Goal: Information Seeking & Learning: Learn about a topic

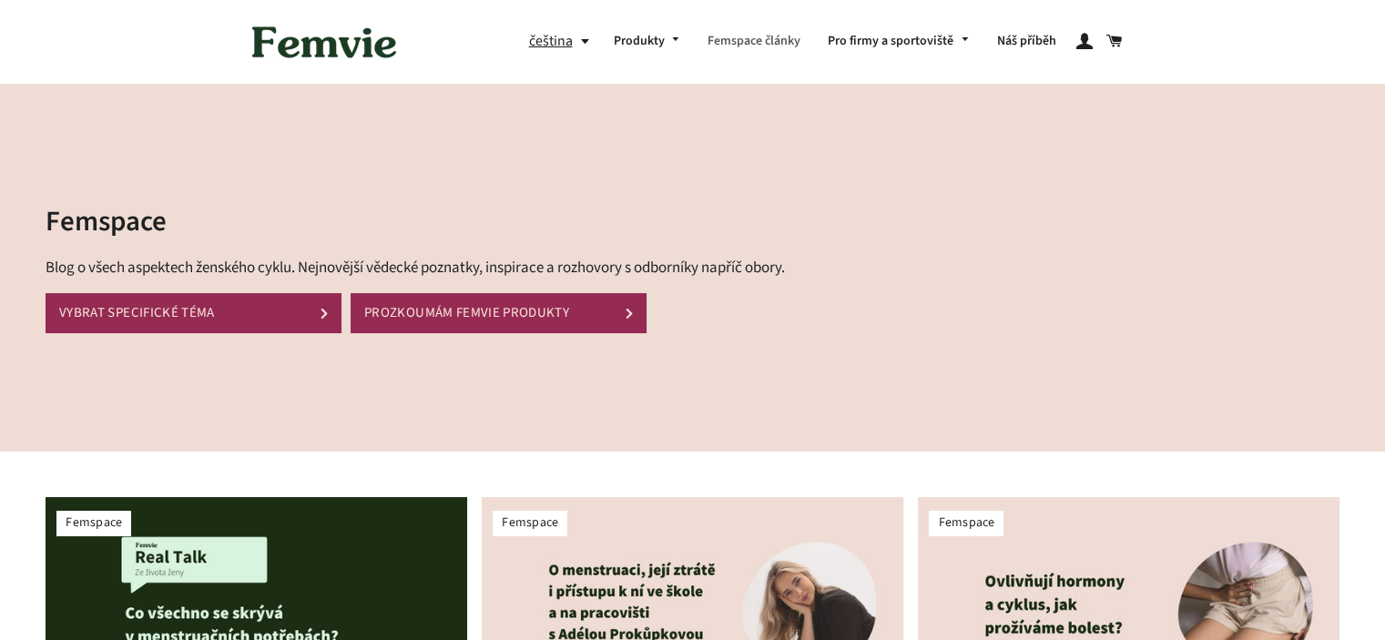
click at [744, 36] on link "Femspace články" at bounding box center [754, 41] width 120 height 47
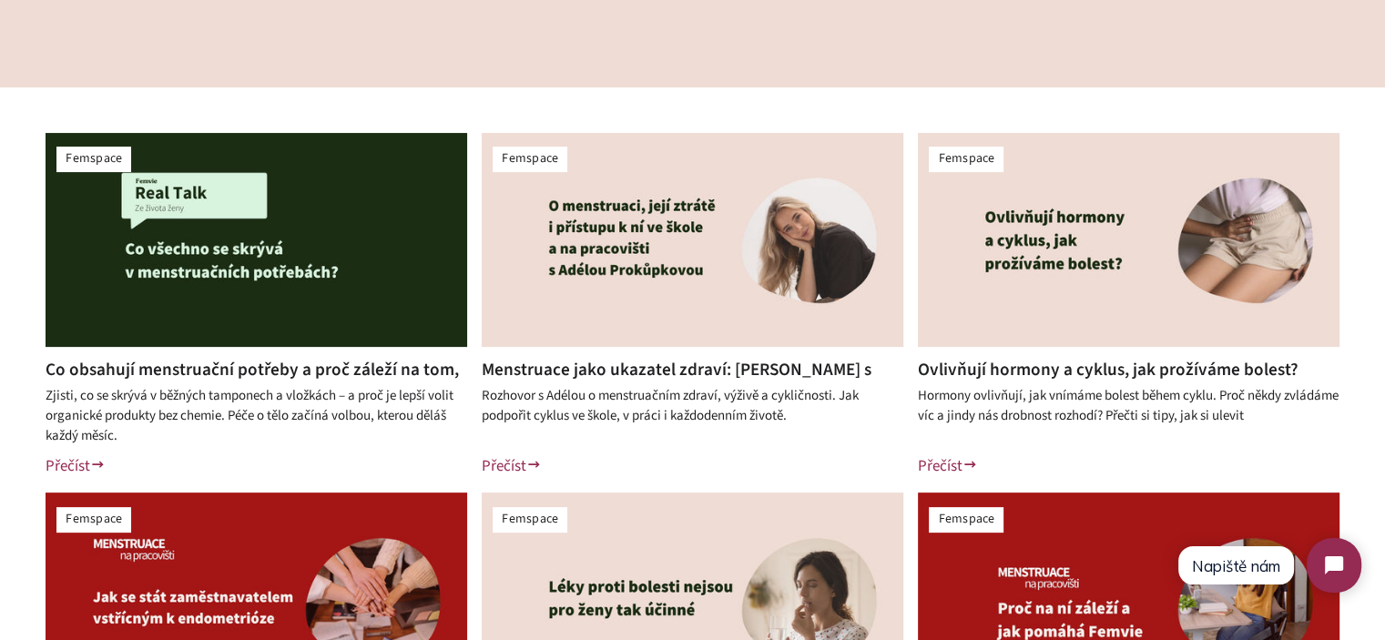
click at [0, 403] on div "Femspace Co obsahují menstruační potřeby a proč záleží na tom, co si dáváš do t…" at bounding box center [692, 485] width 1385 height 797
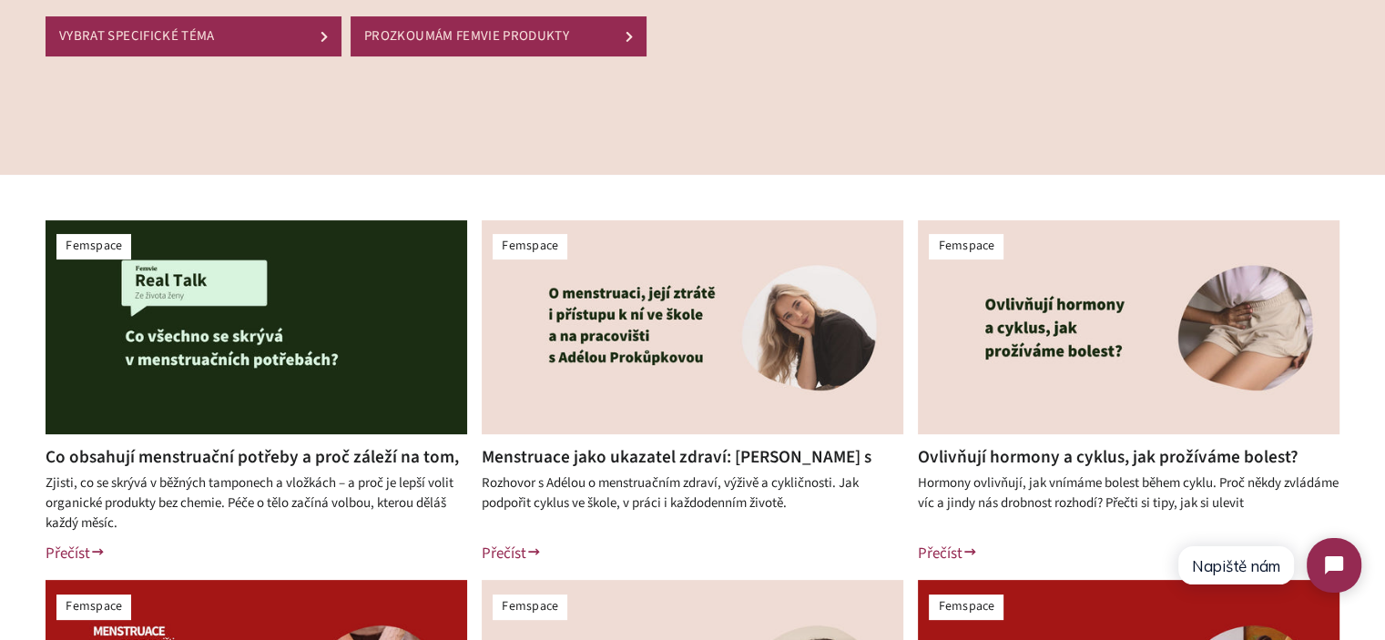
scroll to position [273, 0]
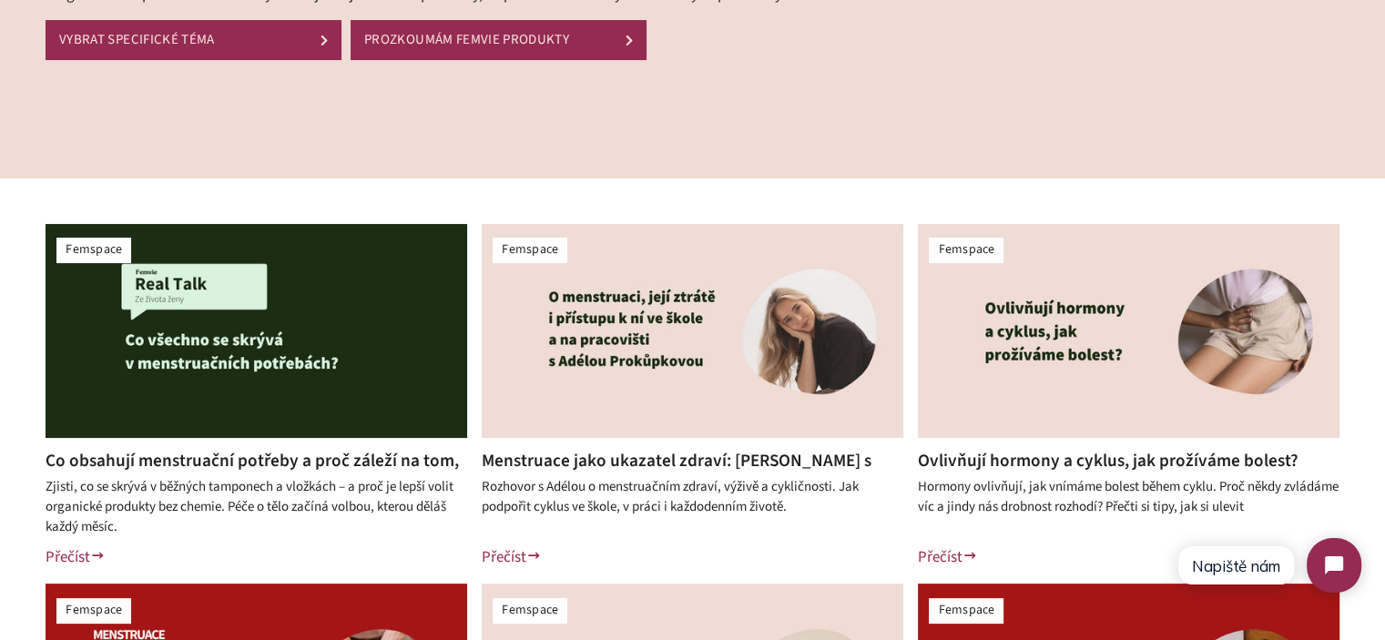
click at [732, 212] on div "Femspace Co obsahují menstruační potřeby a proč záleží na tom, co si dáváš do t…" at bounding box center [692, 577] width 1385 height 797
click at [888, 179] on div "Femspace Co obsahují menstruační potřeby a proč záleží na tom, co si dáváš do t…" at bounding box center [692, 577] width 1385 height 797
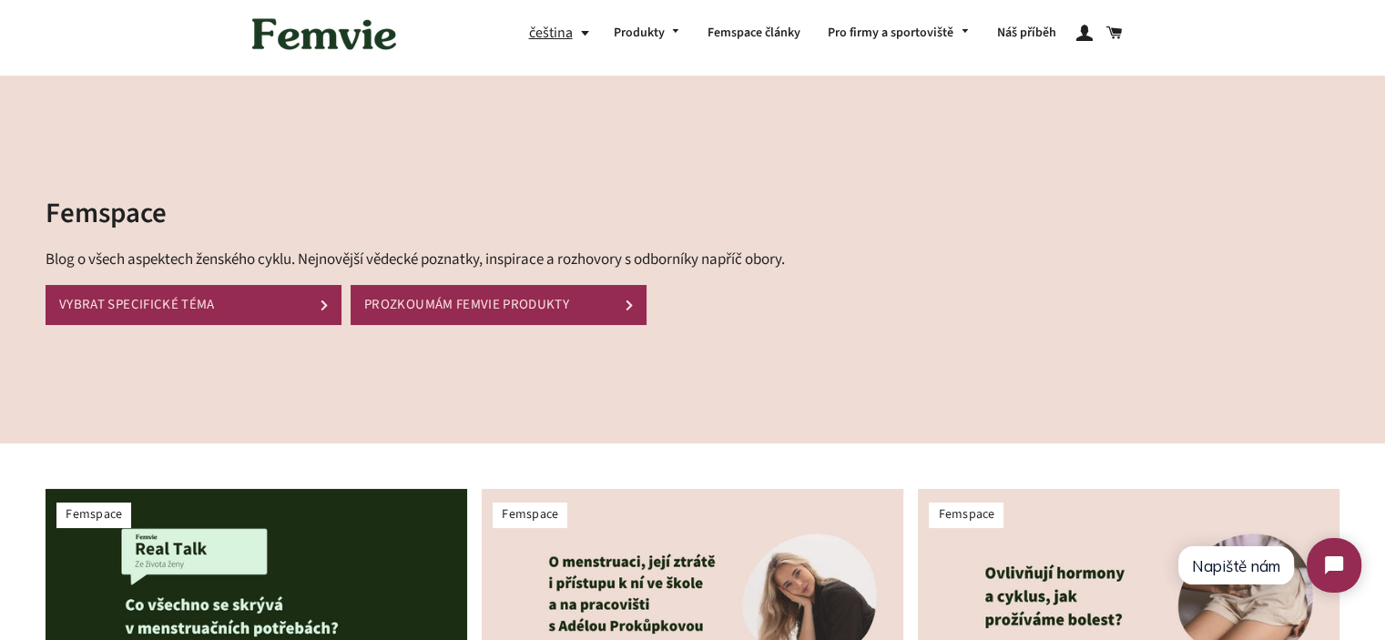
scroll to position [0, 0]
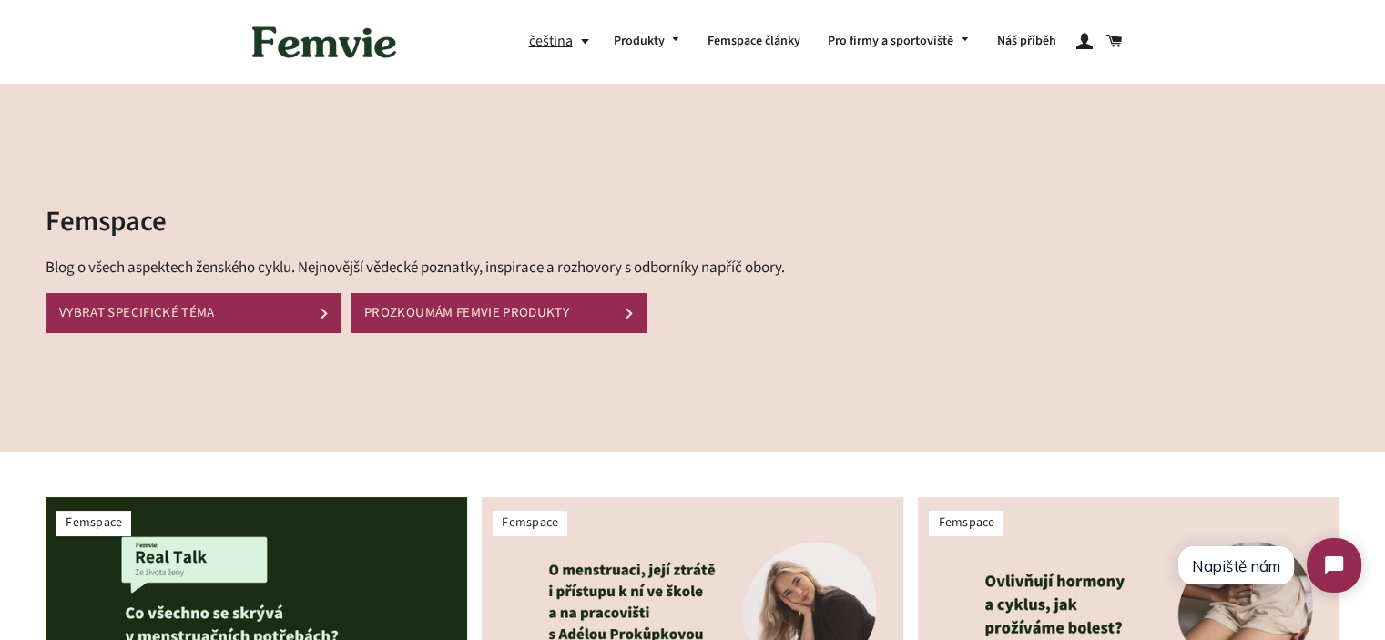
click at [71, 230] on h2 "Femspace" at bounding box center [426, 221] width 761 height 39
click at [95, 275] on p "Blog o všech aspektech ženského cyklu. Nejnovější vědecké poznatky, inspirace a…" at bounding box center [426, 268] width 761 height 25
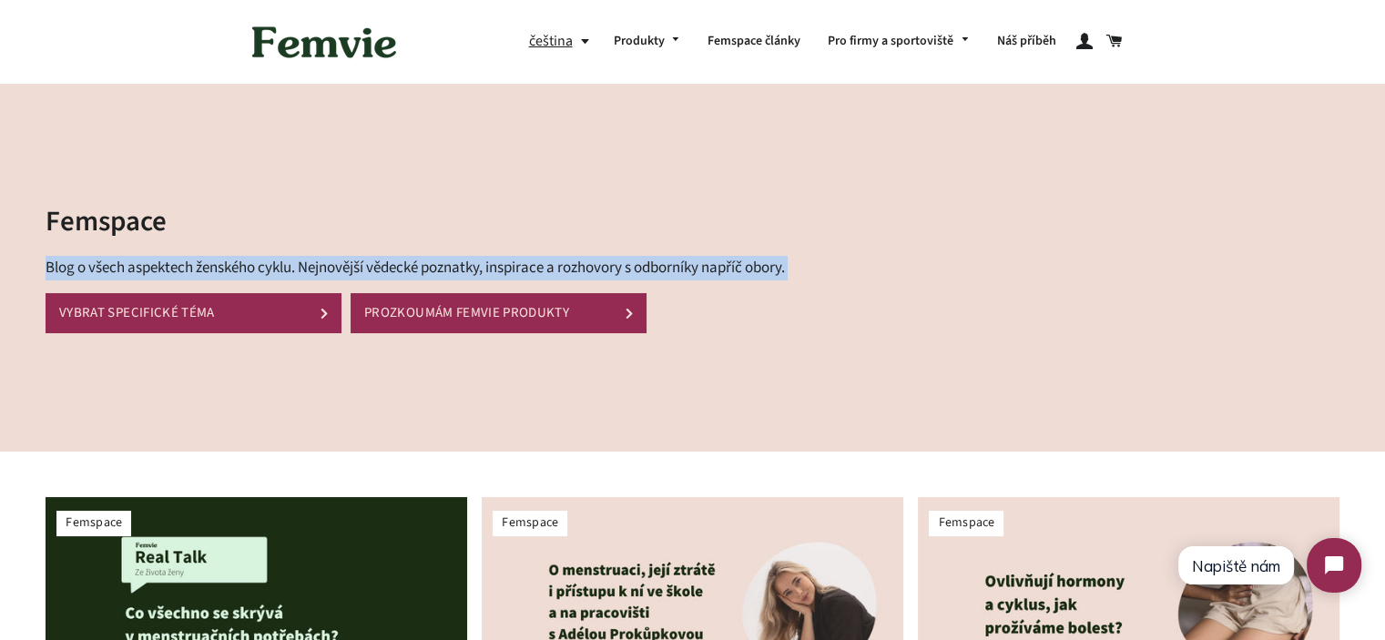
click at [95, 275] on p "Blog o všech aspektech ženského cyklu. Nejnovější vědecké poznatky, inspirace a…" at bounding box center [426, 268] width 761 height 25
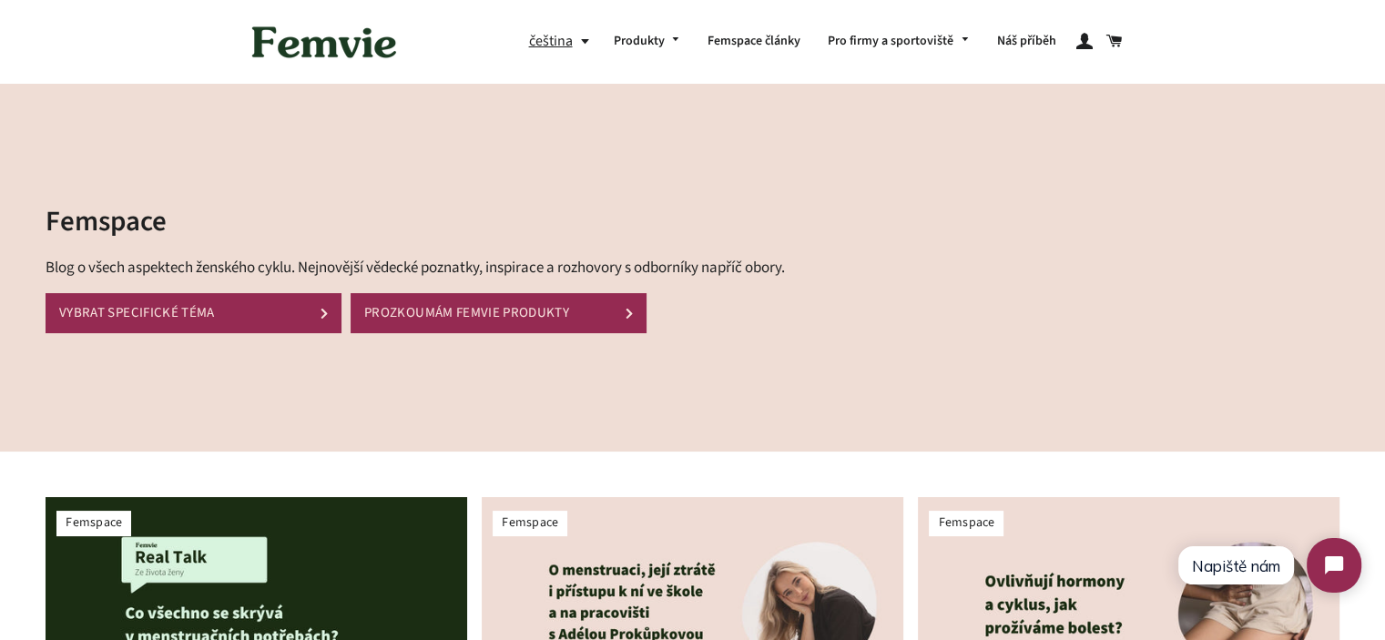
click at [62, 229] on h2 "Femspace" at bounding box center [426, 221] width 761 height 39
click at [240, 272] on p "Blog o všech aspektech ženského cyklu. Nejnovější vědecké poznatky, inspirace a…" at bounding box center [426, 268] width 761 height 25
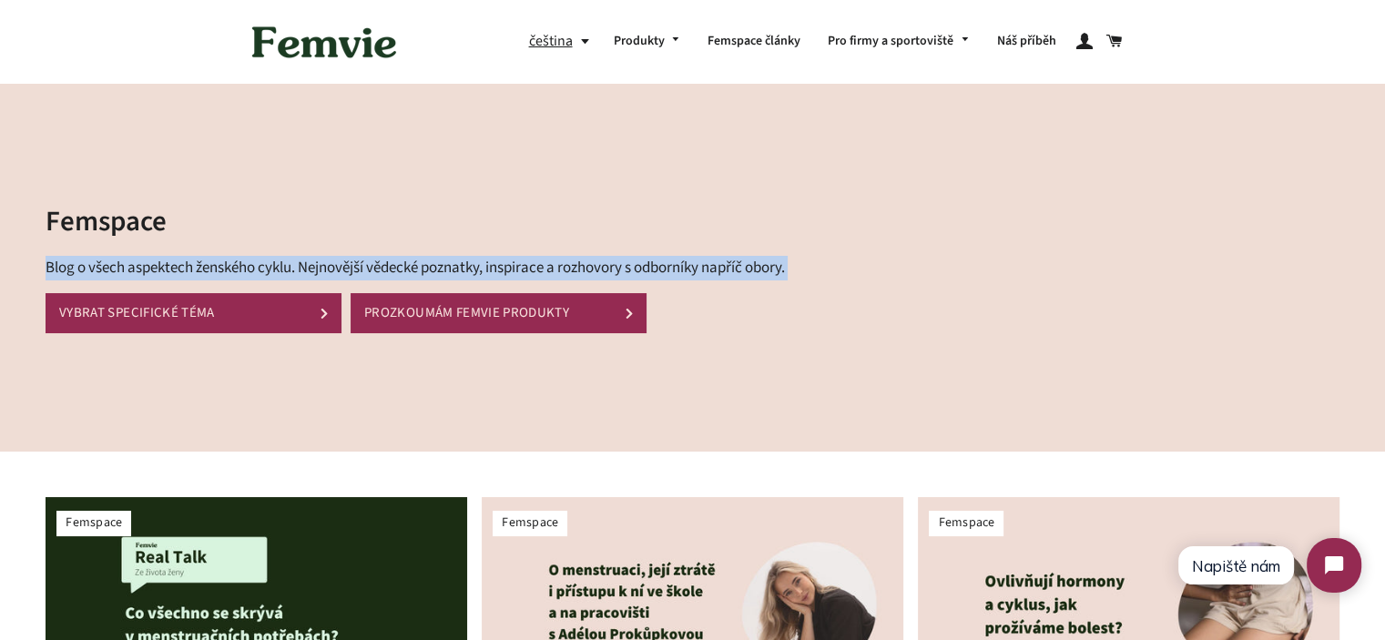
click at [240, 272] on p "Blog o všech aspektech ženského cyklu. Nejnovější vědecké poznatky, inspirace a…" at bounding box center [426, 268] width 761 height 25
click at [566, 272] on p "Blog o všech aspektech ženského cyklu. Nejnovější vědecké poznatky, inspirace a…" at bounding box center [426, 268] width 761 height 25
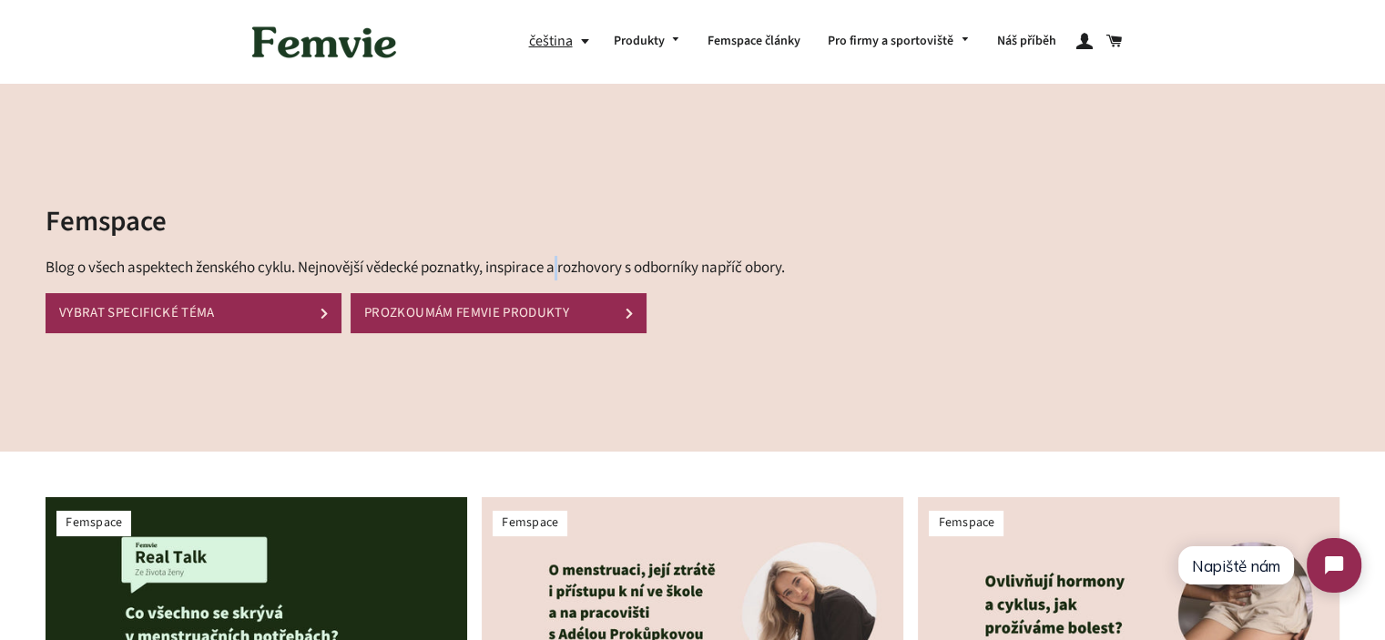
click at [566, 272] on p "Blog o všech aspektech ženského cyklu. Nejnovější vědecké poznatky, inspirace a…" at bounding box center [426, 268] width 761 height 25
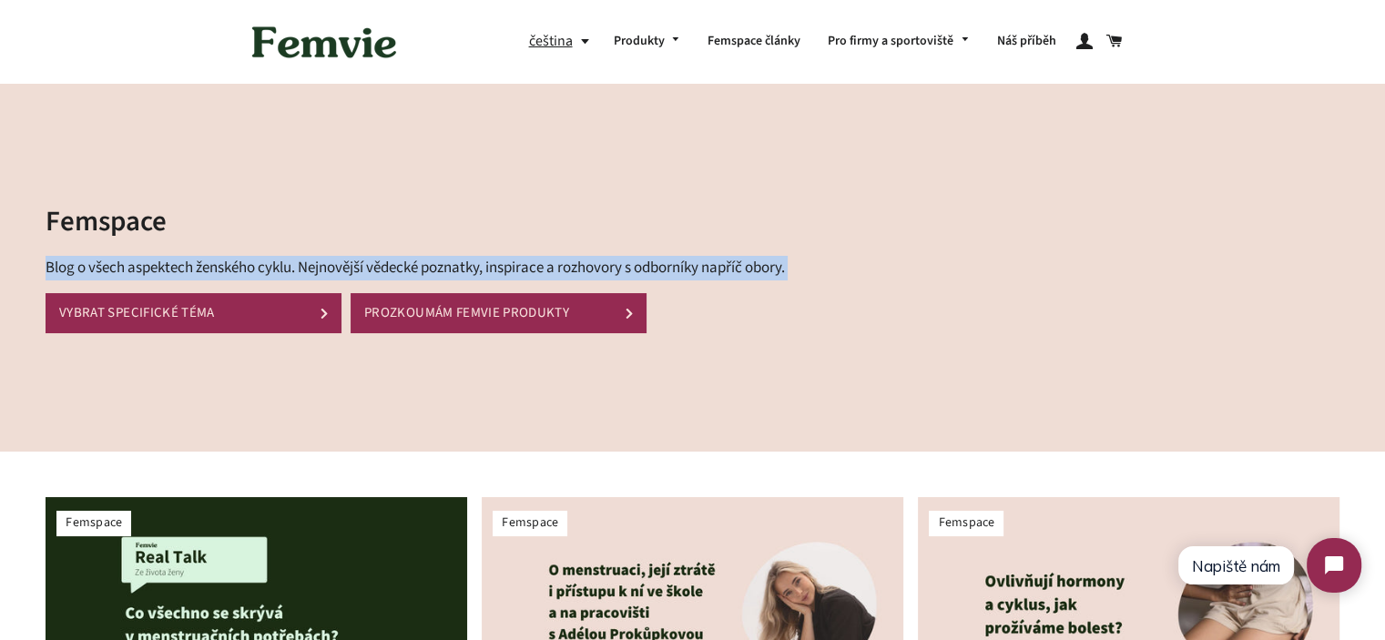
click at [566, 272] on p "Blog o všech aspektech ženského cyklu. Nejnovější vědecké poznatky, inspirace a…" at bounding box center [426, 268] width 761 height 25
click at [772, 272] on p "Blog o všech aspektech ženského cyklu. Nejnovější vědecké poznatky, inspirace a…" at bounding box center [426, 268] width 761 height 25
drag, startPoint x: 822, startPoint y: 265, endPoint x: 4, endPoint y: 206, distance: 820.1
click at [4, 206] on div "Femspace Blog o všech aspektech ženského cyklu. Nejnovější vědecké poznatky, in…" at bounding box center [679, 268] width 1413 height 368
click at [43, 216] on div "Femspace Blog o všech aspektech ženského cyklu. Nejnovější vědecké poznatky, in…" at bounding box center [679, 268] width 1413 height 368
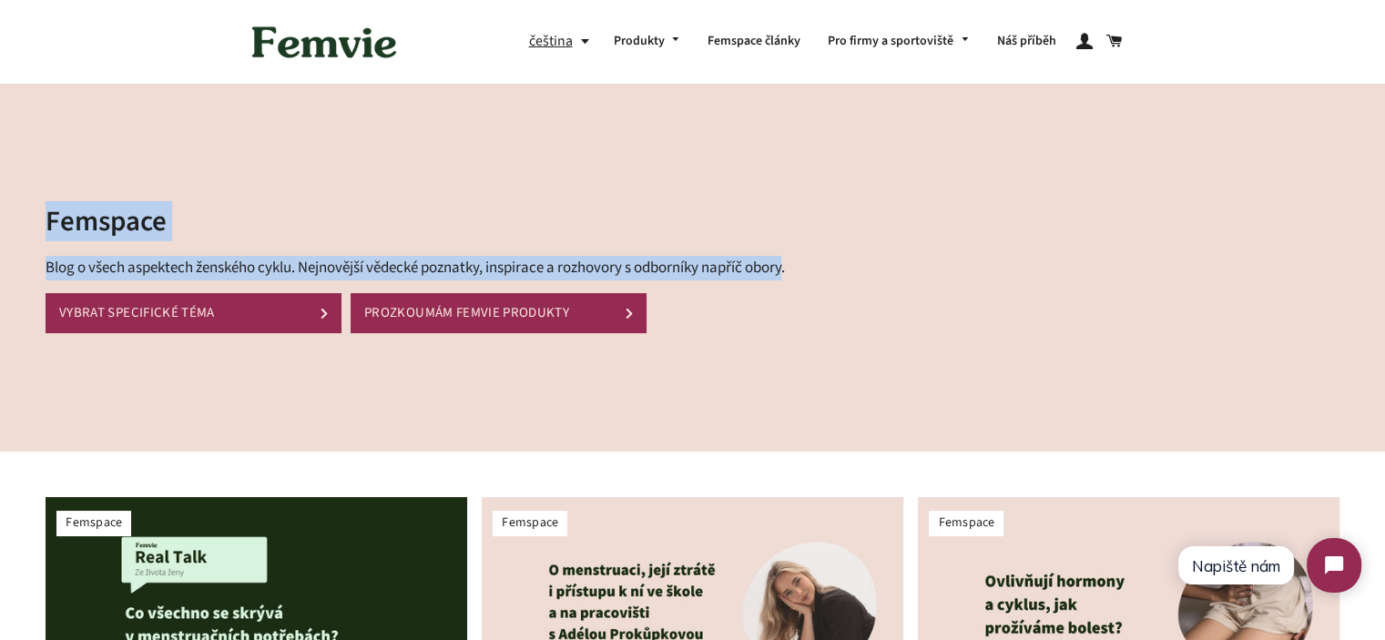
drag, startPoint x: 259, startPoint y: 236, endPoint x: 787, endPoint y: 255, distance: 528.7
click at [780, 254] on div "Femspace Blog o všech aspektech ženského cyklu. Nejnovější vědecké poznatky, in…" at bounding box center [679, 268] width 1413 height 368
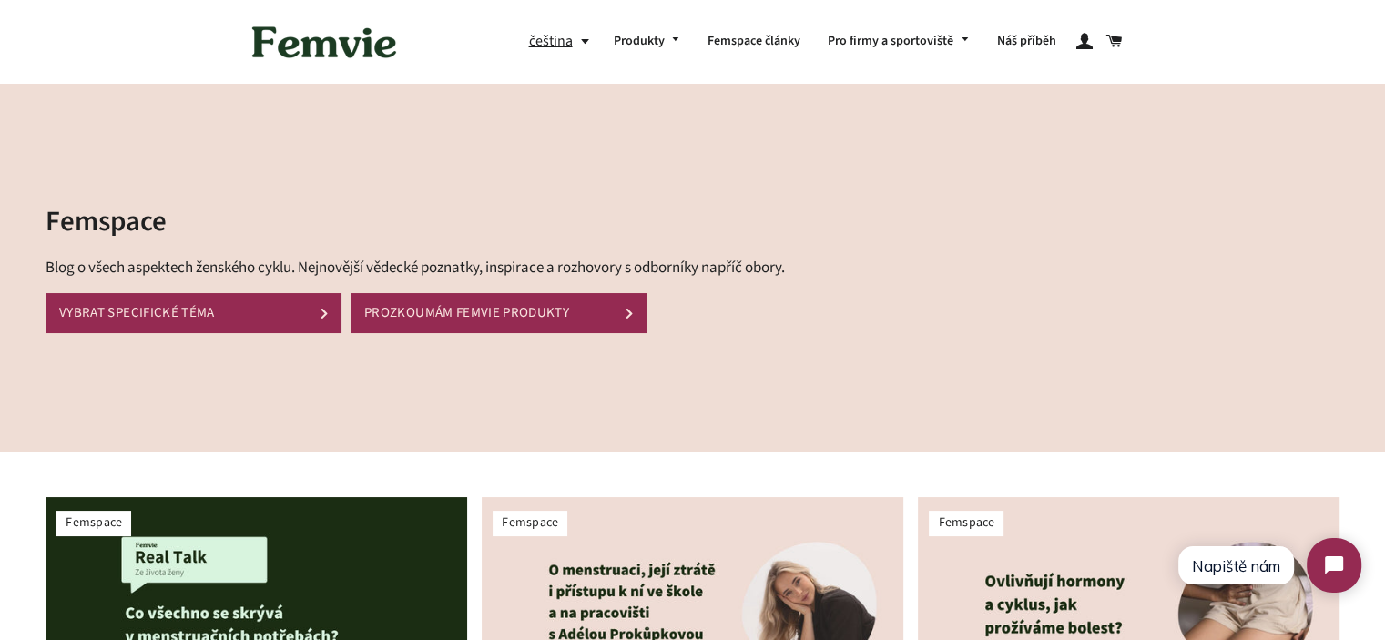
click at [804, 255] on div "Femspace Blog o všech aspektech ženského cyklu. Nejnovější vědecké poznatky, in…" at bounding box center [426, 267] width 761 height 131
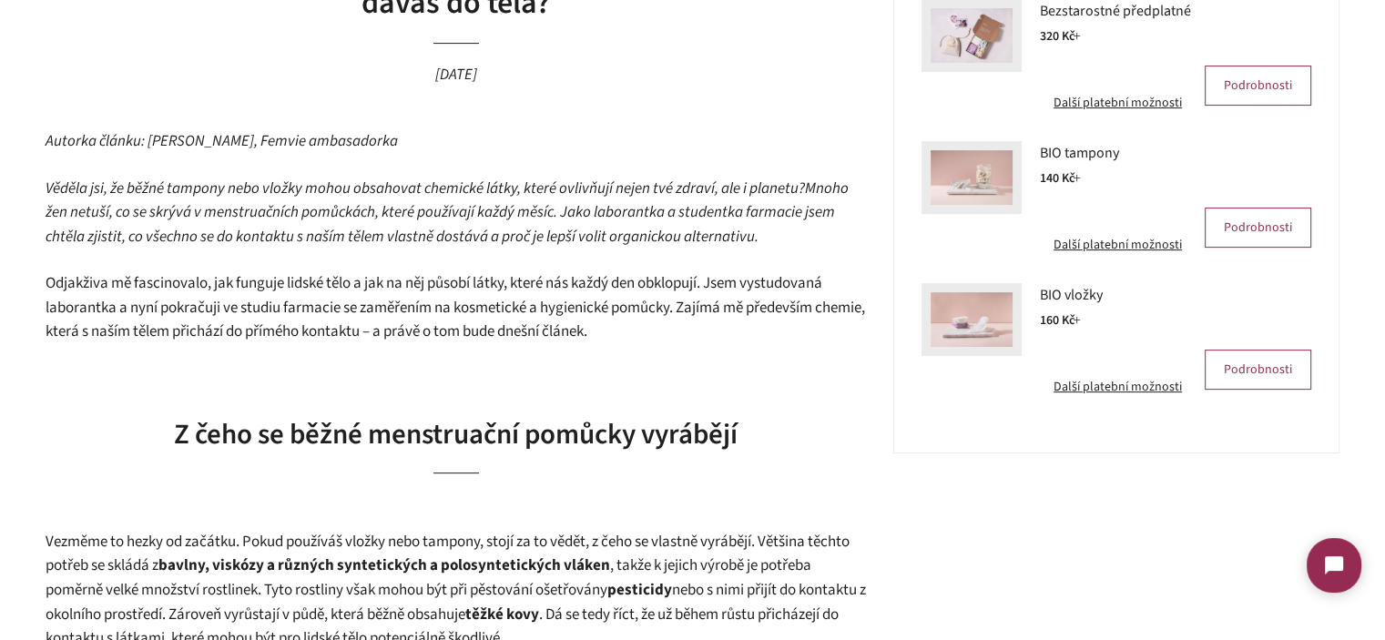
click at [211, 241] on span "Mnoho žen netuší, co se skrývá v menstruačních pomůckách, které používají každý…" at bounding box center [447, 213] width 803 height 70
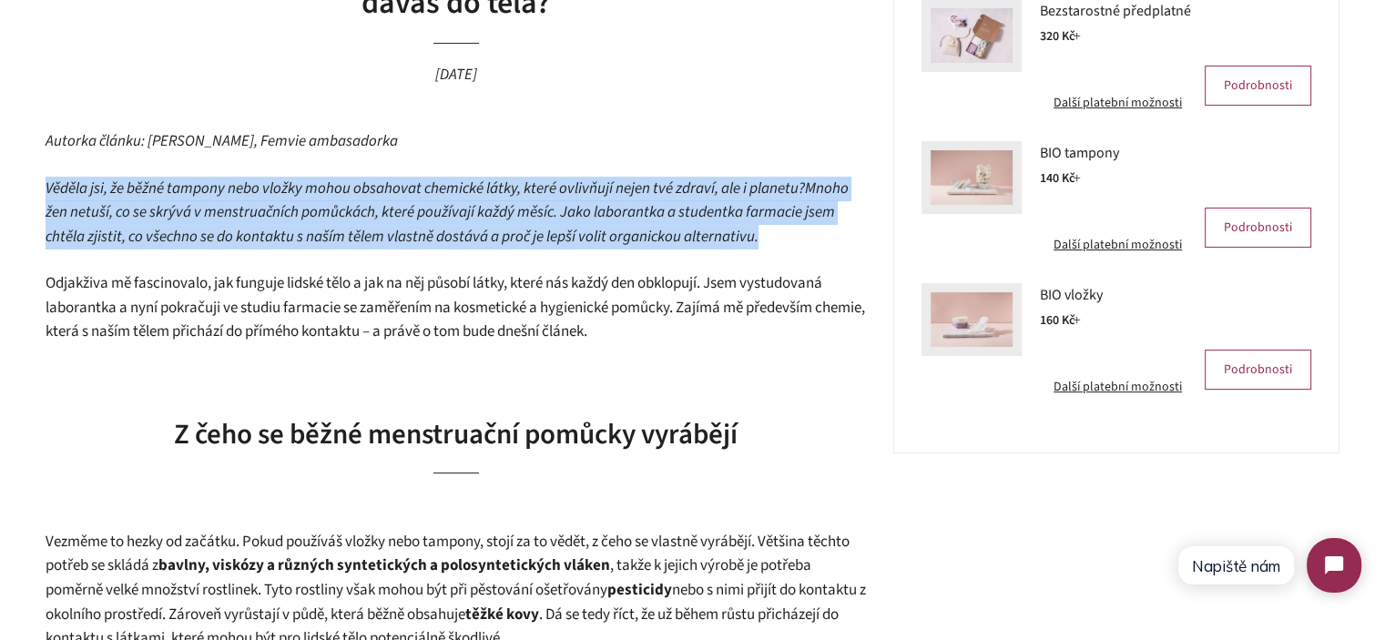
click at [211, 241] on span "Mnoho žen netuší, co se skrývá v menstruačních pomůckách, které používají každý…" at bounding box center [447, 213] width 803 height 70
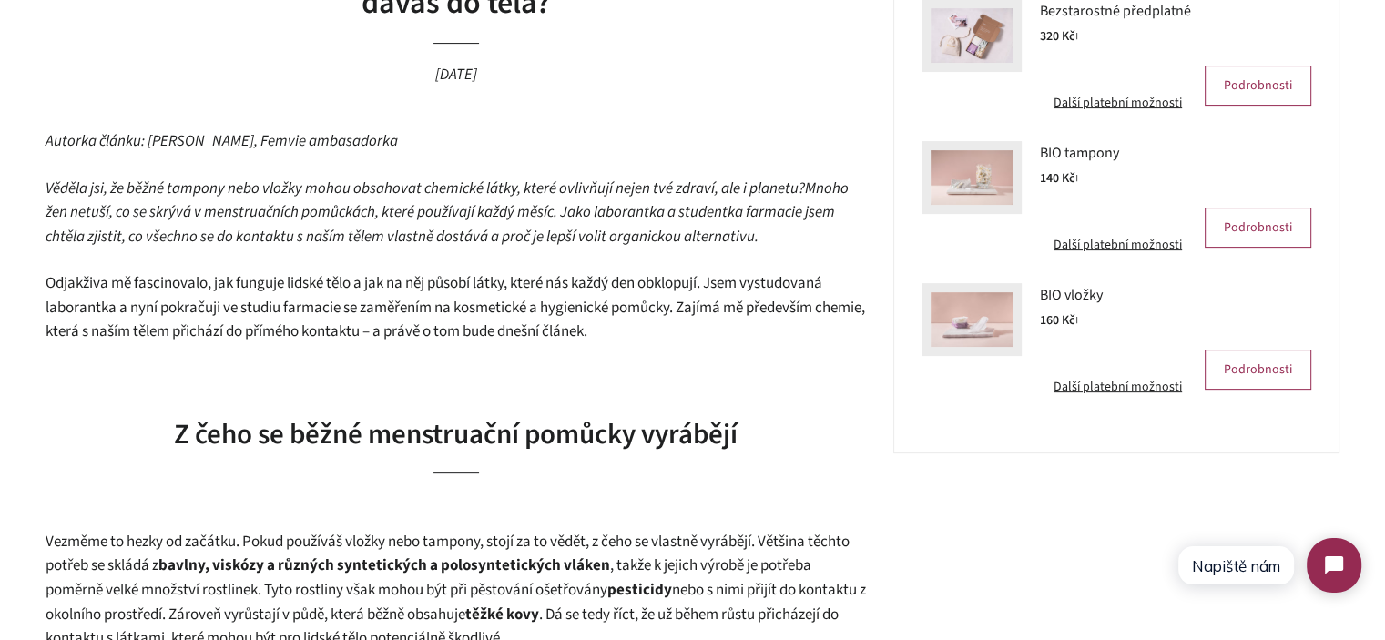
click at [194, 294] on span "Odjakživa mě fascinovalo, jak funguje lidské tělo a jak na něj působí látky, kt…" at bounding box center [456, 307] width 820 height 70
click at [281, 206] on span "Mnoho žen netuší, co se skrývá v menstruačních pomůckách, které používají každý…" at bounding box center [447, 213] width 803 height 70
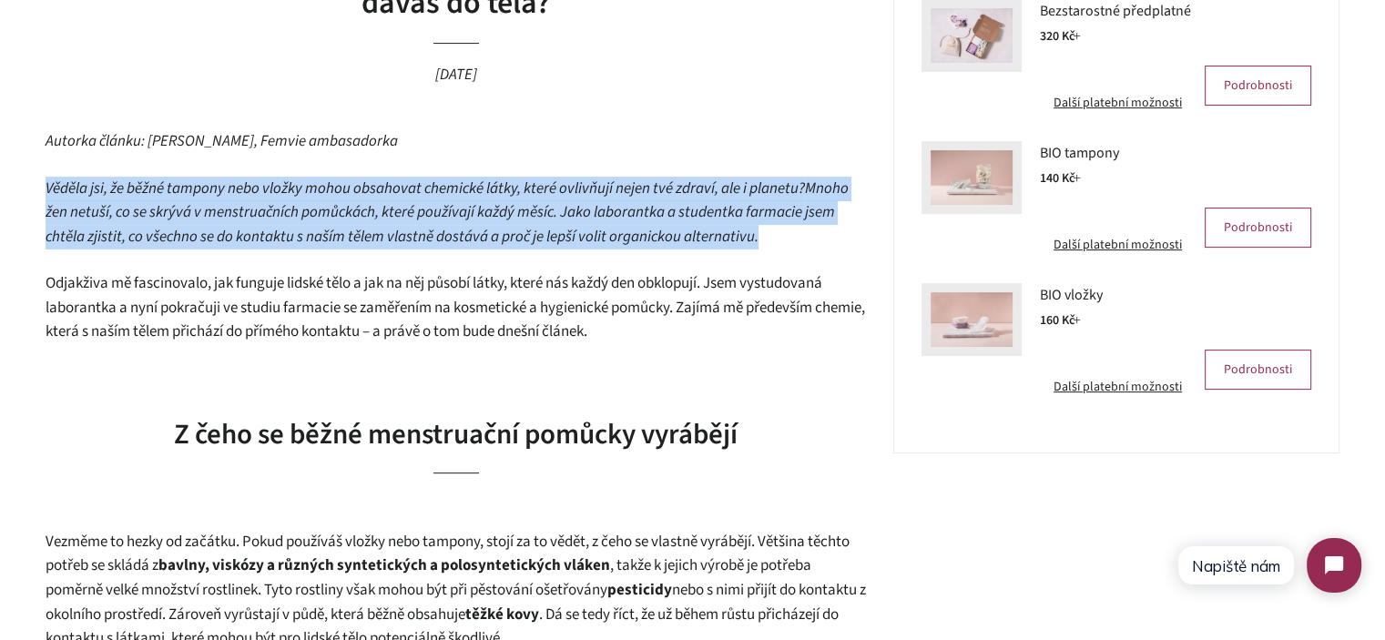
click at [281, 205] on span "Mnoho žen netuší, co se skrývá v menstruačních pomůckách, které používají každý…" at bounding box center [447, 213] width 803 height 70
click at [581, 226] on span "Mnoho žen netuší, co se skrývá v menstruačních pomůckách, které používají každý…" at bounding box center [447, 213] width 803 height 70
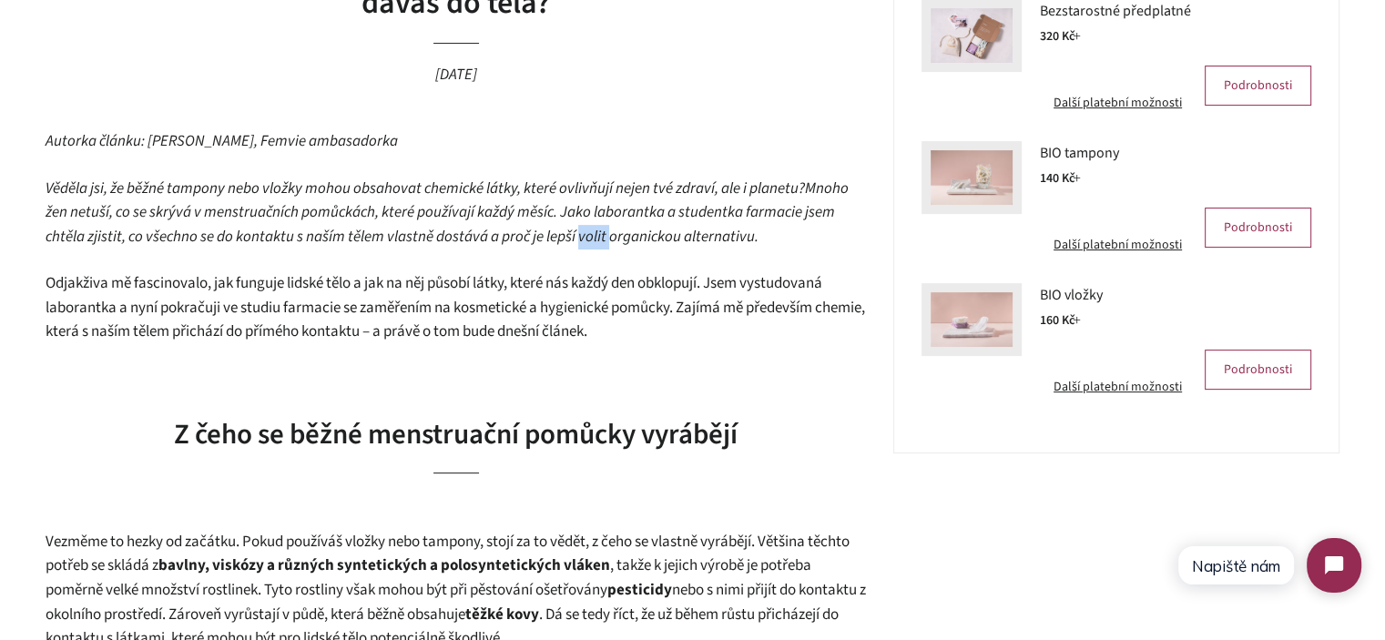
click at [581, 226] on span "Mnoho žen netuší, co se skrývá v menstruačních pomůckách, které používají každý…" at bounding box center [447, 213] width 803 height 70
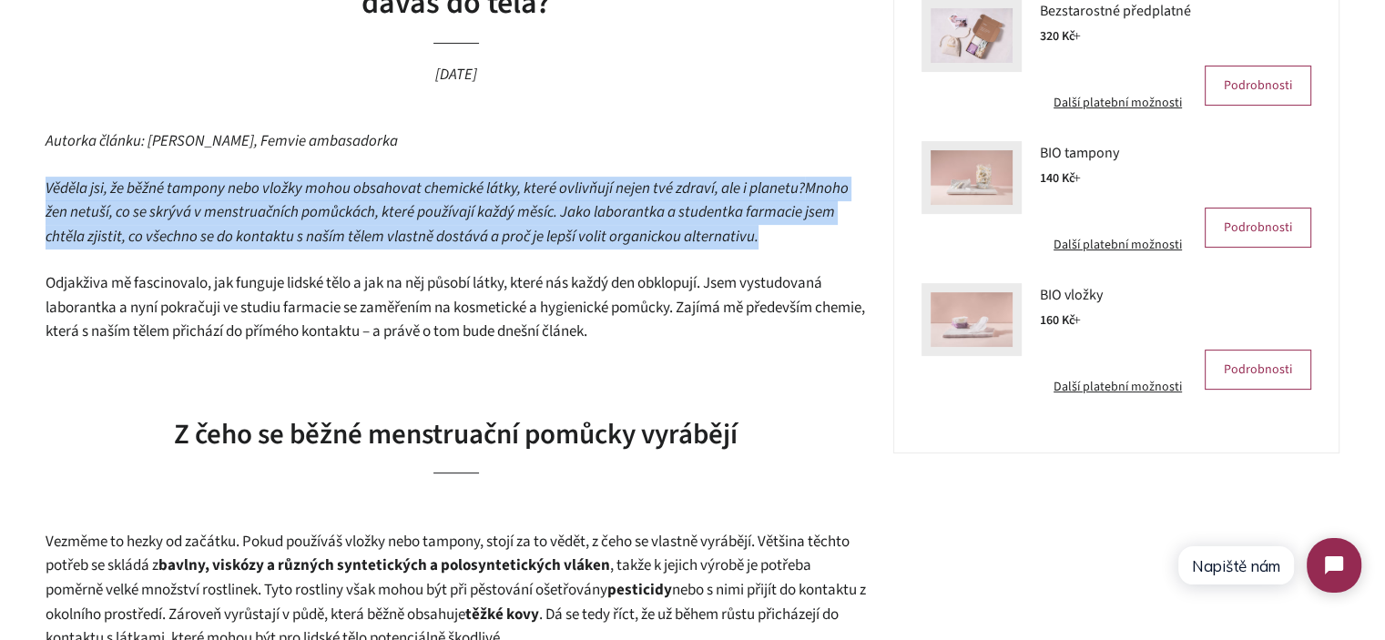
click at [581, 226] on span "Mnoho žen netuší, co se skrývá v menstruačních pomůckách, které používají každý…" at bounding box center [447, 213] width 803 height 70
click at [727, 230] on span "Mnoho žen netuší, co se skrývá v menstruačních pomůckách, které používají každý…" at bounding box center [447, 213] width 803 height 70
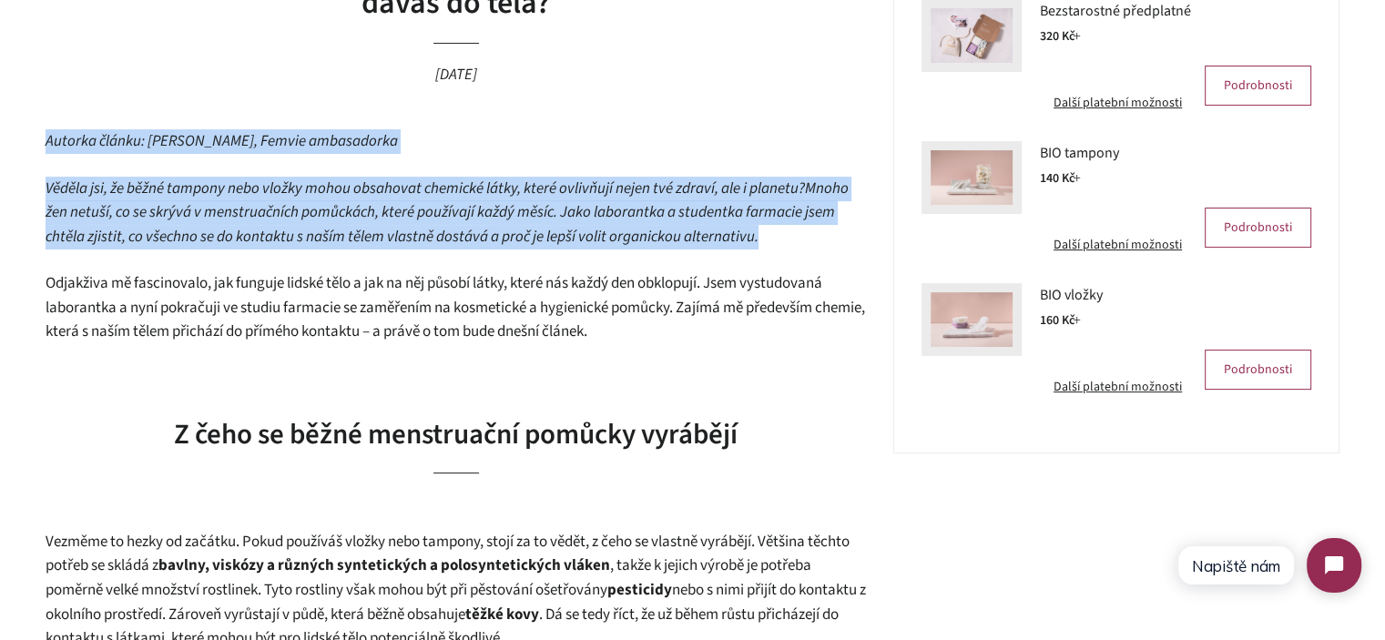
drag, startPoint x: 780, startPoint y: 237, endPoint x: 4, endPoint y: 148, distance: 781.1
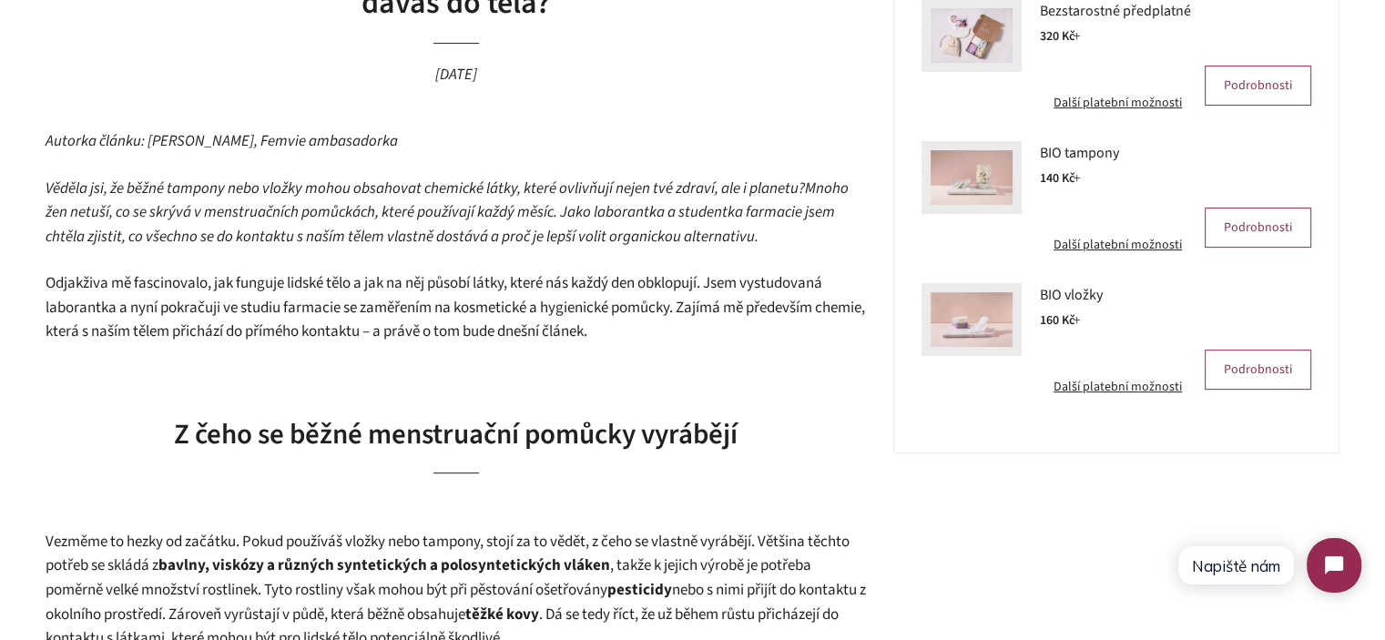
click at [204, 191] on span "Věděla jsi, že běžné tampony nebo vložky mohou obsahovat chemické látky, které …" at bounding box center [426, 189] width 760 height 22
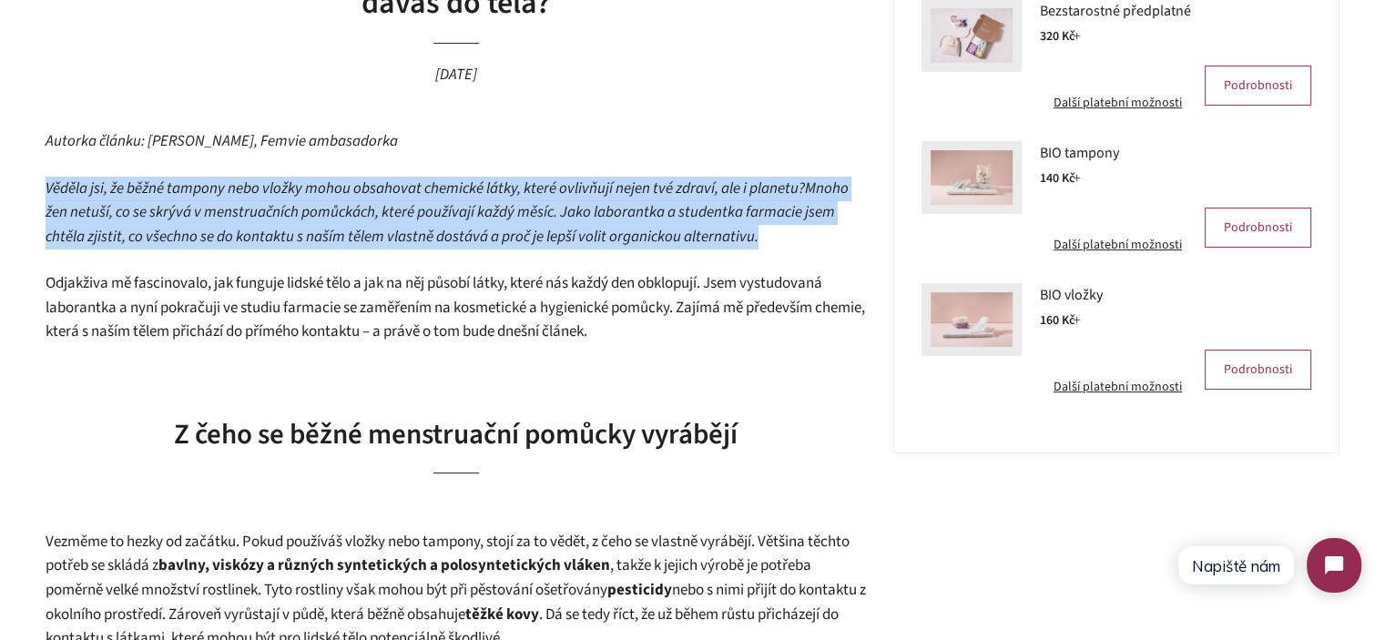
click at [204, 191] on span "Věděla jsi, že běžné tampony nebo vložky mohou obsahovat chemické látky, které …" at bounding box center [426, 189] width 760 height 22
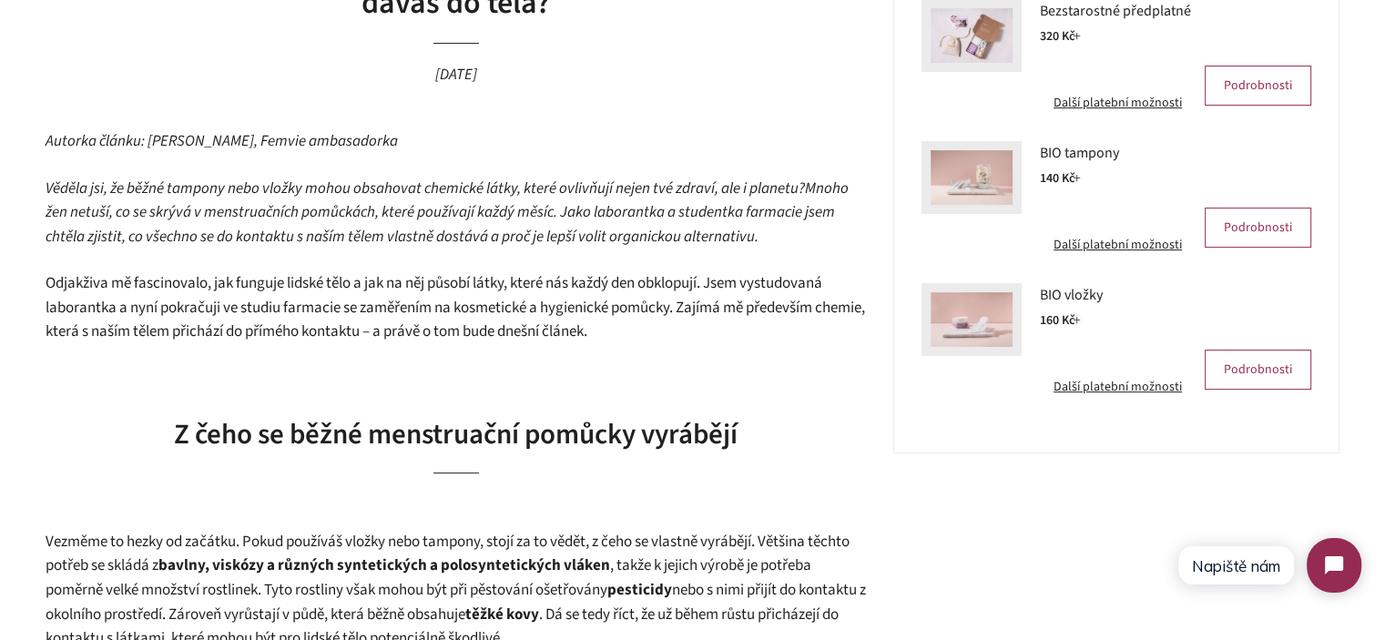
click at [342, 284] on span "Odjakživa mě fascinovalo, jak funguje lidské tělo a jak na něj působí látky, kt…" at bounding box center [456, 307] width 820 height 70
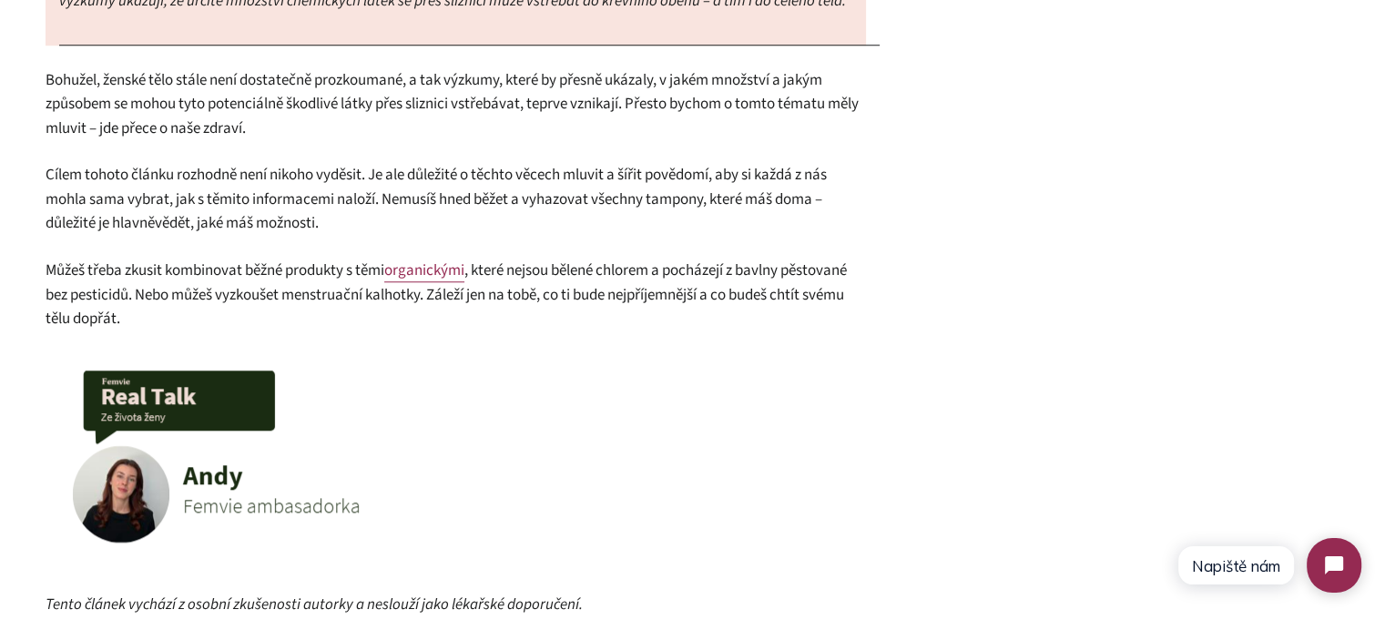
scroll to position [2004, 0]
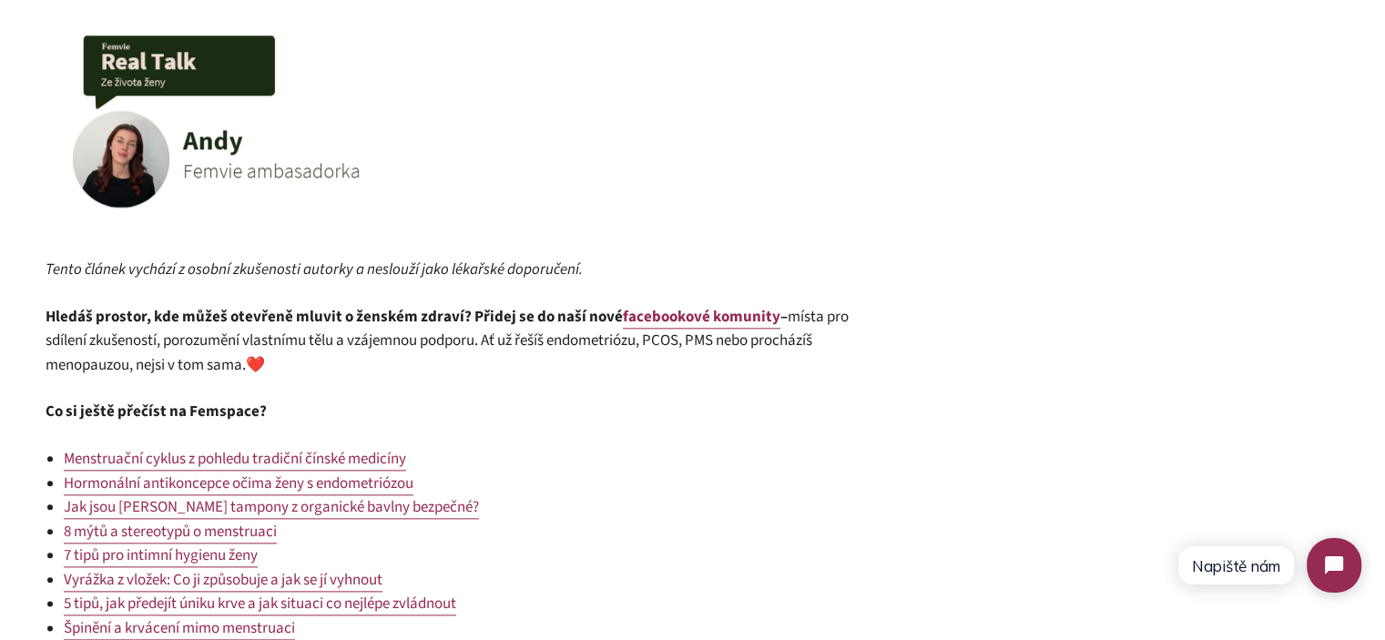
click at [383, 271] on em "Tento článek vychází z osobní zkušenosti autorky a neslouží jako lékařské dopor…" at bounding box center [314, 270] width 537 height 22
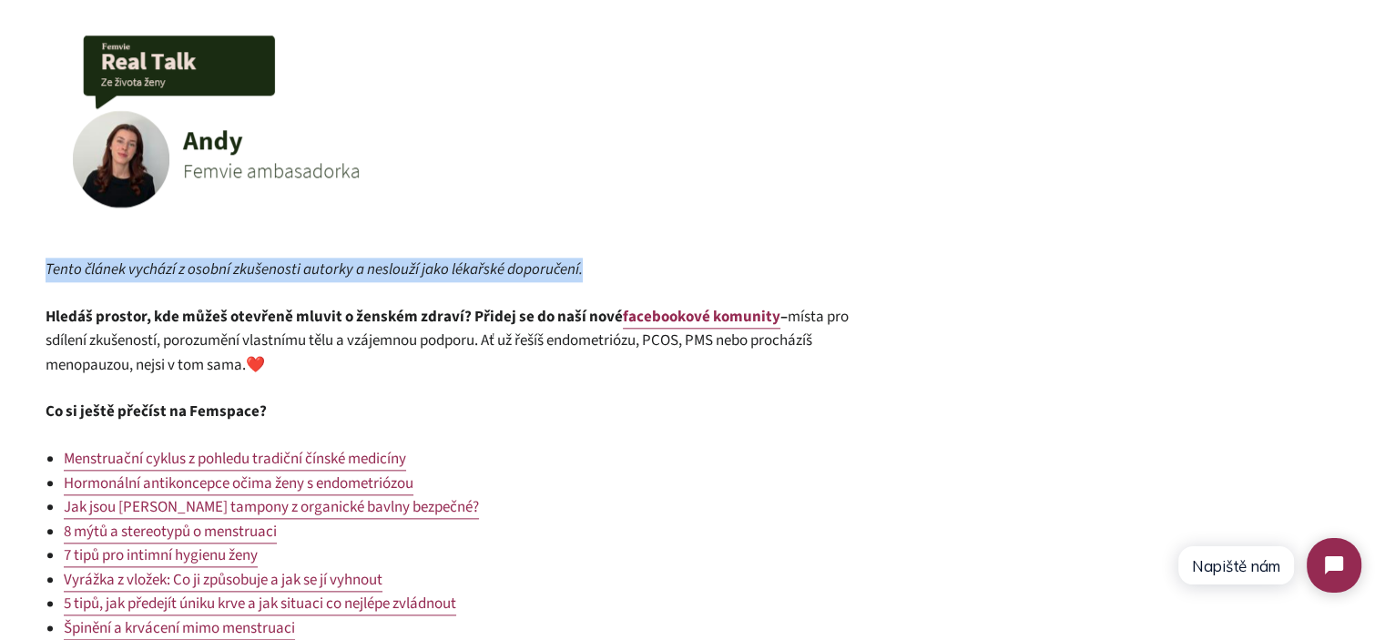
click at [383, 271] on em "Tento článek vychází z osobní zkušenosti autorky a neslouží jako lékařské dopor…" at bounding box center [314, 270] width 537 height 22
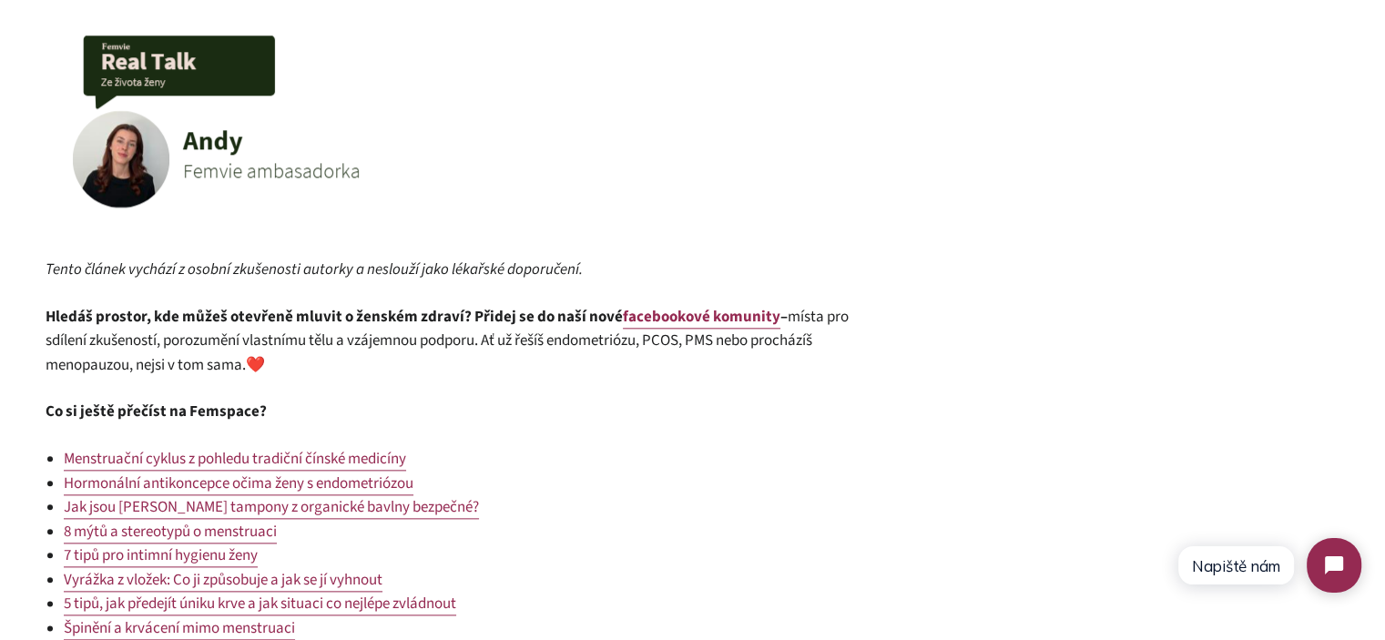
click at [383, 319] on strong "Hledáš prostor, kde můžeš otevřeně mluvit o ženském zdraví? Přidej se do naší n…" at bounding box center [413, 317] width 735 height 23
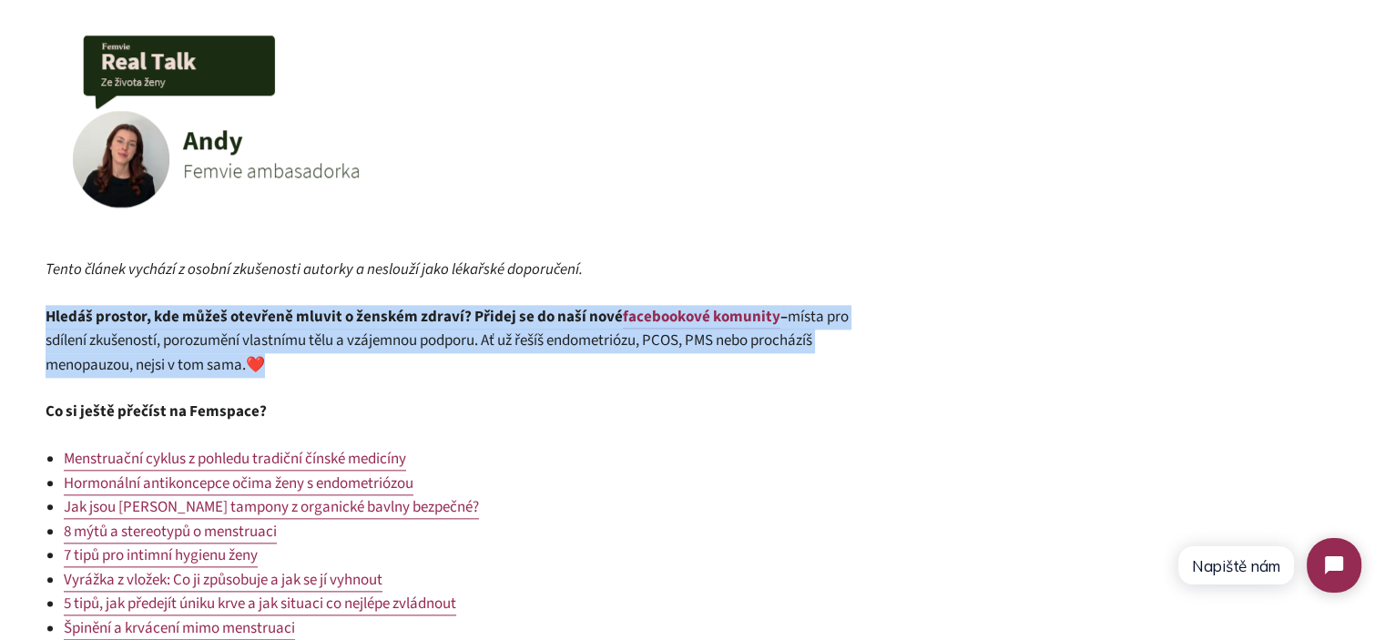
click at [383, 319] on strong "Hledáš prostor, kde můžeš otevřeně mluvit o ženském zdraví? Přidej se do naší n…" at bounding box center [413, 317] width 735 height 23
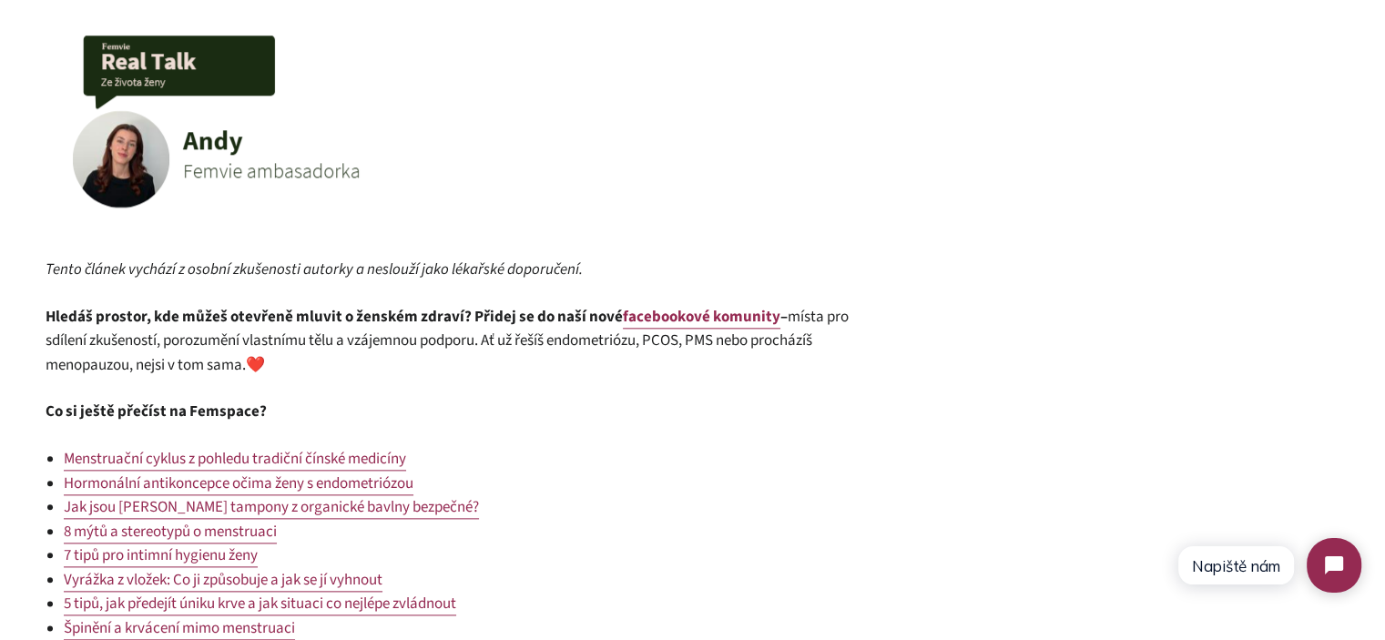
drag, startPoint x: 528, startPoint y: 404, endPoint x: 791, endPoint y: 639, distance: 351.6
click at [530, 405] on p "Co si ještě přečíst na Femspace?" at bounding box center [456, 412] width 821 height 25
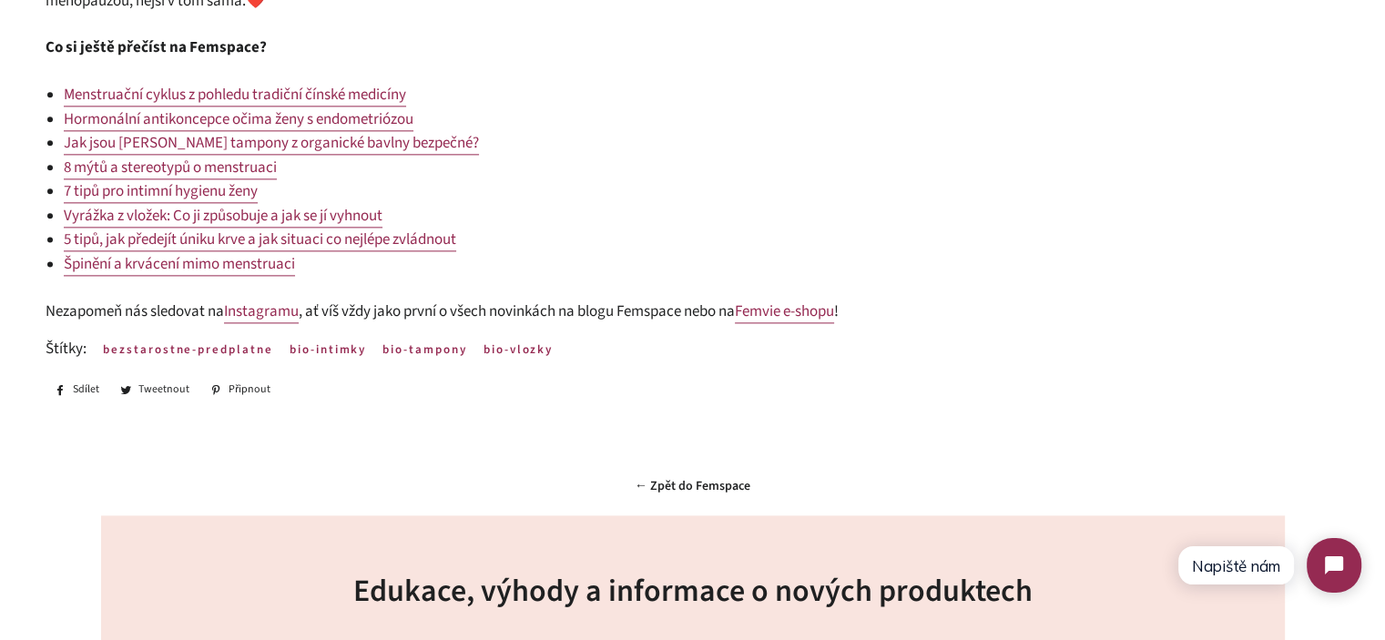
scroll to position [2277, 0]
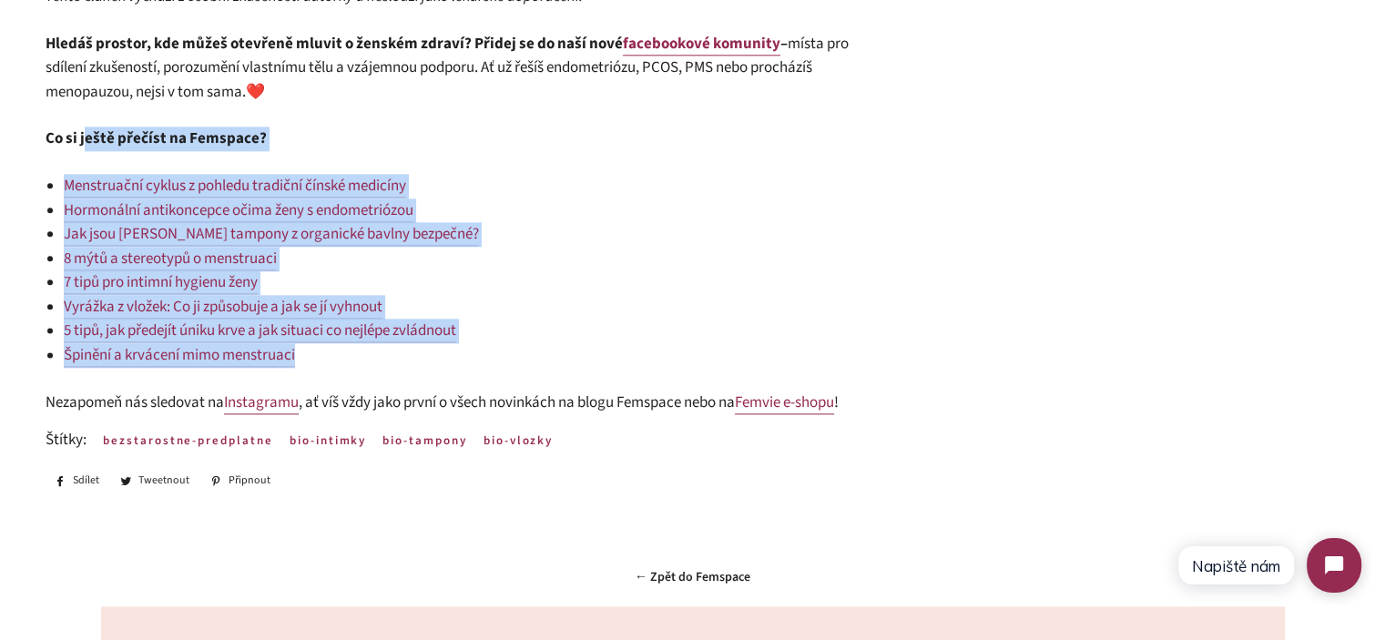
drag, startPoint x: 332, startPoint y: 361, endPoint x: 87, endPoint y: 123, distance: 341.4
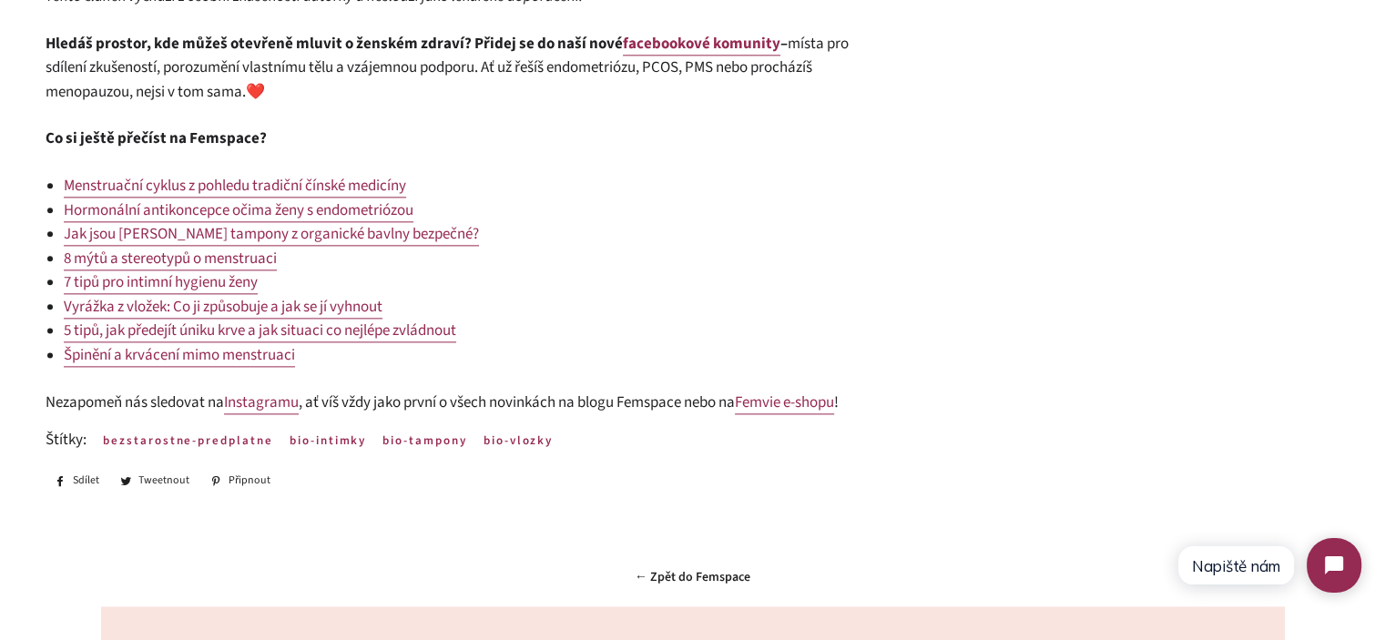
click at [77, 135] on strong "Co si ještě přečíst na Femspace?" at bounding box center [156, 139] width 221 height 22
click at [50, 143] on strong "Co si ještě přečíst na Femspace?" at bounding box center [156, 139] width 221 height 22
drag, startPoint x: 50, startPoint y: 143, endPoint x: 331, endPoint y: 144, distance: 280.6
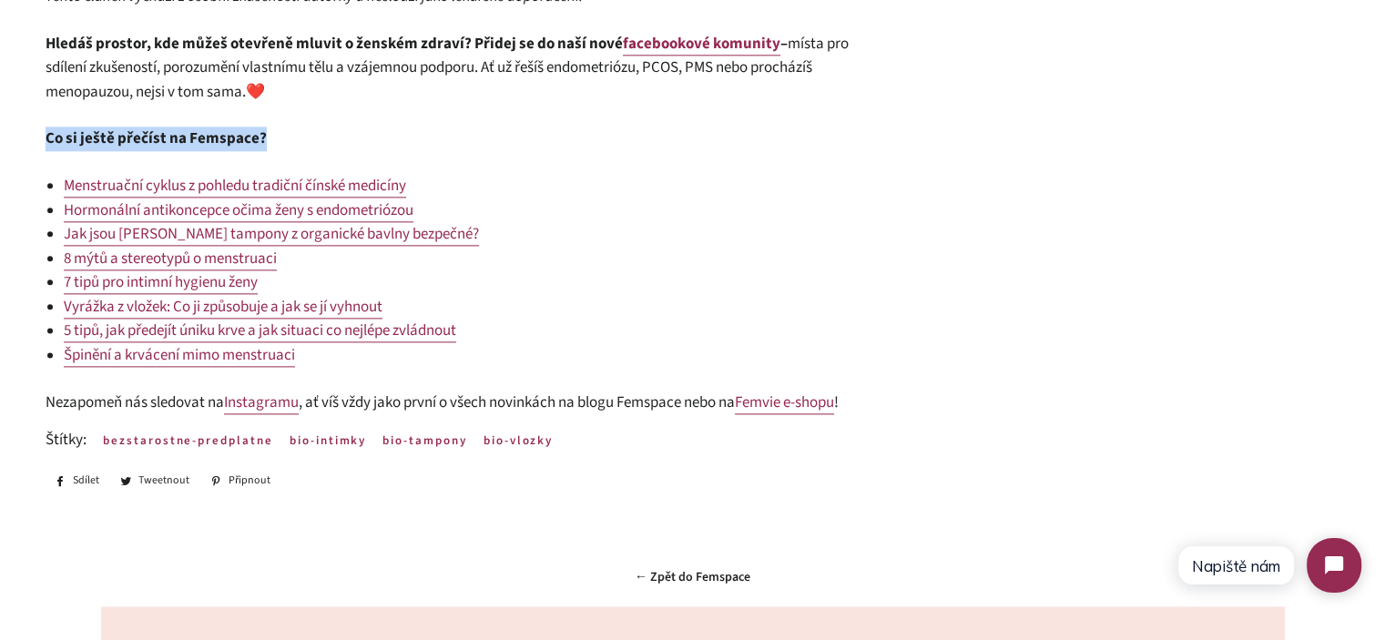
click at [327, 145] on p "Co si ještě přečíst na Femspace?" at bounding box center [456, 139] width 821 height 25
click at [331, 144] on p "Co si ještě přečíst na Femspace?" at bounding box center [456, 139] width 821 height 25
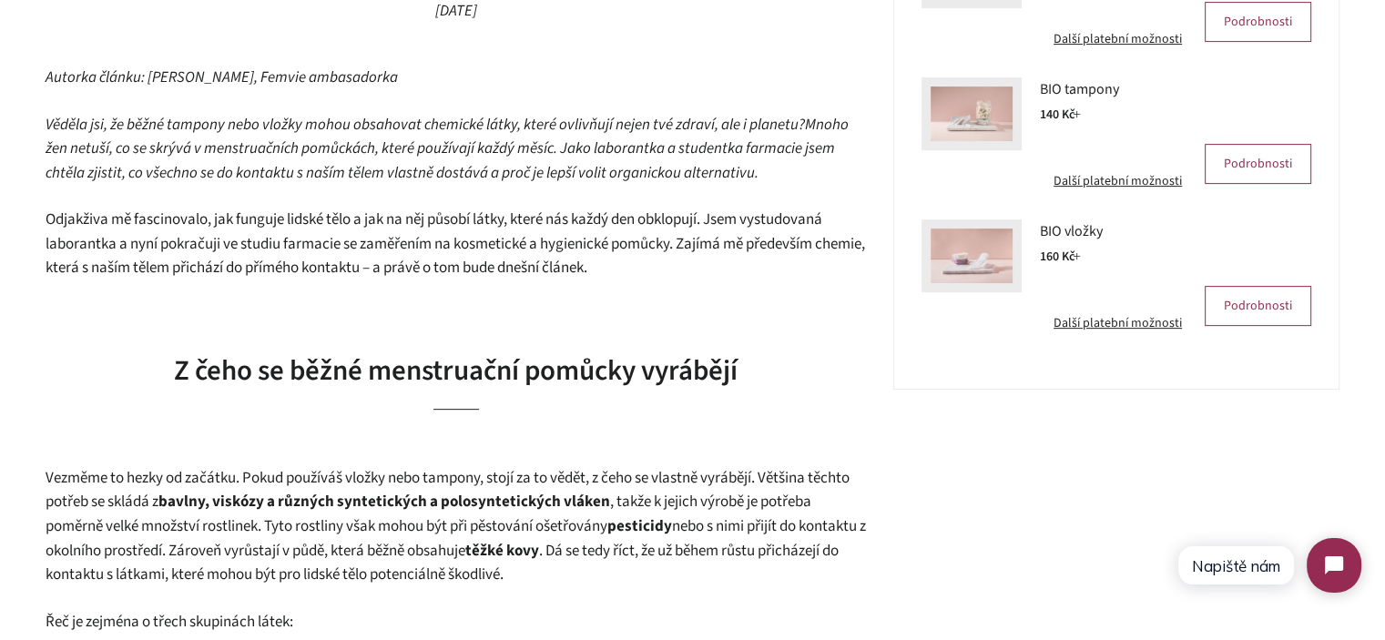
scroll to position [638, 0]
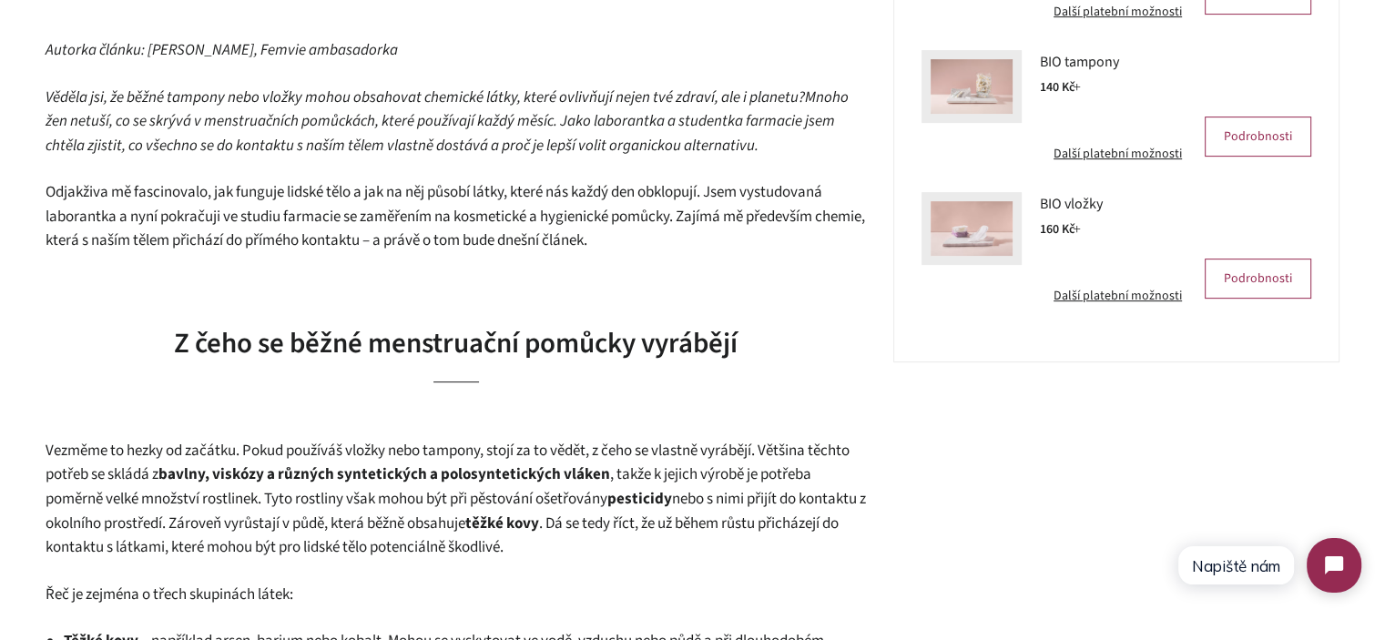
click at [560, 207] on span "Odjakživa mě fascinovalo, jak funguje lidské tělo a jak na něj působí látky, kt…" at bounding box center [456, 216] width 820 height 70
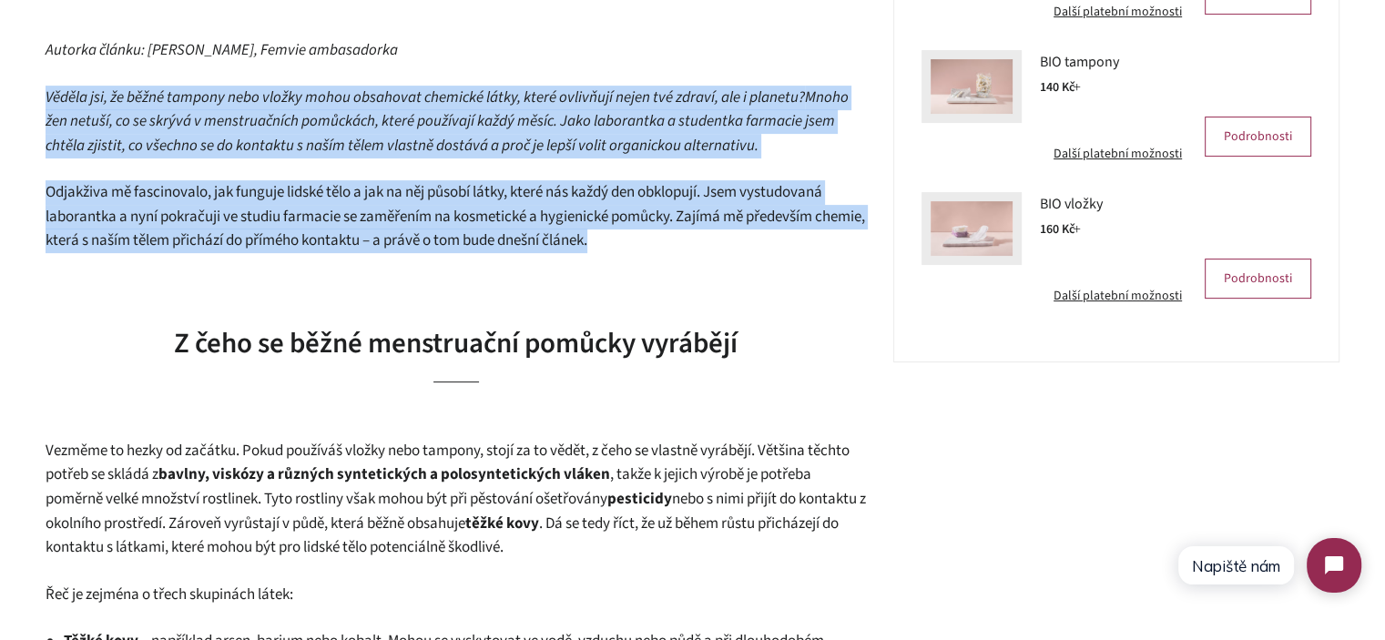
drag, startPoint x: 560, startPoint y: 207, endPoint x: 321, endPoint y: 127, distance: 252.6
click at [321, 127] on span "Mnoho žen netuší, co se skrývá v menstruačních pomůckách, které používají každý…" at bounding box center [447, 122] width 803 height 70
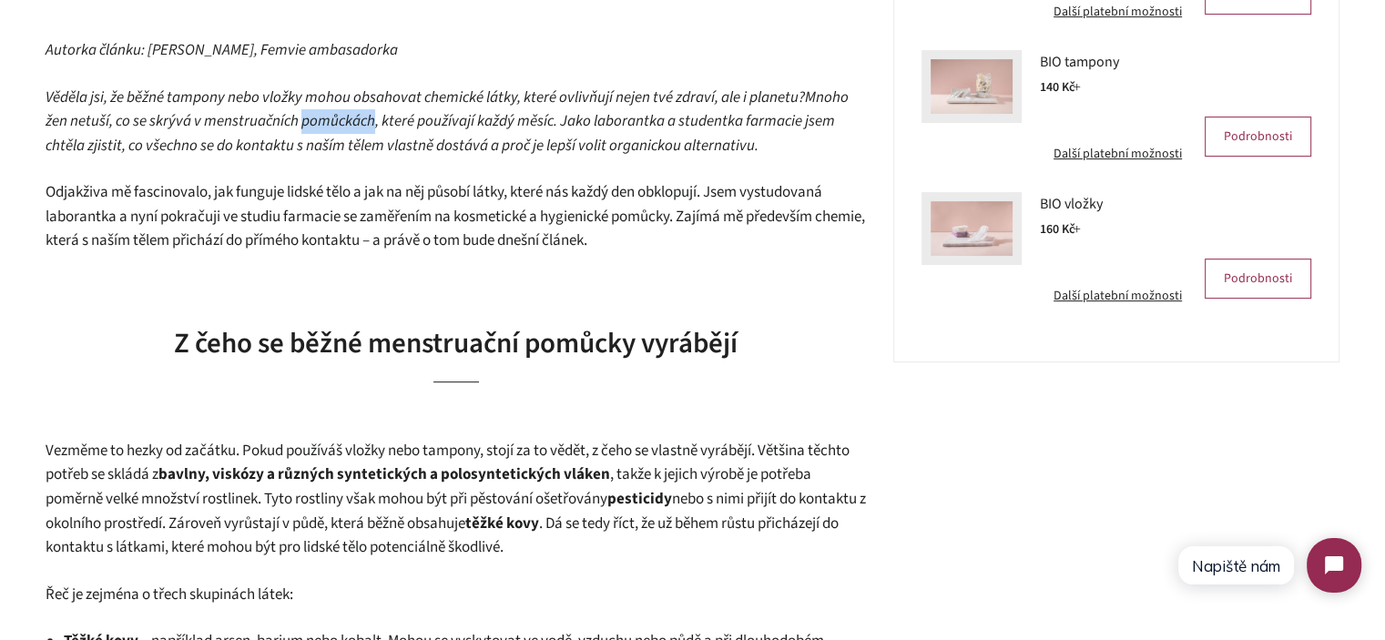
click at [321, 127] on span "Mnoho žen netuší, co se skrývá v menstruačních pomůckách, které používají každý…" at bounding box center [447, 122] width 803 height 70
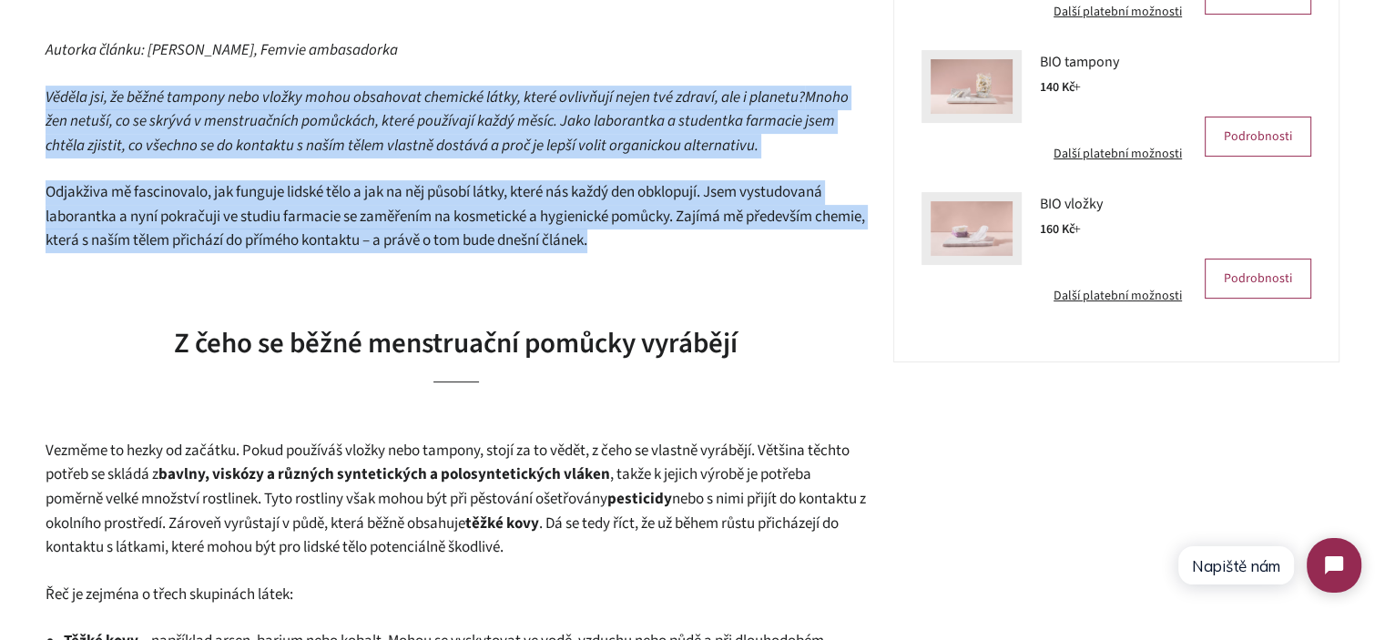
drag, startPoint x: 321, startPoint y: 127, endPoint x: 466, endPoint y: 197, distance: 161.7
click at [466, 197] on span "Odjakživa mě fascinovalo, jak funguje lidské tělo a jak na něj působí látky, kt…" at bounding box center [456, 216] width 820 height 70
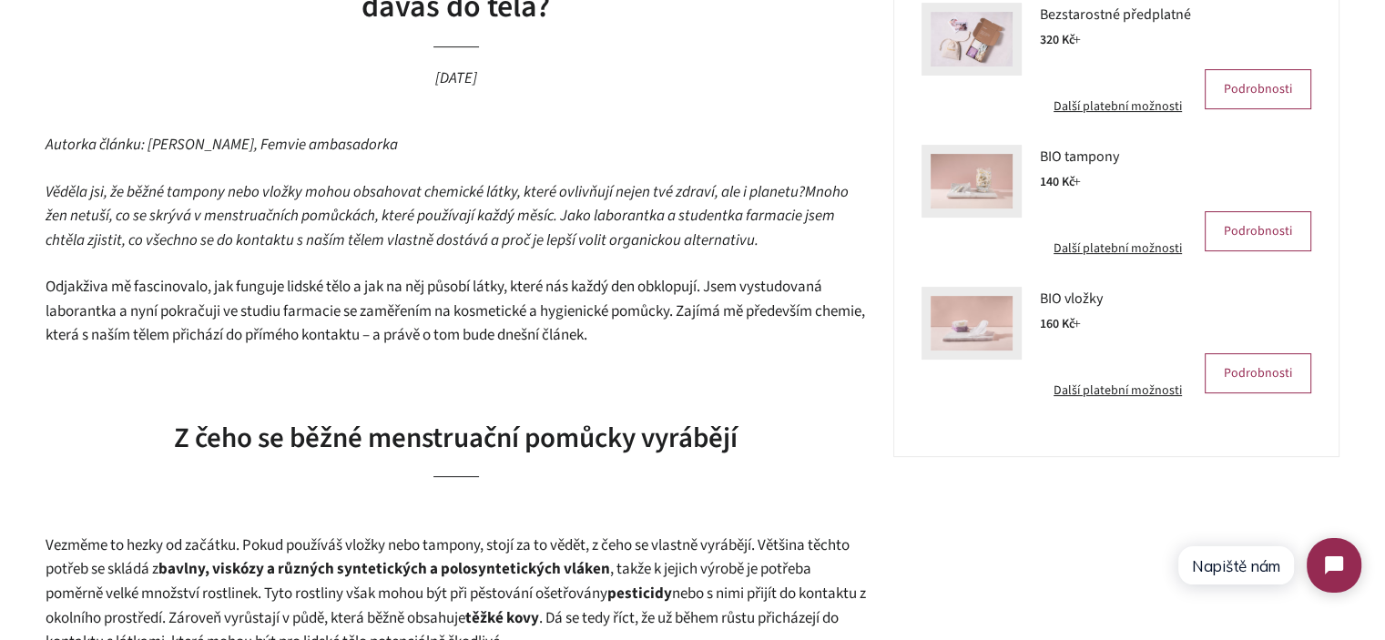
scroll to position [547, 0]
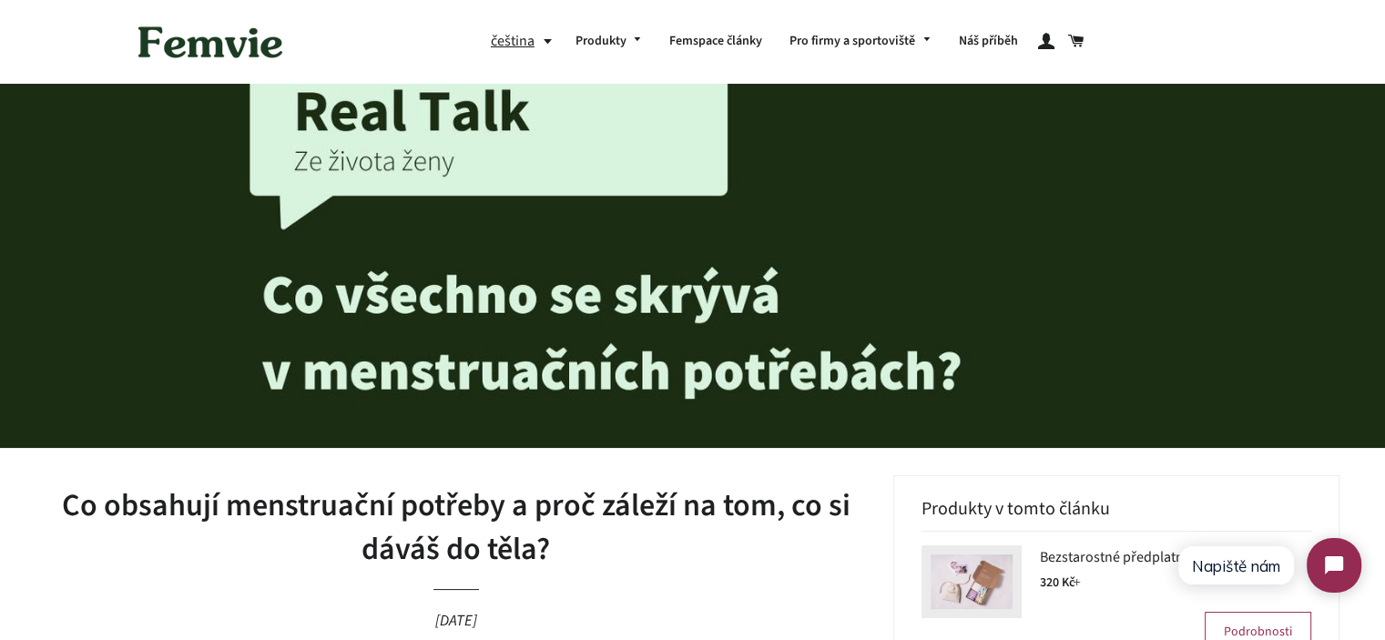
click at [515, 538] on h1 "Co obsahují menstruační potřeby a proč záleží na tom, co si dáváš do těla?" at bounding box center [456, 528] width 821 height 87
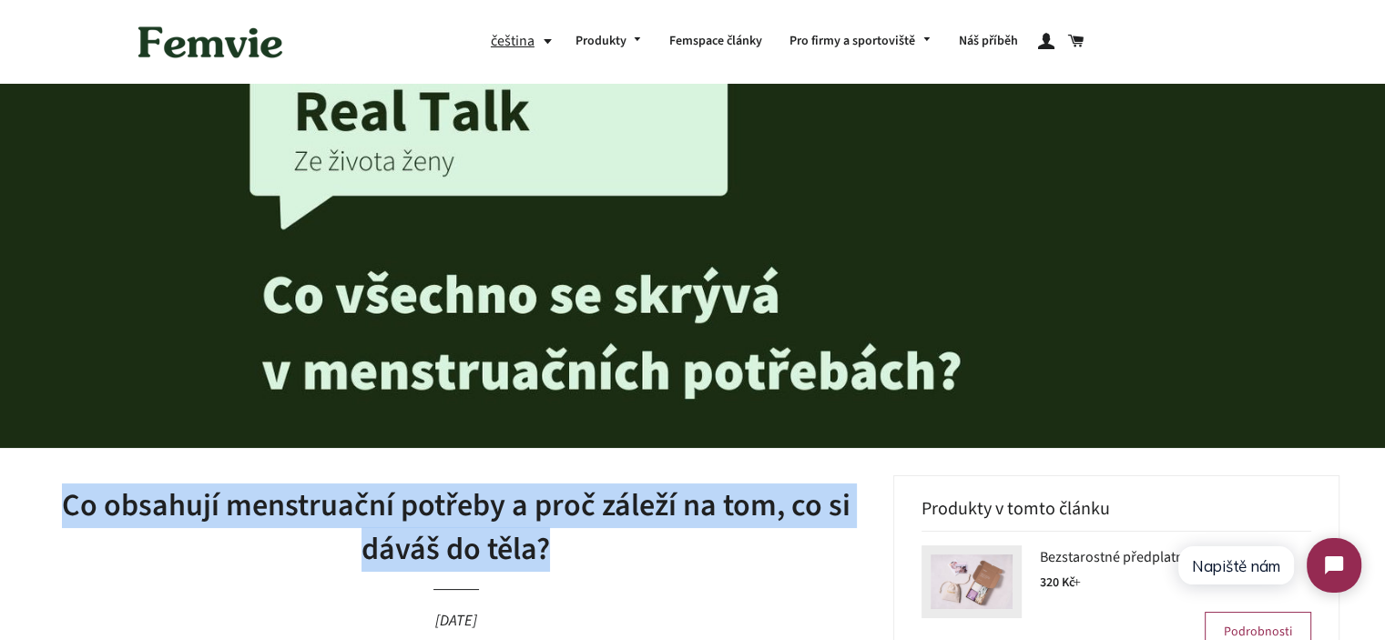
click at [515, 538] on h1 "Co obsahují menstruační potřeby a proč záleží na tom, co si dáváš do těla?" at bounding box center [456, 528] width 821 height 87
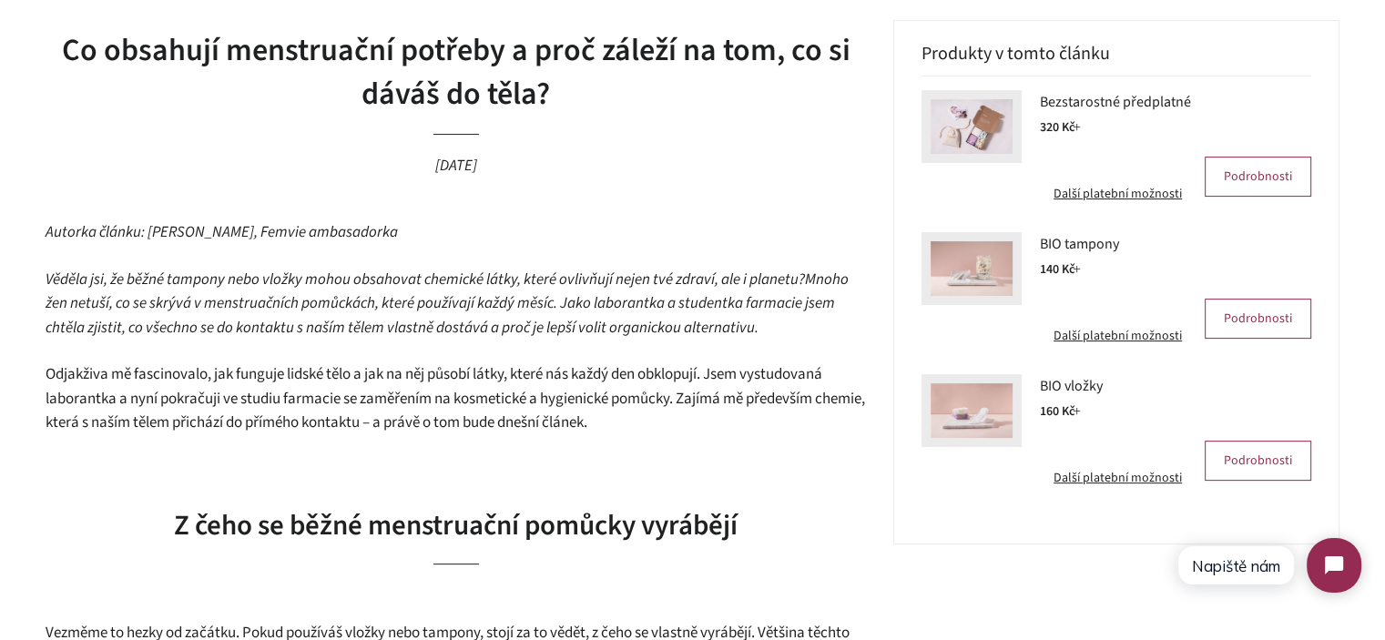
click at [547, 230] on p "Autorka článku: [PERSON_NAME], Femvie ambasadorka" at bounding box center [456, 232] width 821 height 25
click at [296, 56] on h1 "Co obsahují menstruační potřeby a proč záleží na tom, co si dáváš do těla?" at bounding box center [456, 72] width 821 height 87
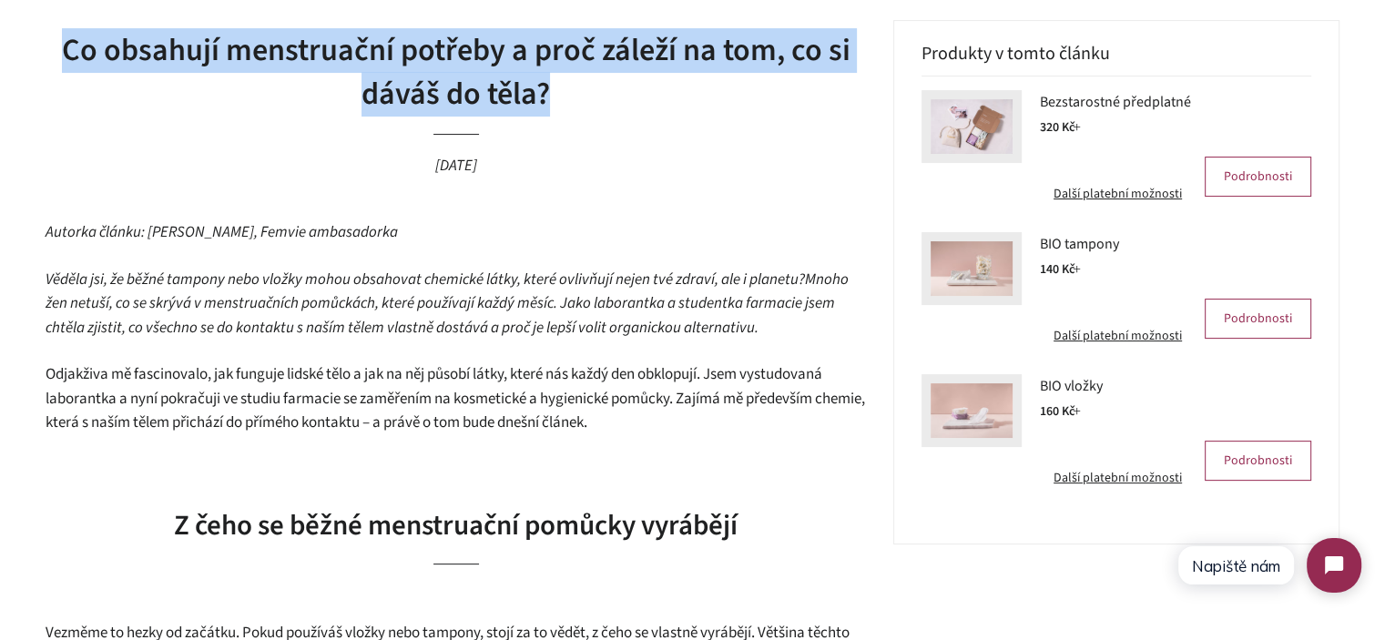
click at [296, 56] on h1 "Co obsahují menstruační potřeby a proč záleží na tom, co si dáváš do těla?" at bounding box center [456, 72] width 821 height 87
click at [465, 80] on h1 "Co obsahují menstruační potřeby a proč záleží na tom, co si dáváš do těla?" at bounding box center [456, 72] width 821 height 87
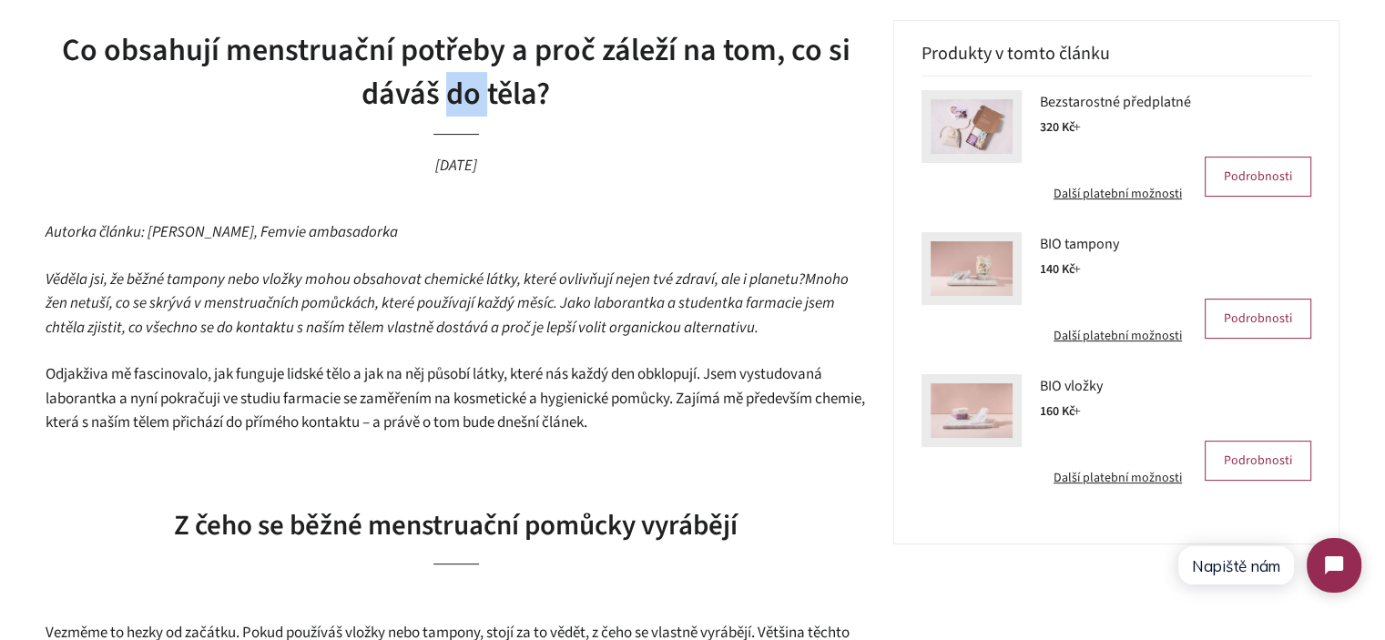
click at [465, 80] on h1 "Co obsahují menstruační potřeby a proč záleží na tom, co si dáváš do těla?" at bounding box center [456, 72] width 821 height 87
click at [478, 309] on span "Mnoho žen netuší, co se skrývá v menstruačních pomůckách, které používají každý…" at bounding box center [447, 304] width 803 height 70
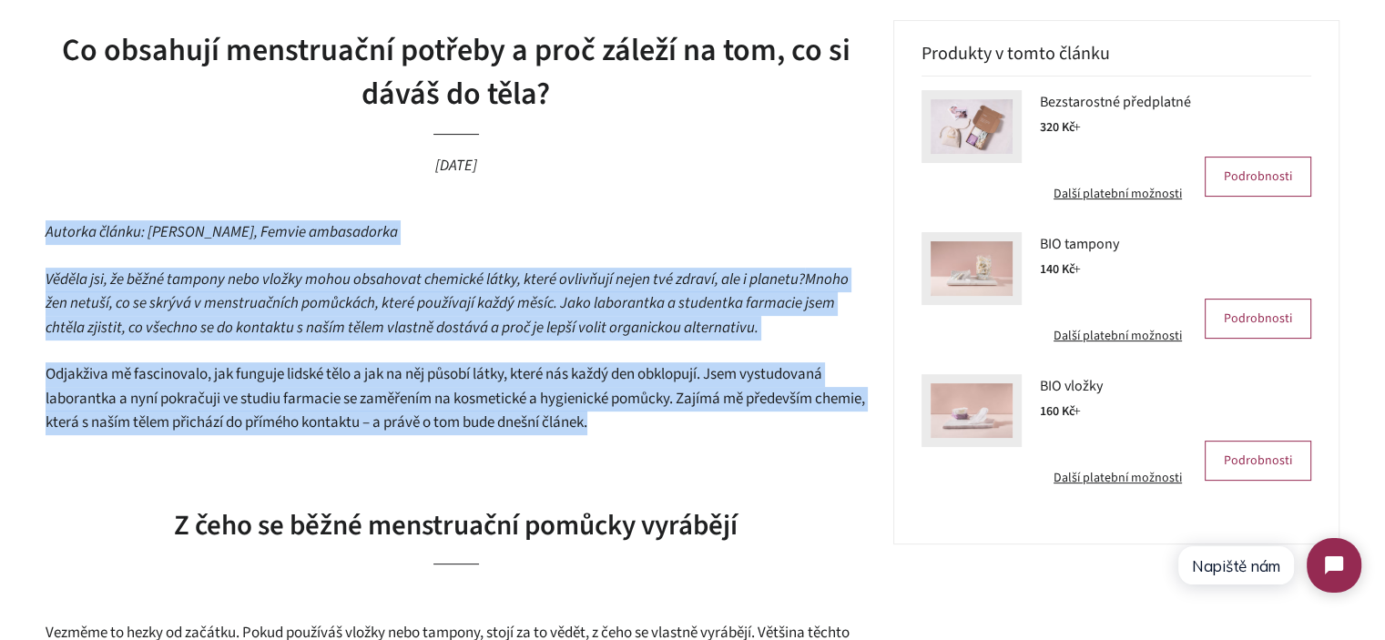
drag, startPoint x: 46, startPoint y: 231, endPoint x: 692, endPoint y: 434, distance: 677.6
click at [692, 434] on p "Odjakživa mě fascinovalo, jak funguje lidské tělo a jak na něj působí látky, kt…" at bounding box center [456, 399] width 821 height 73
click at [687, 411] on span "Odjakživa mě fascinovalo, jak funguje lidské tělo a jak na něj působí látky, kt…" at bounding box center [456, 398] width 820 height 70
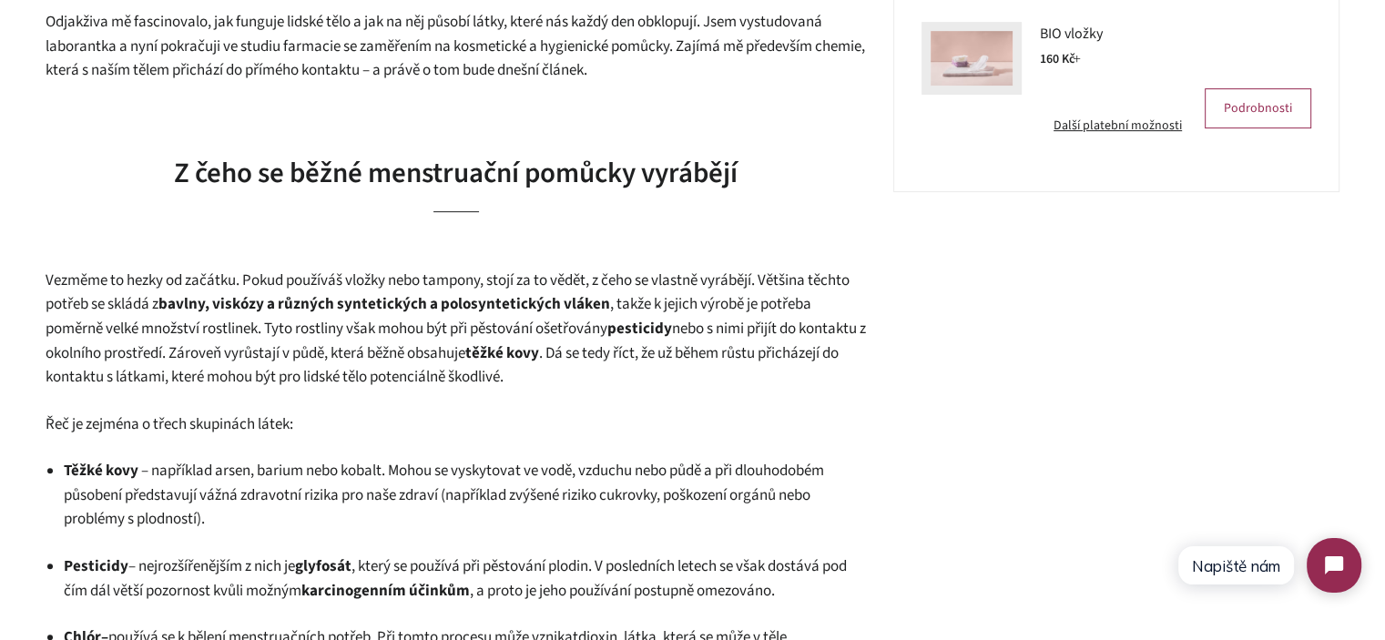
scroll to position [820, 0]
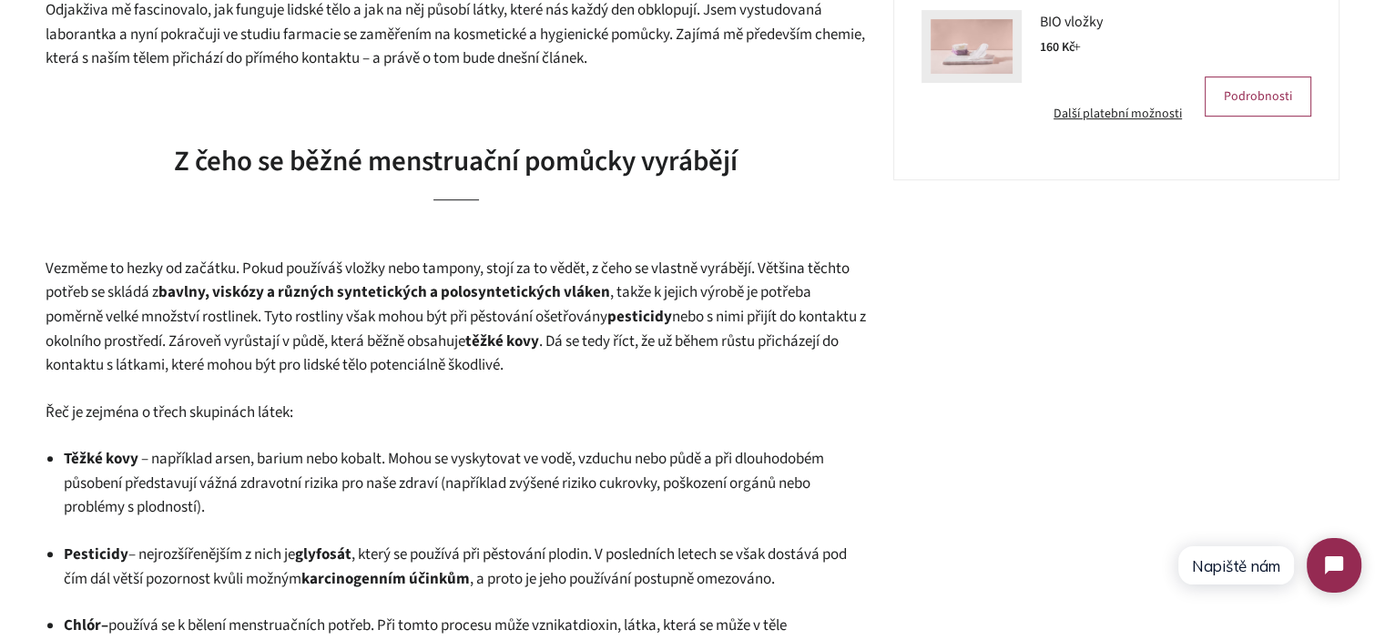
click at [374, 145] on span "Z čeho se běžné menstruační pomůcky vyrábějí" at bounding box center [456, 161] width 564 height 40
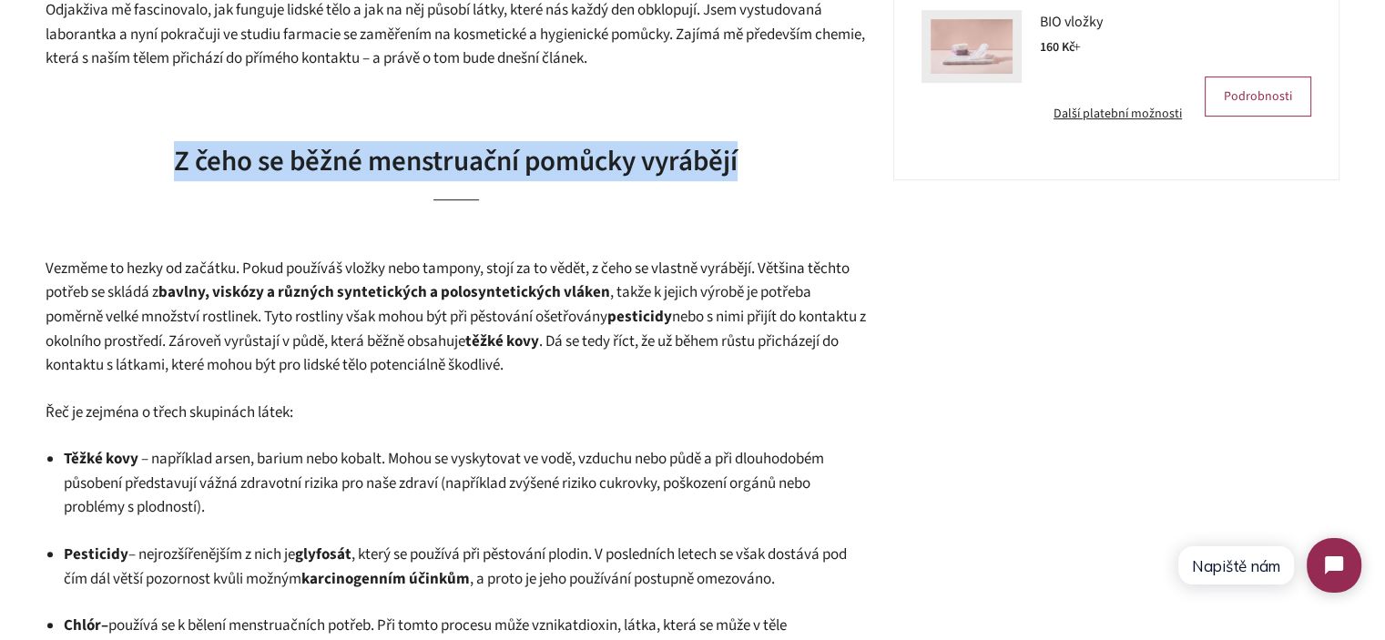
click at [374, 145] on span "Z čeho se běžné menstruační pomůcky vyrábějí" at bounding box center [456, 161] width 564 height 40
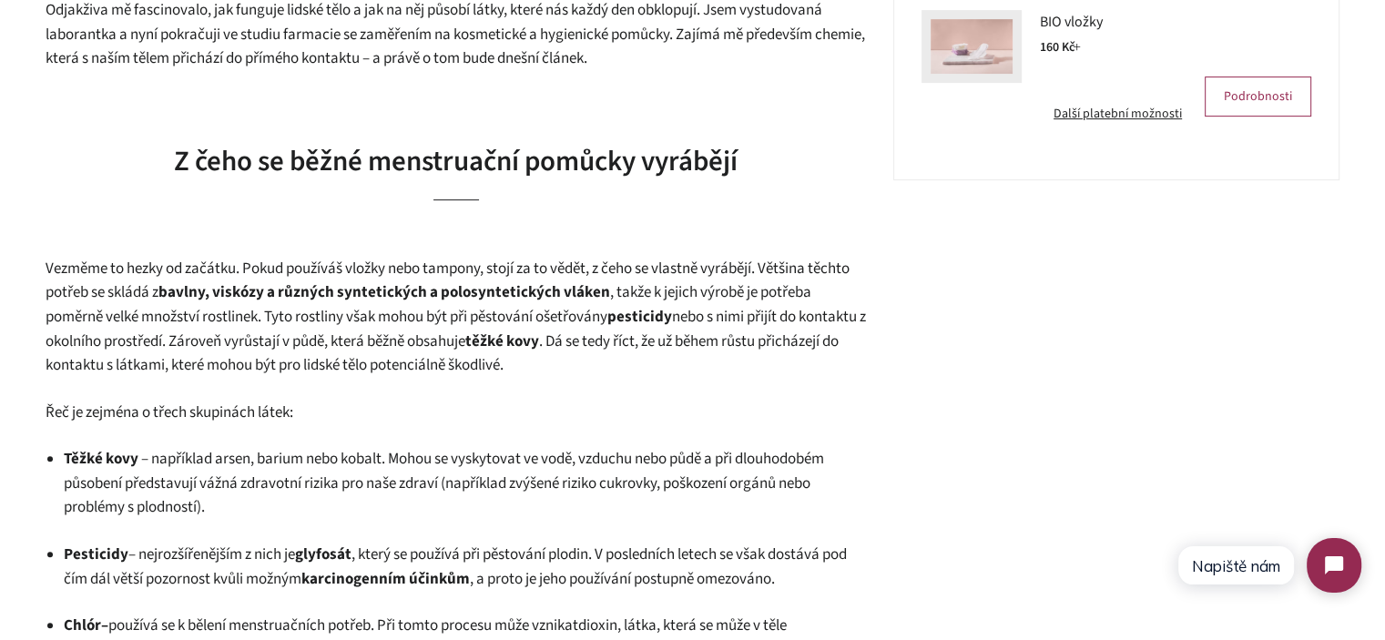
click at [154, 295] on span "Vezměme to hezky od začátku. Pokud používáš vložky nebo tampony, stojí za to vě…" at bounding box center [448, 281] width 804 height 46
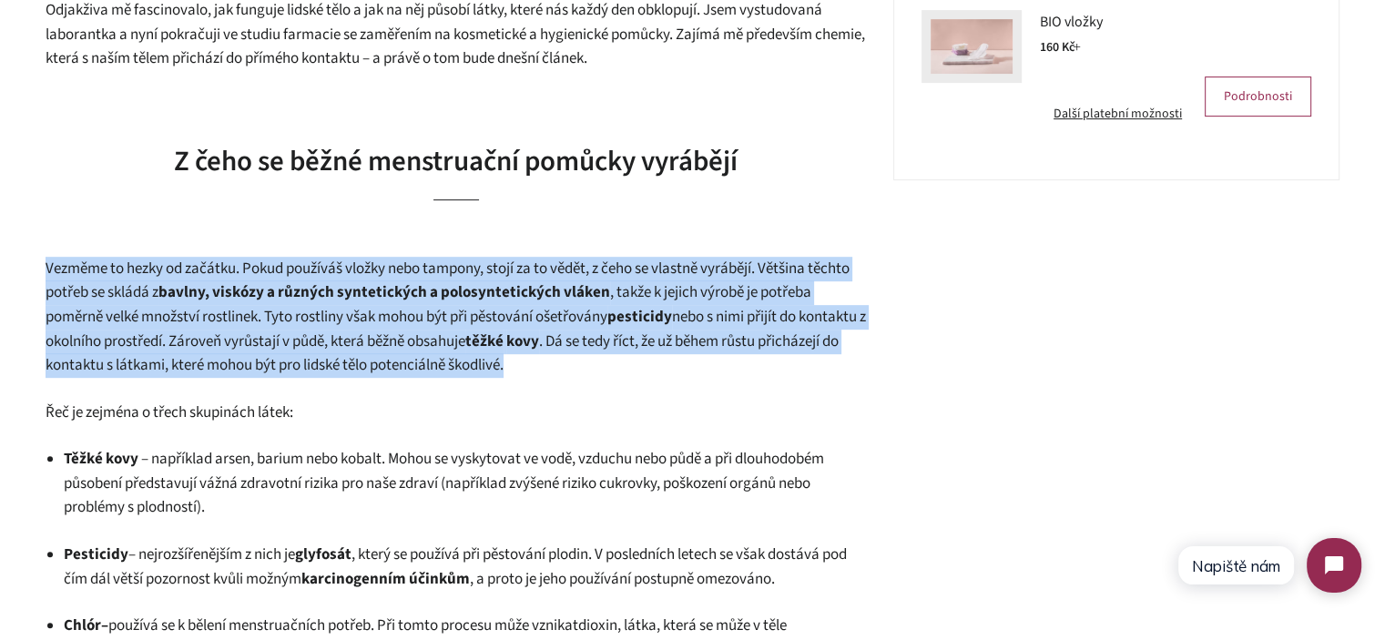
click at [154, 295] on span "Vezměme to hezky od začátku. Pokud používáš vložky nebo tampony, stojí za to vě…" at bounding box center [448, 281] width 804 height 46
click at [50, 271] on span "Vezměme to hezky od začátku. Pokud používáš vložky nebo tampony, stojí za to vě…" at bounding box center [448, 281] width 804 height 46
drag, startPoint x: 7, startPoint y: 247, endPoint x: 649, endPoint y: 372, distance: 653.3
click at [649, 372] on p "Vezměme to hezky od začátku. Pokud používáš vložky nebo tampony, stojí za to vě…" at bounding box center [456, 317] width 821 height 121
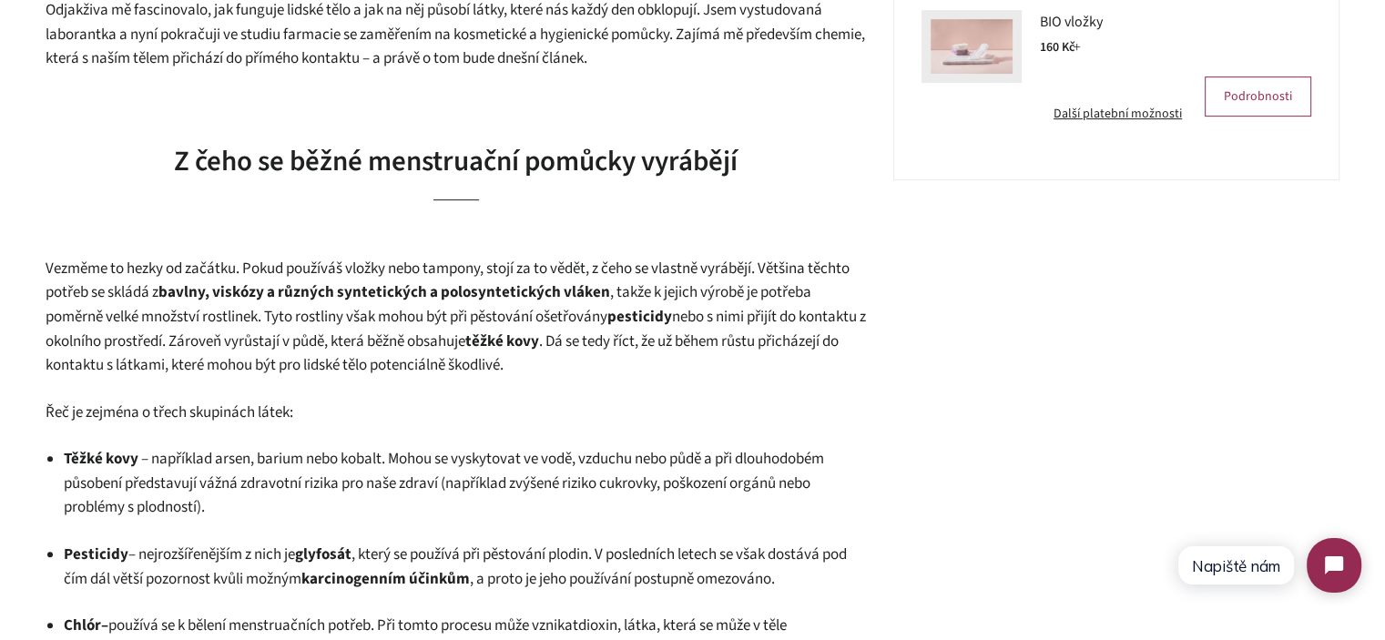
click at [648, 367] on p "Vezměme to hezky od začátku. Pokud používáš vložky nebo tampony, stojí za to vě…" at bounding box center [456, 317] width 821 height 121
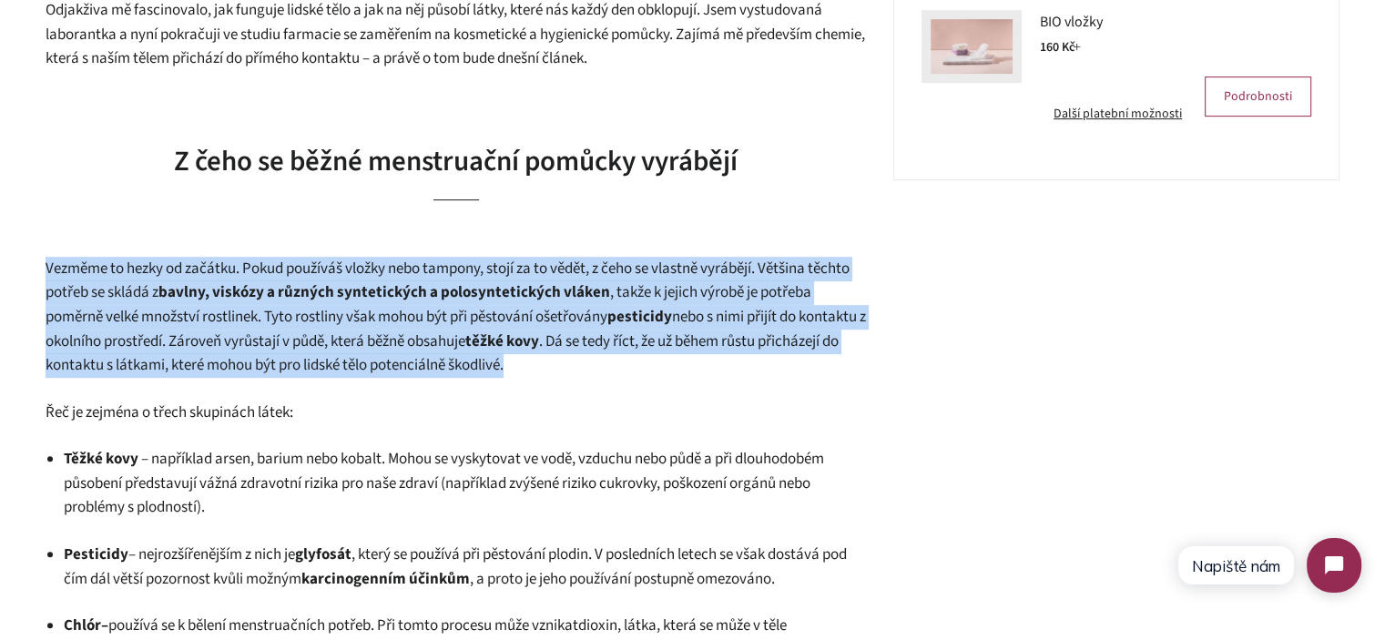
click at [648, 367] on p "Vezměme to hezky od začátku. Pokud používáš vložky nebo tampony, stojí za to vě…" at bounding box center [456, 317] width 821 height 121
click at [683, 367] on p "Vezměme to hezky od začátku. Pokud používáš vložky nebo tampony, stojí za to vě…" at bounding box center [456, 317] width 821 height 121
click at [710, 353] on p "Vezměme to hezky od začátku. Pokud používáš vložky nebo tampony, stojí za to vě…" at bounding box center [456, 317] width 821 height 121
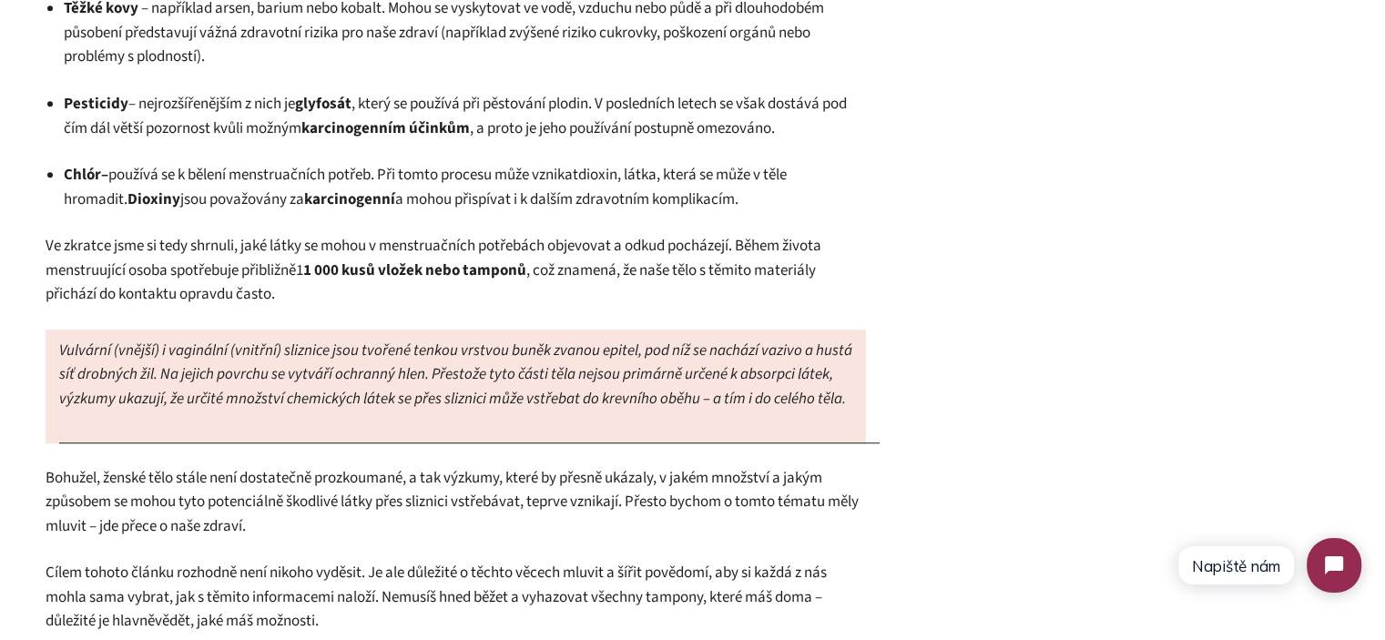
scroll to position [1275, 0]
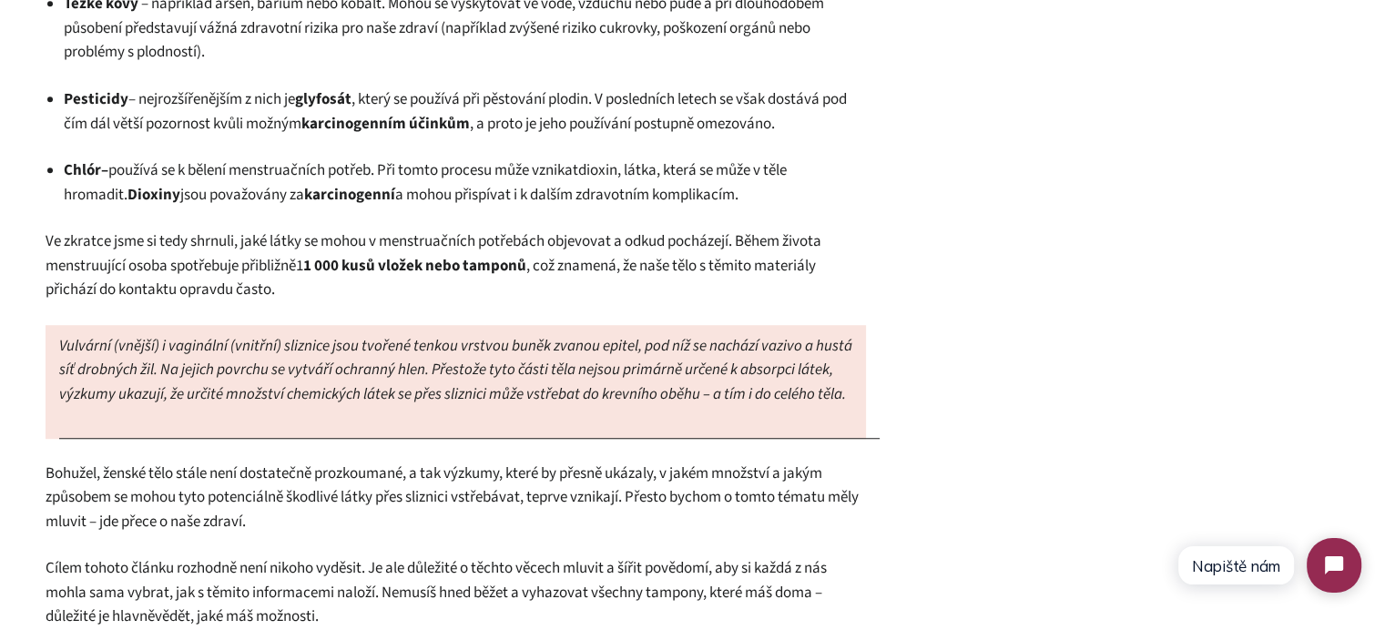
click at [178, 398] on em "Vulvární (vnější) i vaginální (vnitřní) sliznice jsou tvořené tenkou vrstvou bu…" at bounding box center [455, 370] width 793 height 70
click at [179, 398] on em "Vulvární (vnější) i vaginální (vnitřní) sliznice jsou tvořené tenkou vrstvou bu…" at bounding box center [455, 370] width 793 height 70
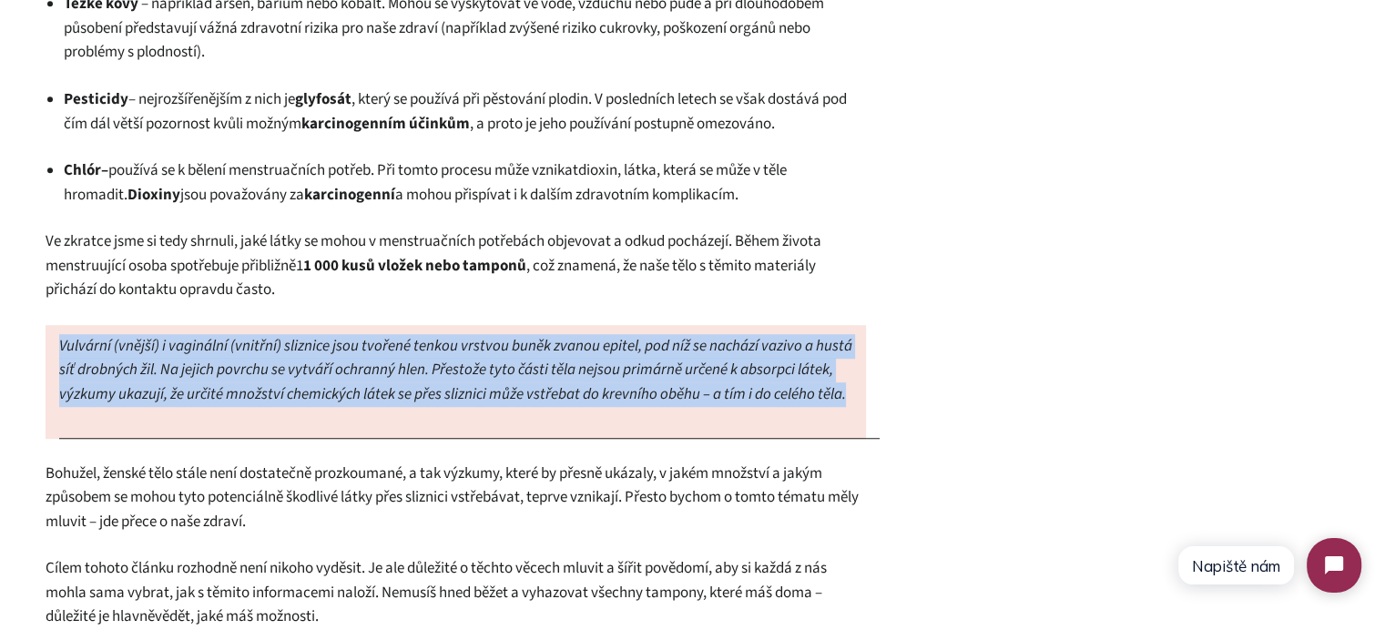
click at [179, 398] on em "Vulvární (vnější) i vaginální (vnitřní) sliznice jsou tvořené tenkou vrstvou bu…" at bounding box center [455, 370] width 793 height 70
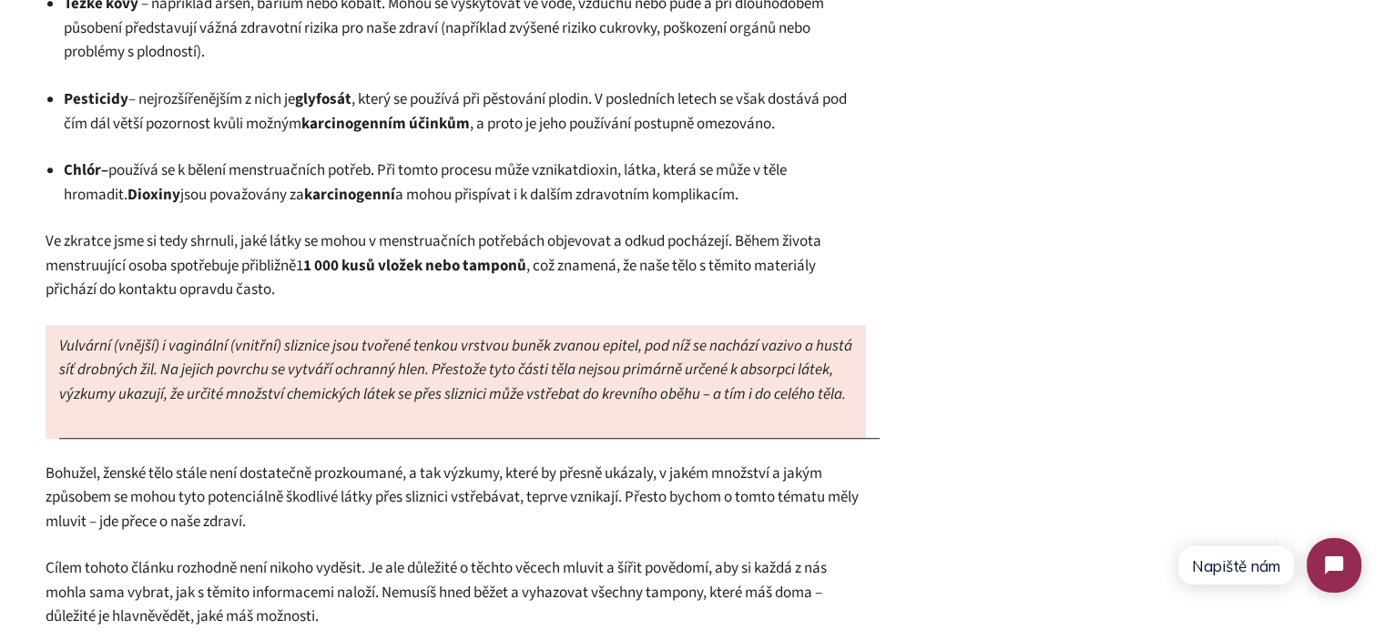
click at [0, 392] on div "Co obsahují menstruační potřeby a proč záleží na tom, co si dáváš do těla? 6. ř…" at bounding box center [692, 342] width 1385 height 2284
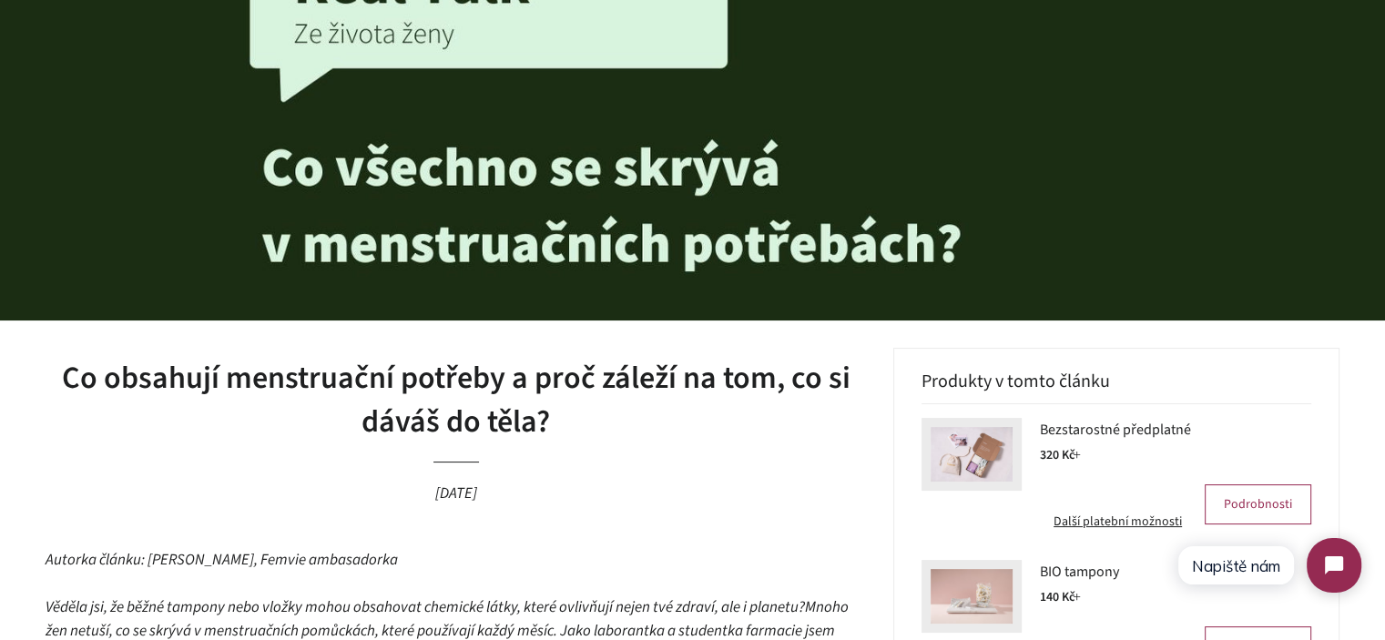
scroll to position [0, 0]
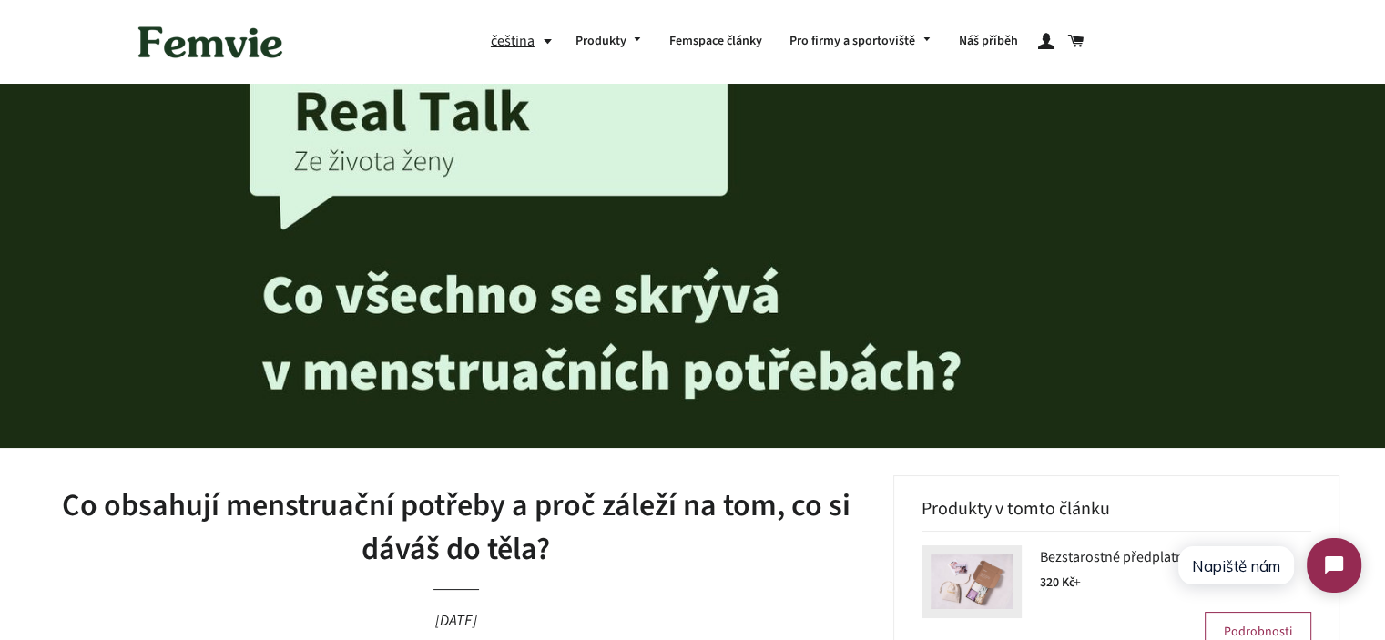
click at [632, 506] on h1 "Co obsahují menstruační potřeby a proč záleží na tom, co si dáváš do těla?" at bounding box center [456, 528] width 821 height 87
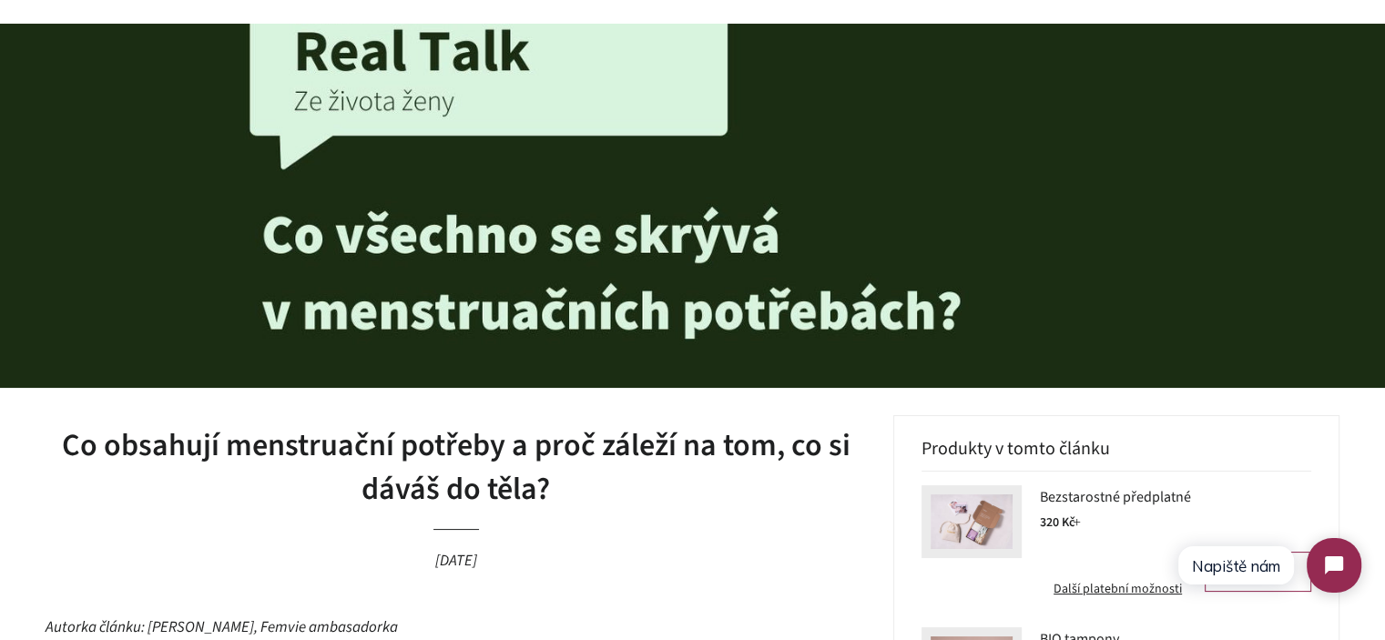
scroll to position [91, 0]
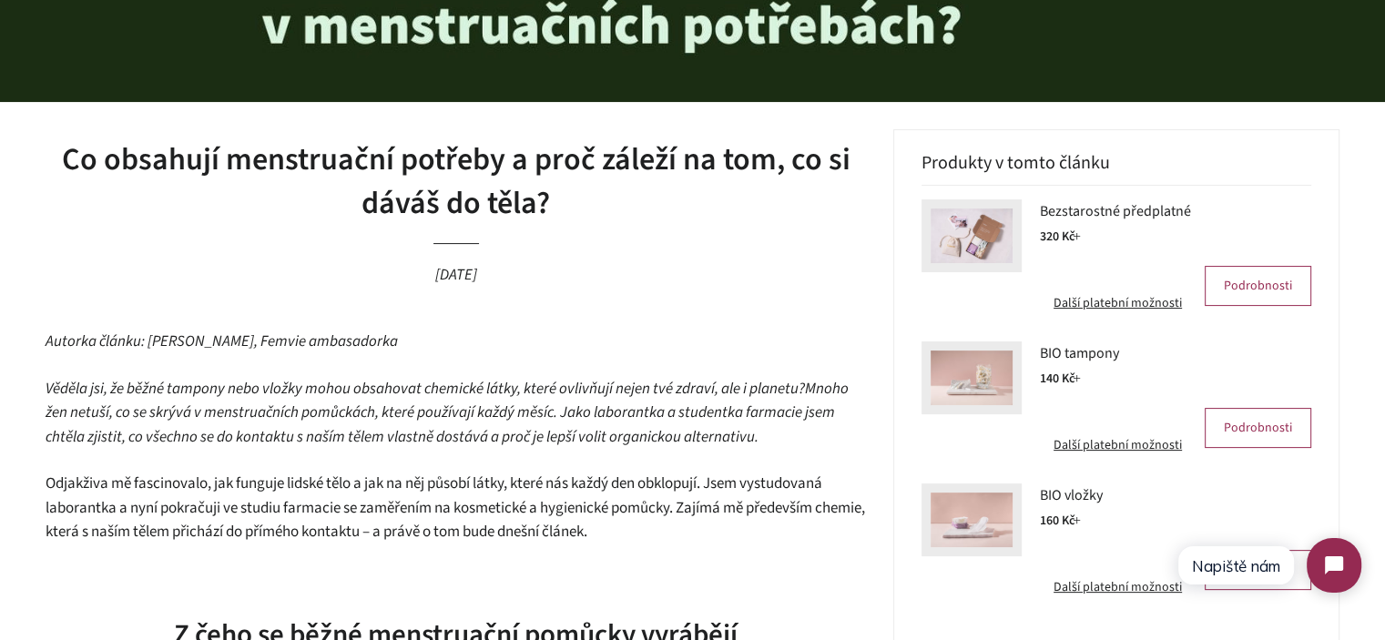
scroll to position [364, 0]
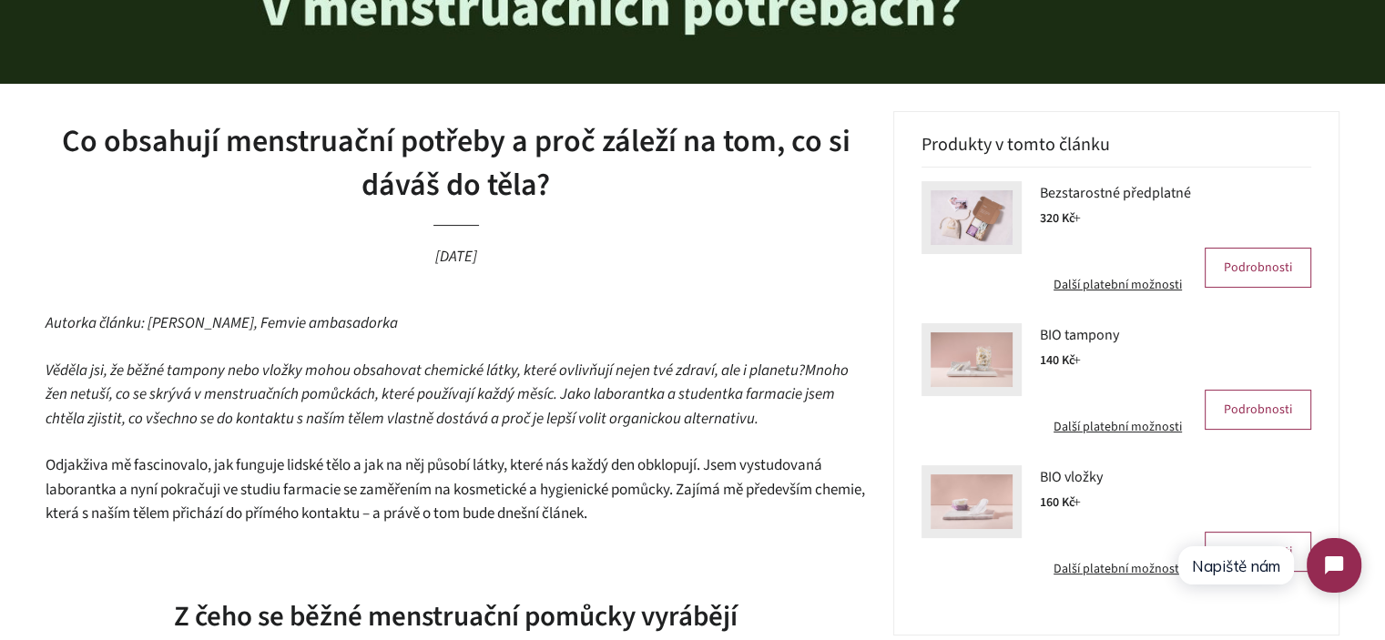
click at [387, 159] on h1 "Co obsahují menstruační potřeby a proč záleží na tom, co si dáváš do těla?" at bounding box center [456, 163] width 821 height 87
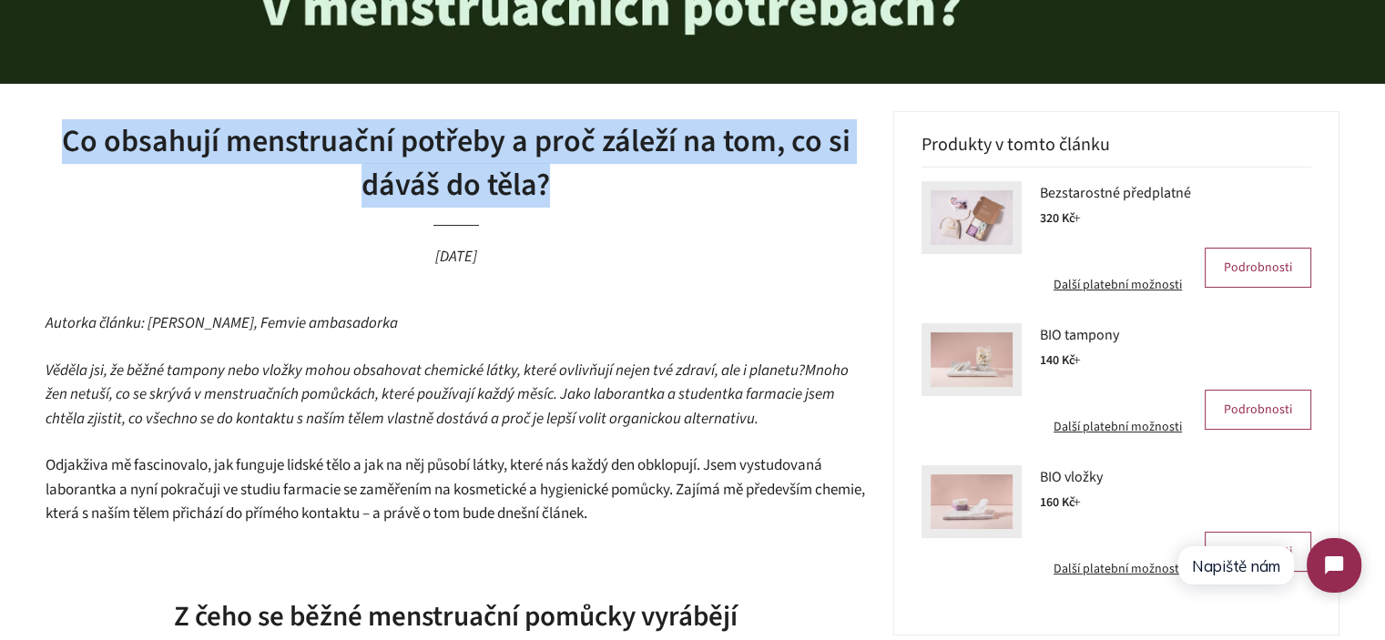
click at [387, 159] on h1 "Co obsahují menstruační potřeby a proč záleží na tom, co si dáváš do těla?" at bounding box center [456, 163] width 821 height 87
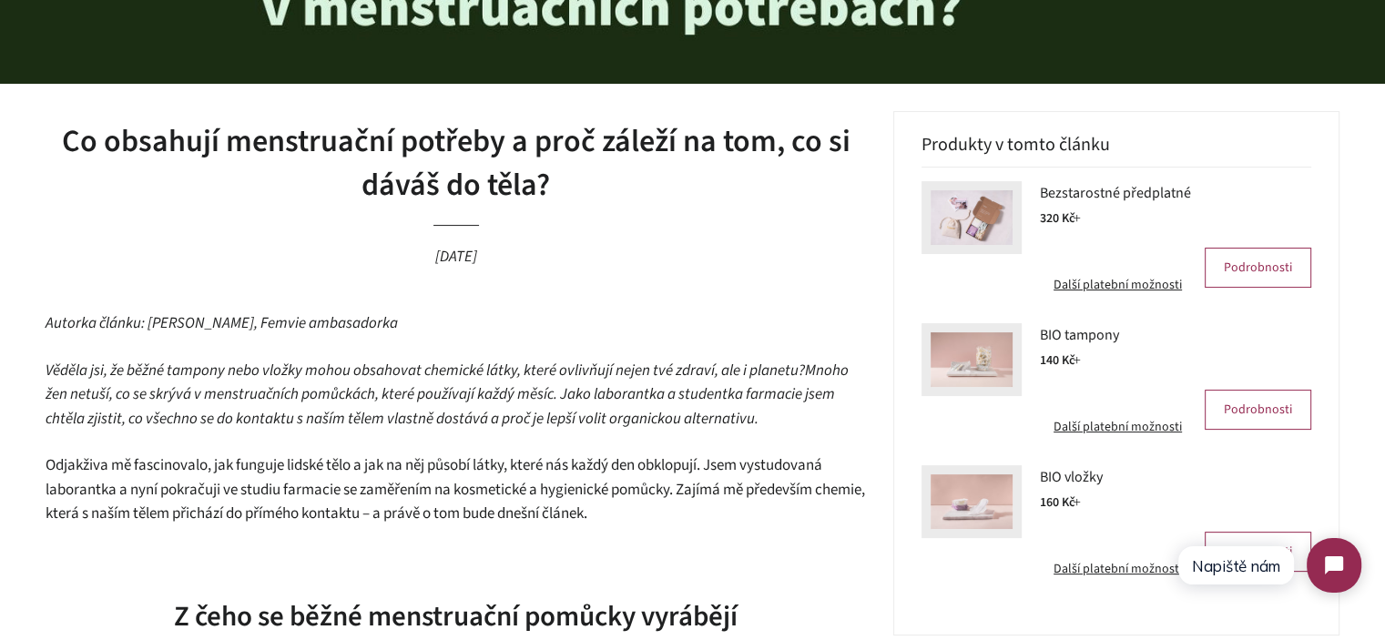
click at [311, 280] on header "Co obsahují menstruační potřeby a proč záleží na tom, co si dáváš do těla? [DAT…" at bounding box center [456, 211] width 821 height 200
click at [211, 327] on em "Autorka článku: [PERSON_NAME], Femvie ambasadorka" at bounding box center [222, 323] width 353 height 22
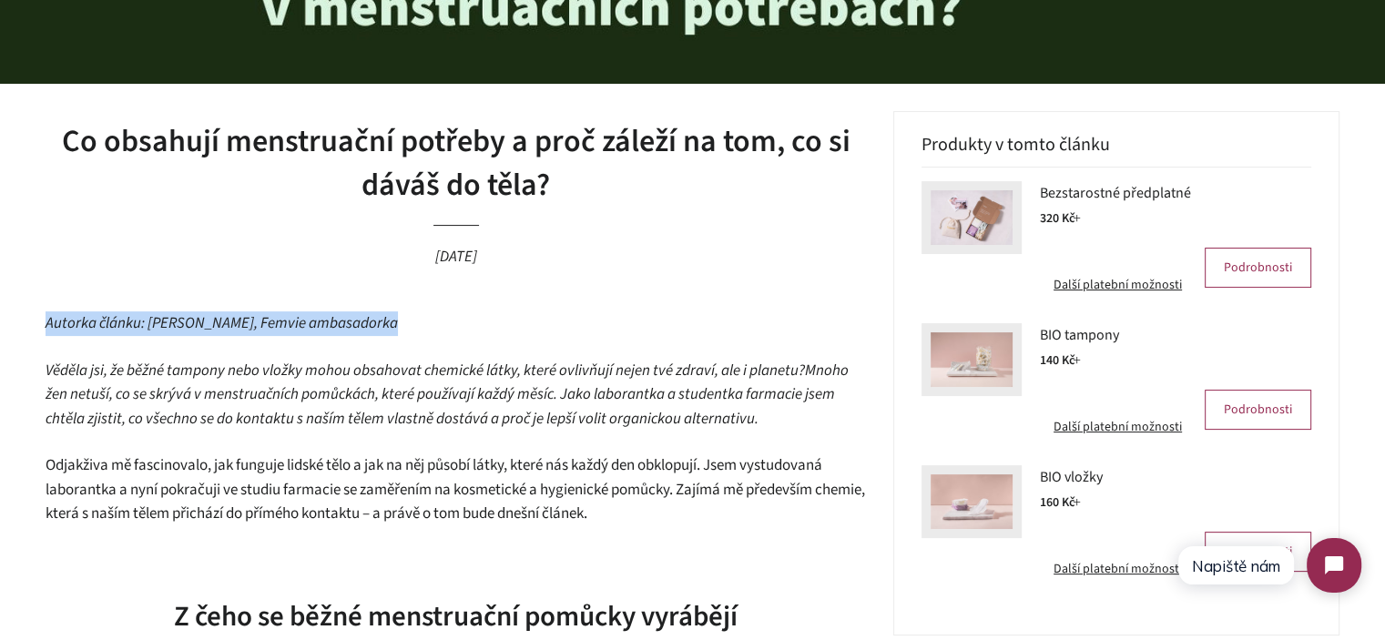
click at [211, 327] on em "Autorka článku: [PERSON_NAME], Femvie ambasadorka" at bounding box center [222, 323] width 353 height 22
click at [110, 334] on em "Autorka článku: [PERSON_NAME], Femvie ambasadorka" at bounding box center [222, 323] width 353 height 22
click at [62, 324] on em "Autorka článku: [PERSON_NAME], Femvie ambasadorka" at bounding box center [222, 323] width 353 height 22
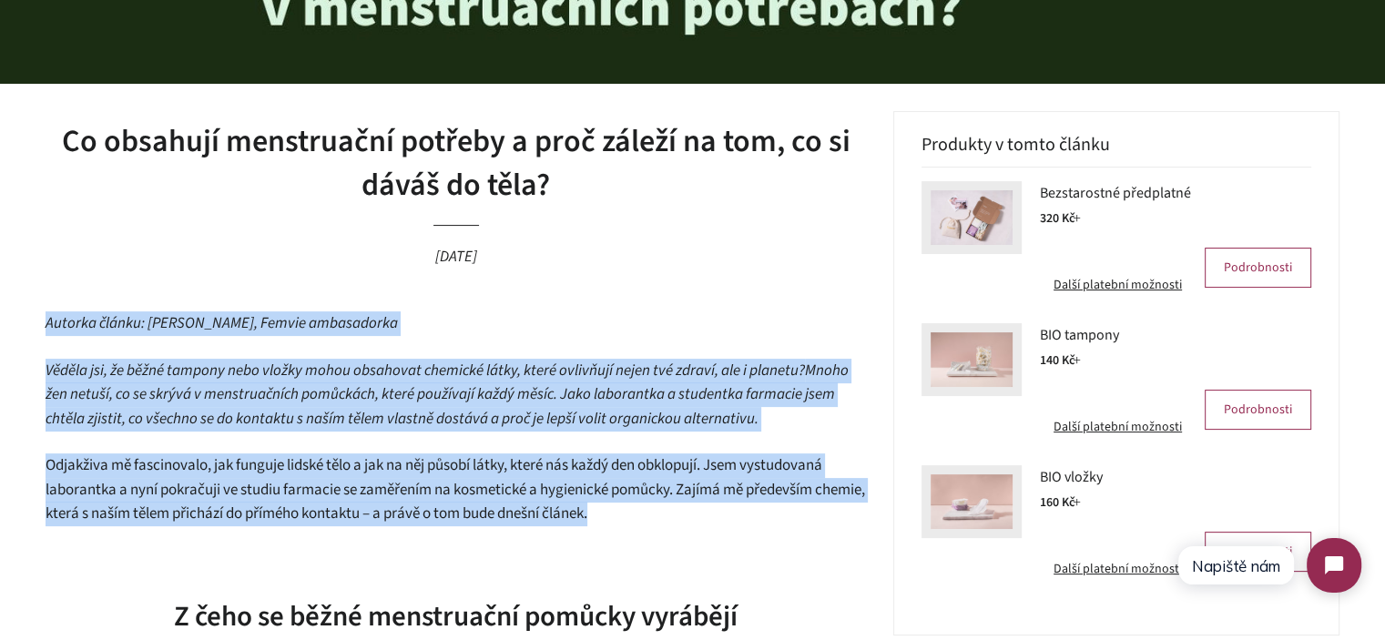
drag, startPoint x: 62, startPoint y: 324, endPoint x: 656, endPoint y: 505, distance: 620.7
click at [656, 504] on p "Odjakživa mě fascinovalo, jak funguje lidské tělo a jak na něj působí látky, kt…" at bounding box center [456, 490] width 821 height 73
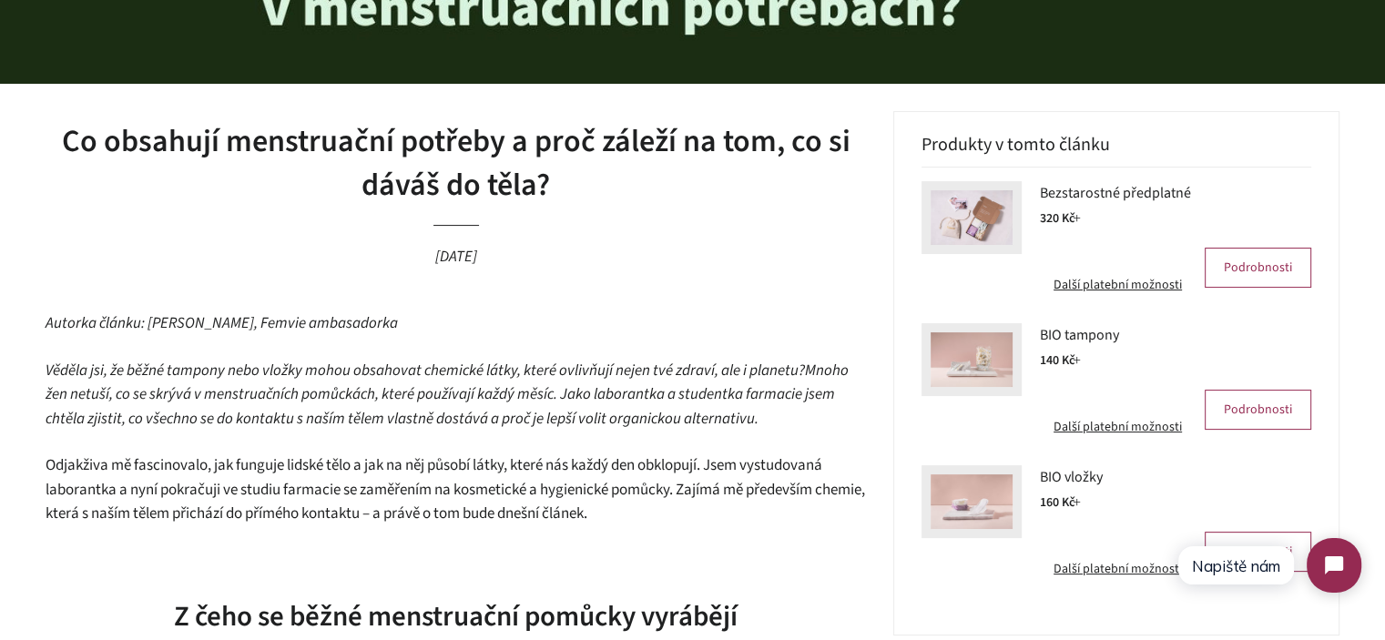
click at [656, 504] on p "Odjakživa mě fascinovalo, jak funguje lidské tělo a jak na něj působí látky, kt…" at bounding box center [456, 490] width 821 height 73
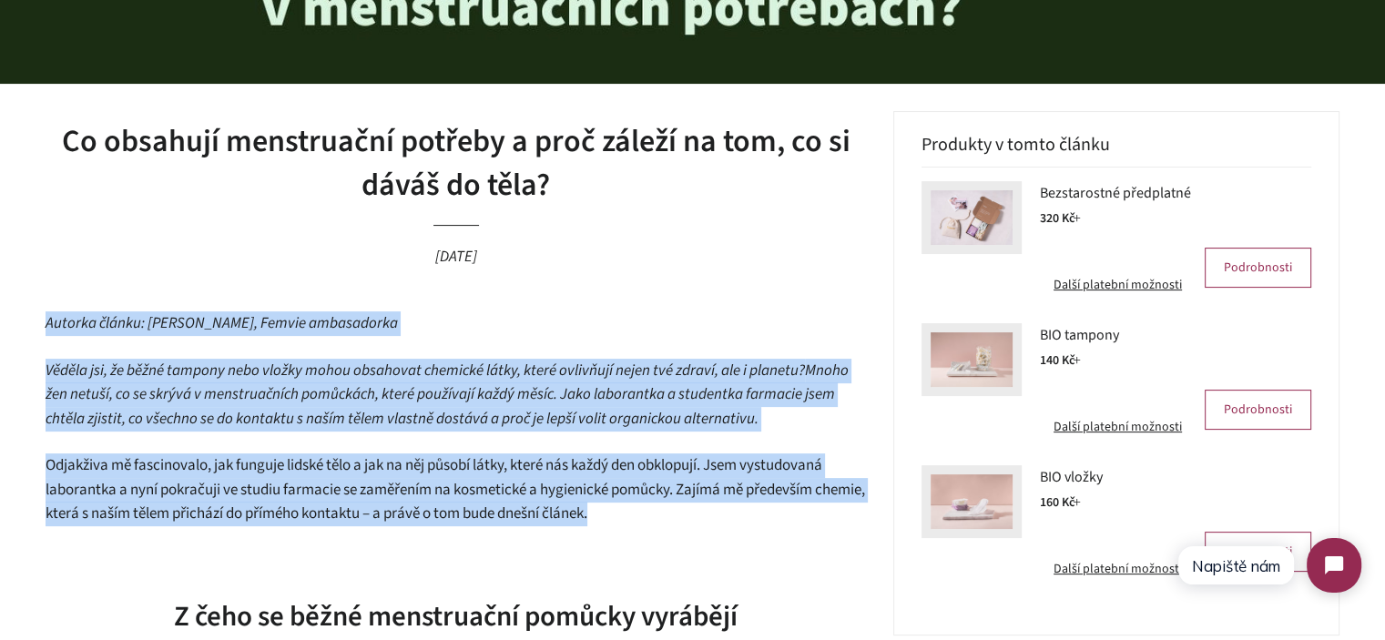
drag, startPoint x: 656, startPoint y: 504, endPoint x: 85, endPoint y: 313, distance: 602.0
click at [85, 313] on em "Autorka článku: [PERSON_NAME], Femvie ambasadorka" at bounding box center [222, 323] width 353 height 22
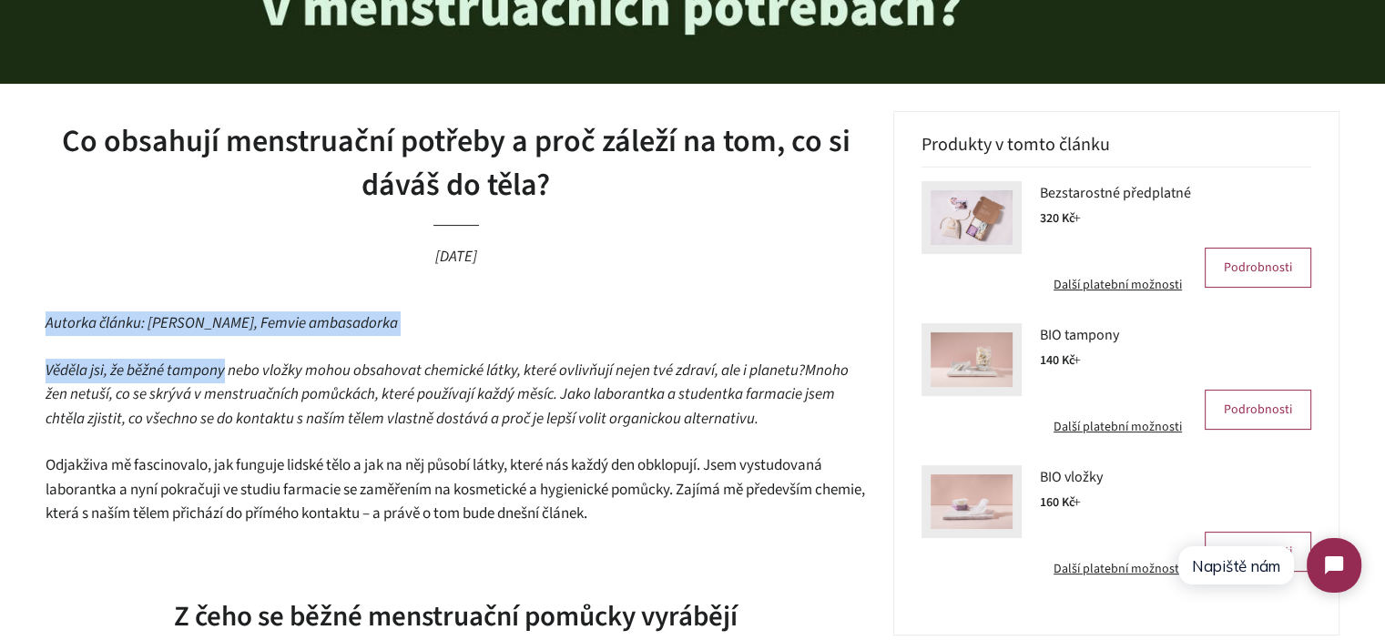
drag, startPoint x: 85, startPoint y: 313, endPoint x: 230, endPoint y: 354, distance: 150.5
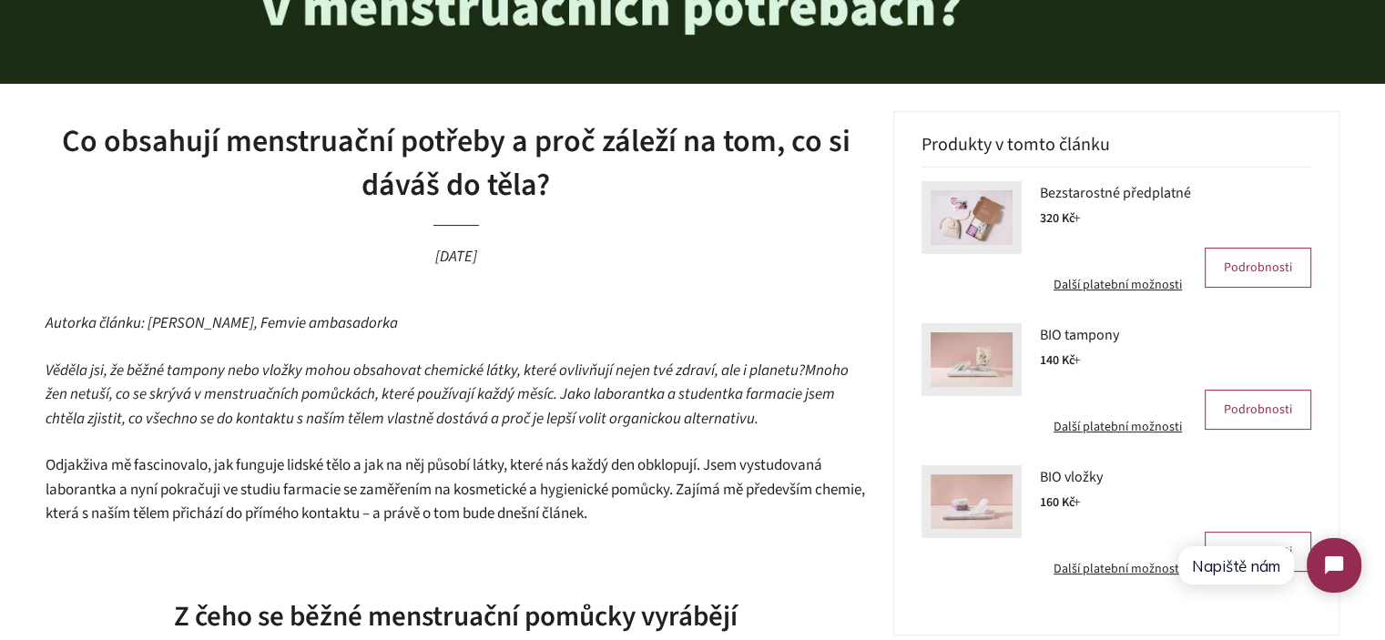
click at [177, 330] on em "Autorka článku: [PERSON_NAME], Femvie ambasadorka" at bounding box center [222, 323] width 353 height 22
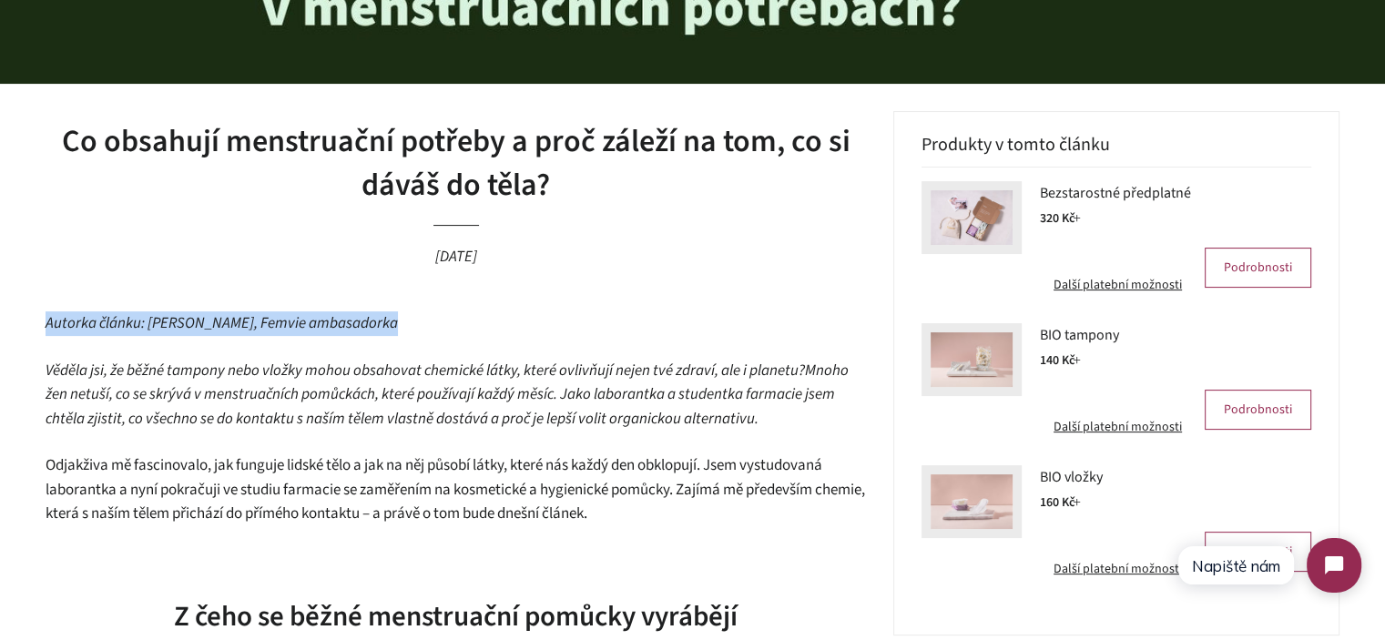
click at [177, 330] on em "Autorka článku: [PERSON_NAME], Femvie ambasadorka" at bounding box center [222, 323] width 353 height 22
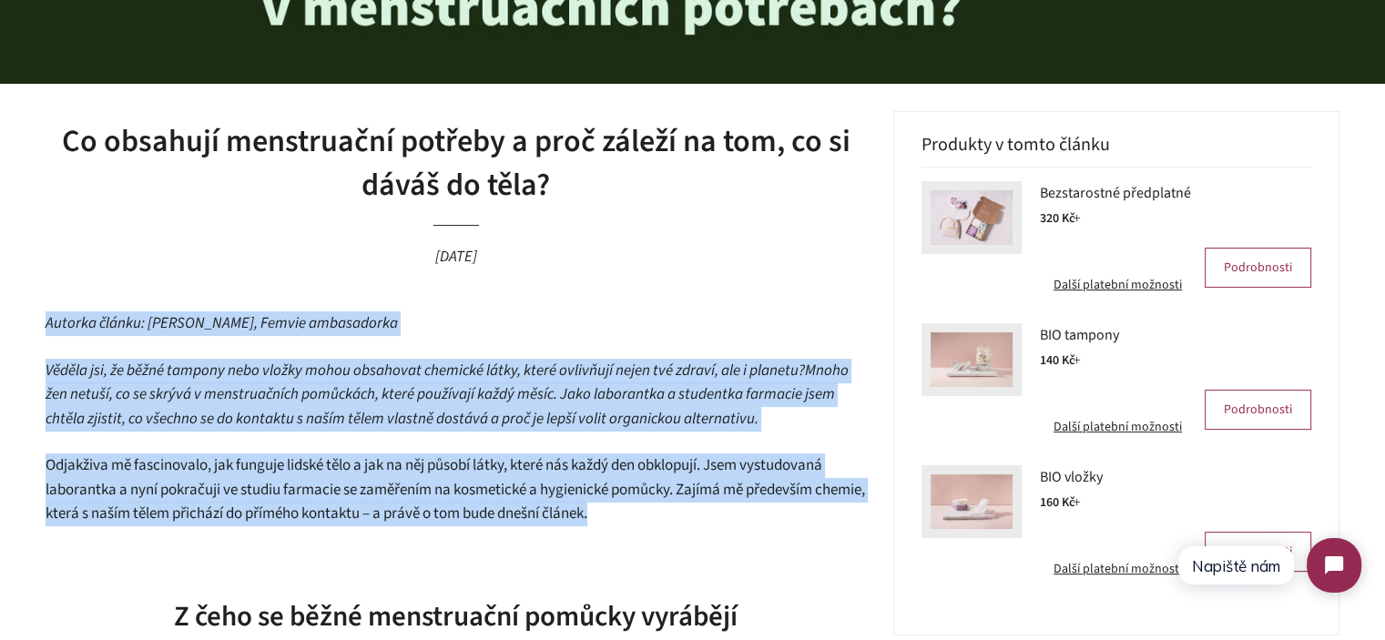
drag, startPoint x: 177, startPoint y: 330, endPoint x: 697, endPoint y: 507, distance: 549.6
click at [697, 507] on p "Odjakživa mě fascinovalo, jak funguje lidské tělo a jak na něj působí látky, kt…" at bounding box center [456, 490] width 821 height 73
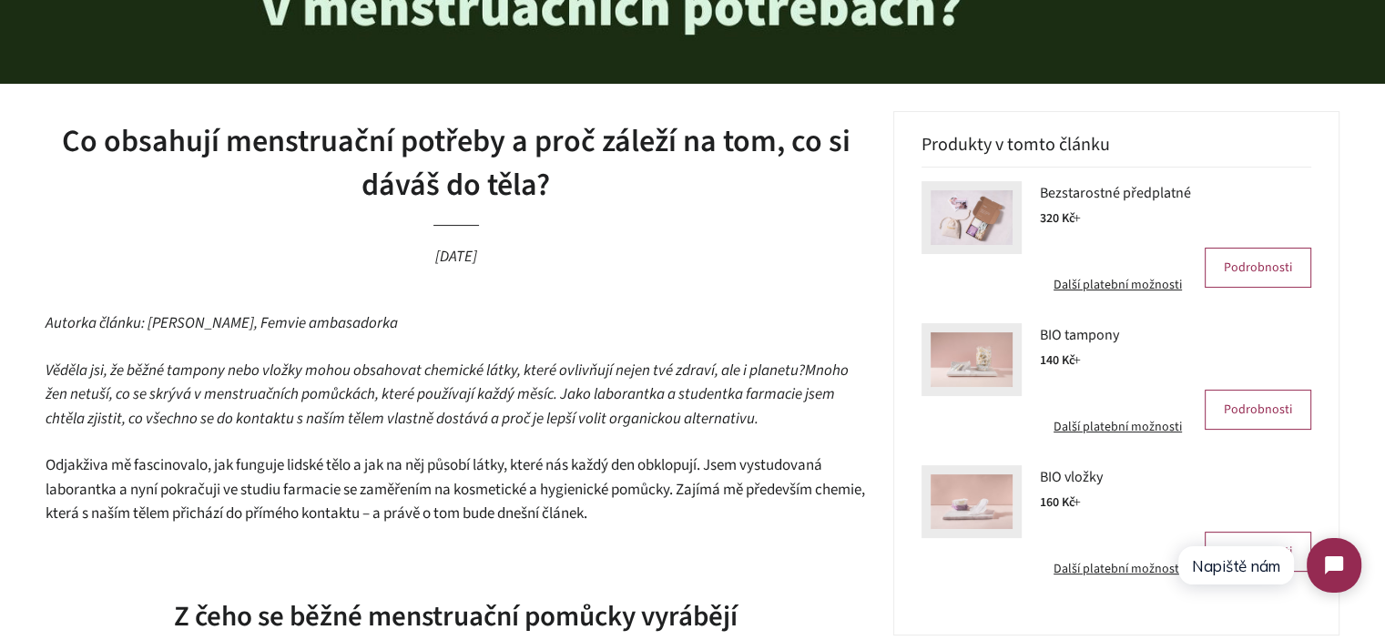
click at [697, 507] on p "Odjakživa mě fascinovalo, jak funguje lidské tělo a jak na něj působí látky, kt…" at bounding box center [456, 490] width 821 height 73
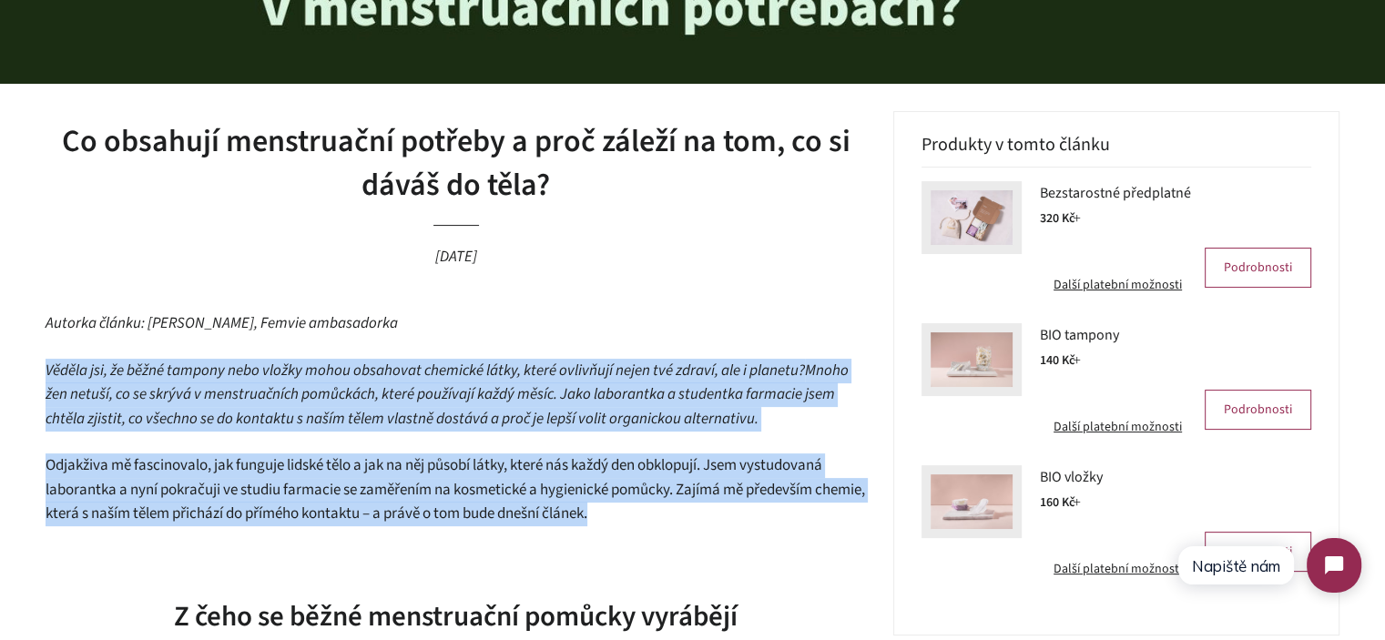
drag, startPoint x: 532, startPoint y: 462, endPoint x: 124, endPoint y: 329, distance: 429.2
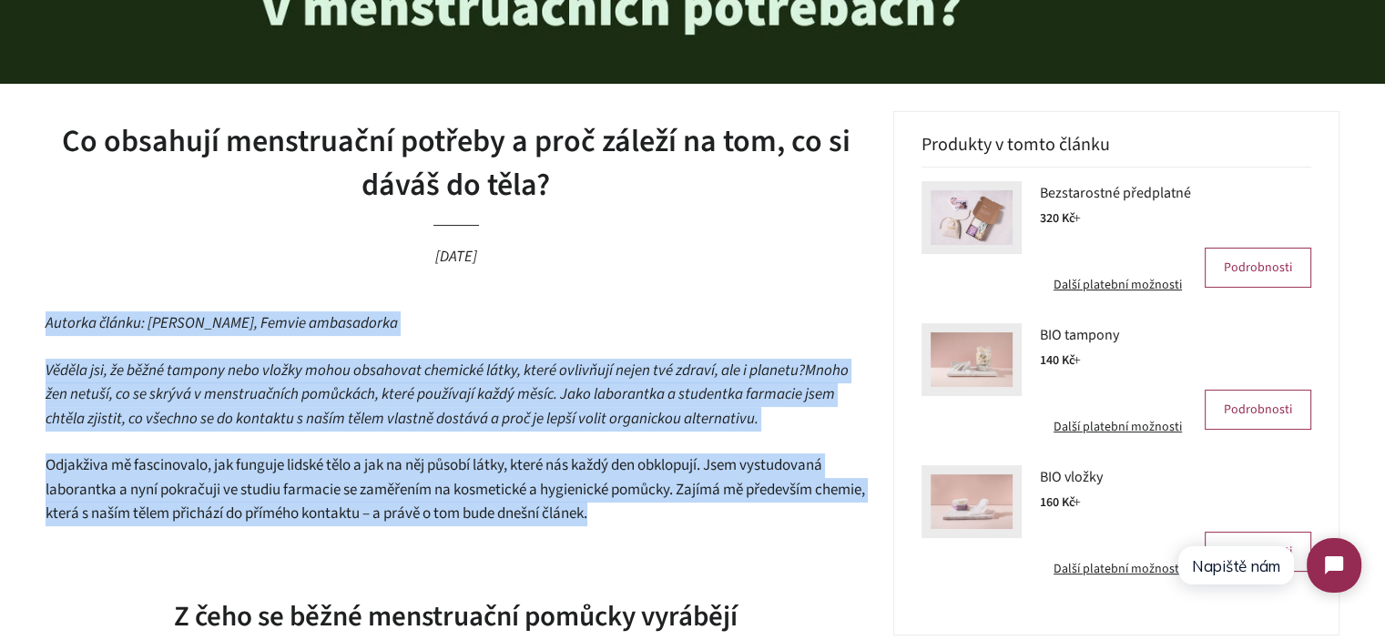
click at [121, 321] on em "Autorka článku: [PERSON_NAME], Femvie ambasadorka" at bounding box center [222, 323] width 353 height 22
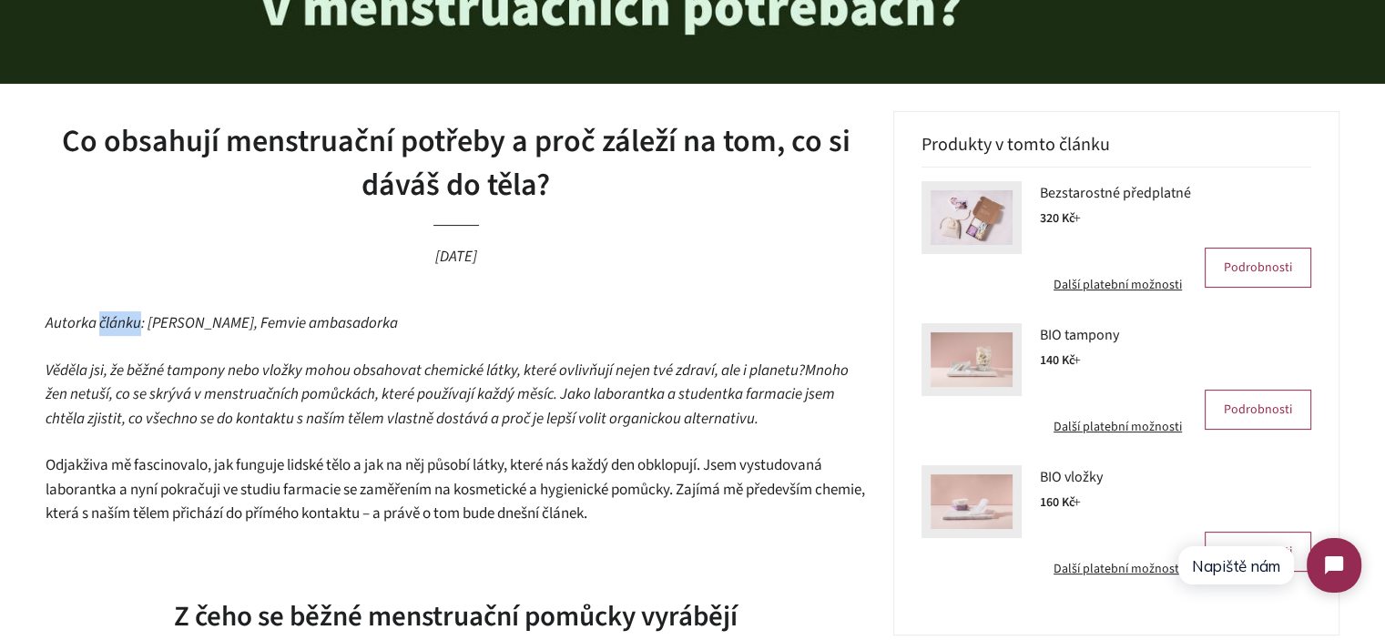
click at [121, 321] on em "Autorka článku: [PERSON_NAME], Femvie ambasadorka" at bounding box center [222, 323] width 353 height 22
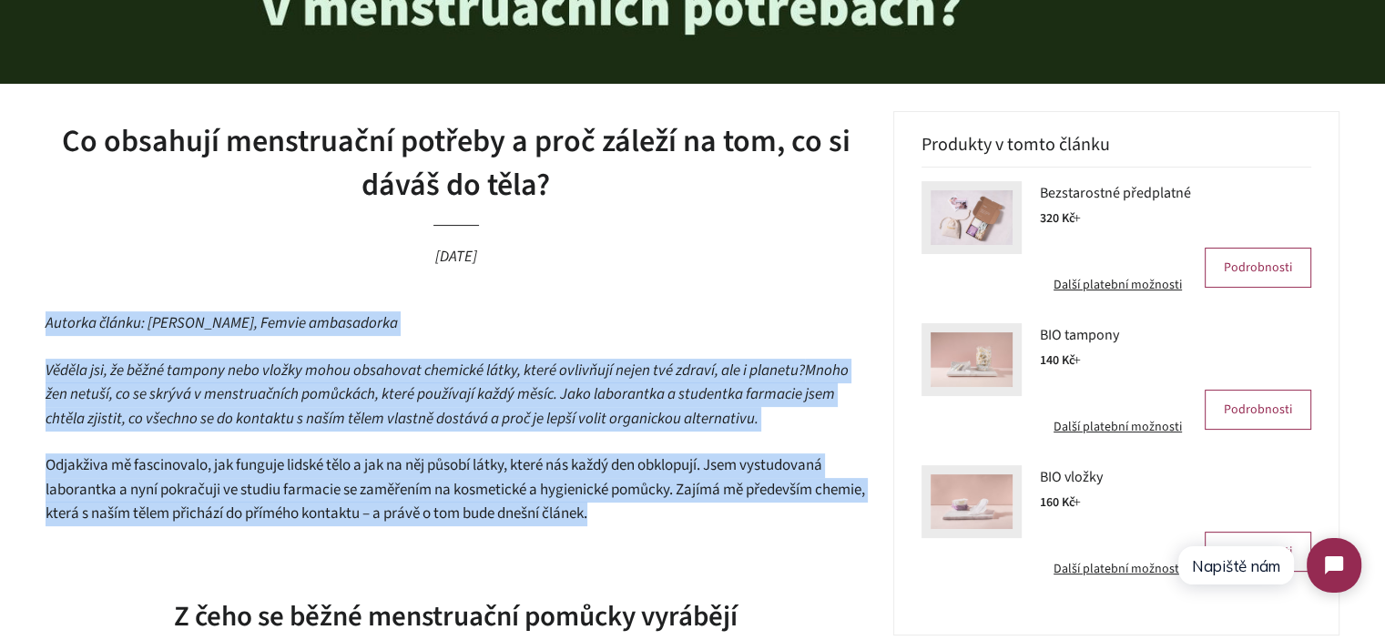
drag, startPoint x: 121, startPoint y: 321, endPoint x: 678, endPoint y: 514, distance: 589.1
click at [678, 514] on p "Odjakživa mě fascinovalo, jak funguje lidské tělo a jak na něj působí látky, kt…" at bounding box center [456, 490] width 821 height 73
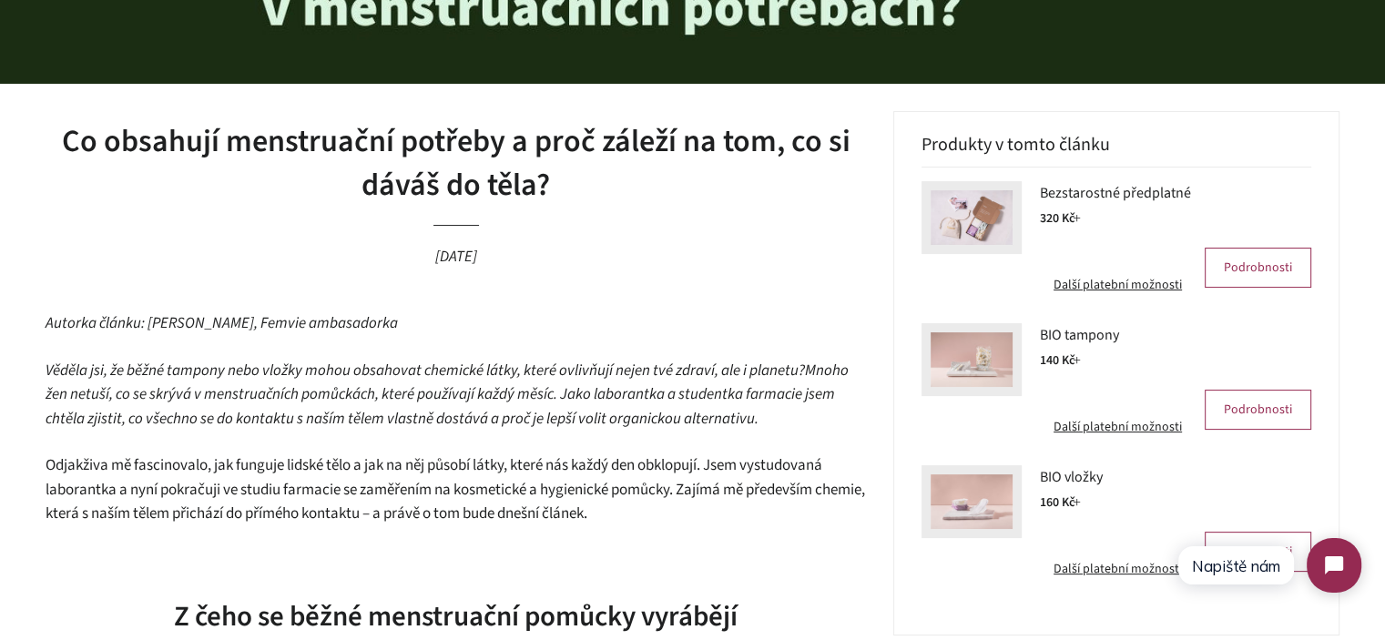
click at [678, 514] on p "Odjakživa mě fascinovalo, jak funguje lidské tělo a jak na něj působí látky, kt…" at bounding box center [456, 490] width 821 height 73
click at [95, 320] on em "Autorka článku: [PERSON_NAME], Femvie ambasadorka" at bounding box center [222, 323] width 353 height 22
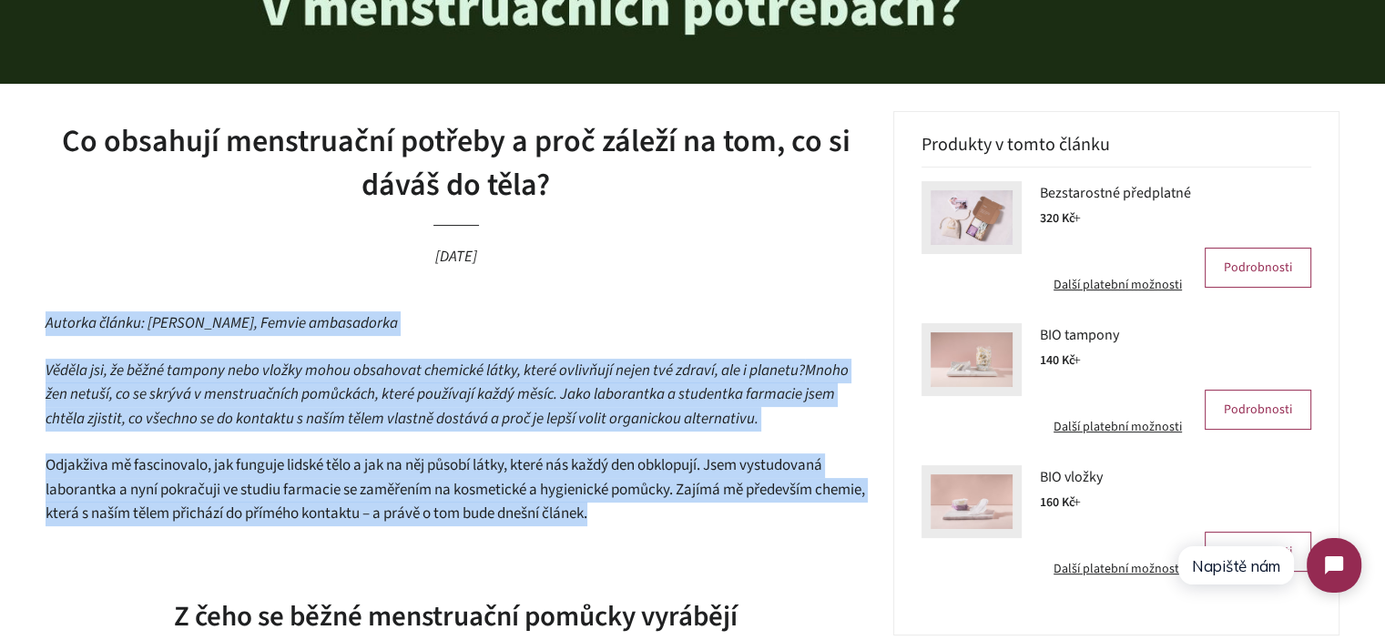
drag, startPoint x: 95, startPoint y: 320, endPoint x: 547, endPoint y: 464, distance: 474.2
click at [558, 465] on span "Odjakživa mě fascinovalo, jak funguje lidské tělo a jak na něj působí látky, kt…" at bounding box center [456, 490] width 820 height 70
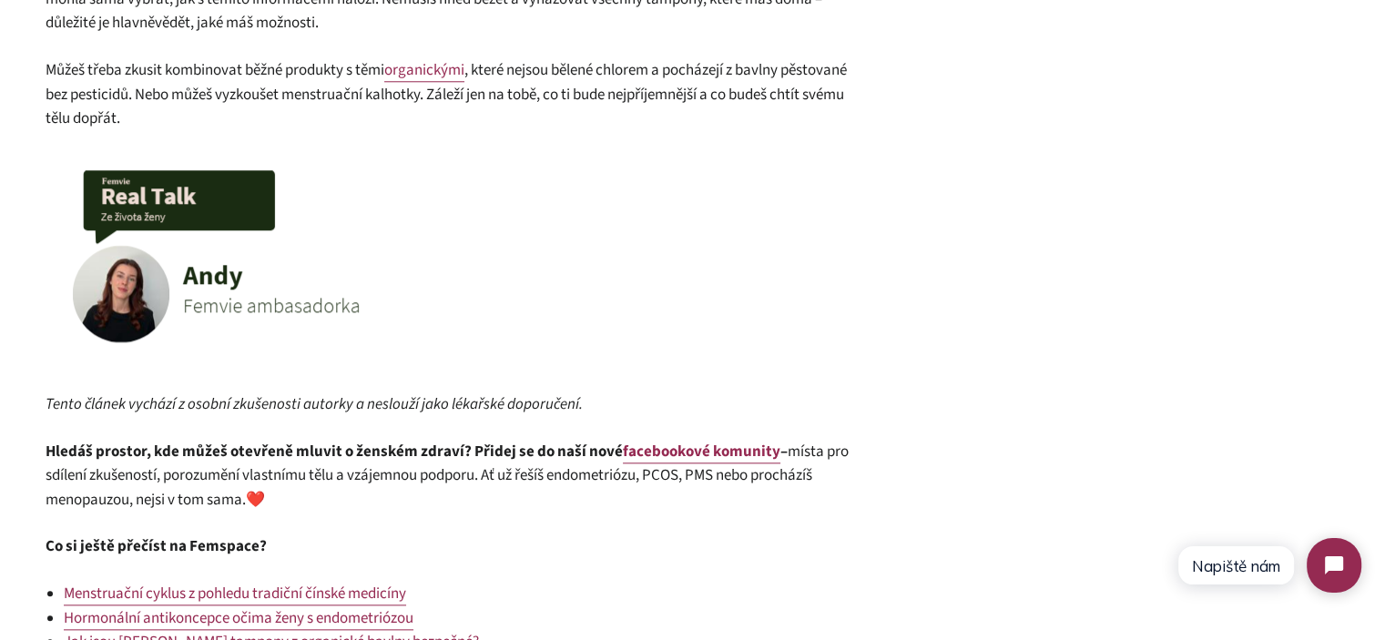
scroll to position [1640, 0]
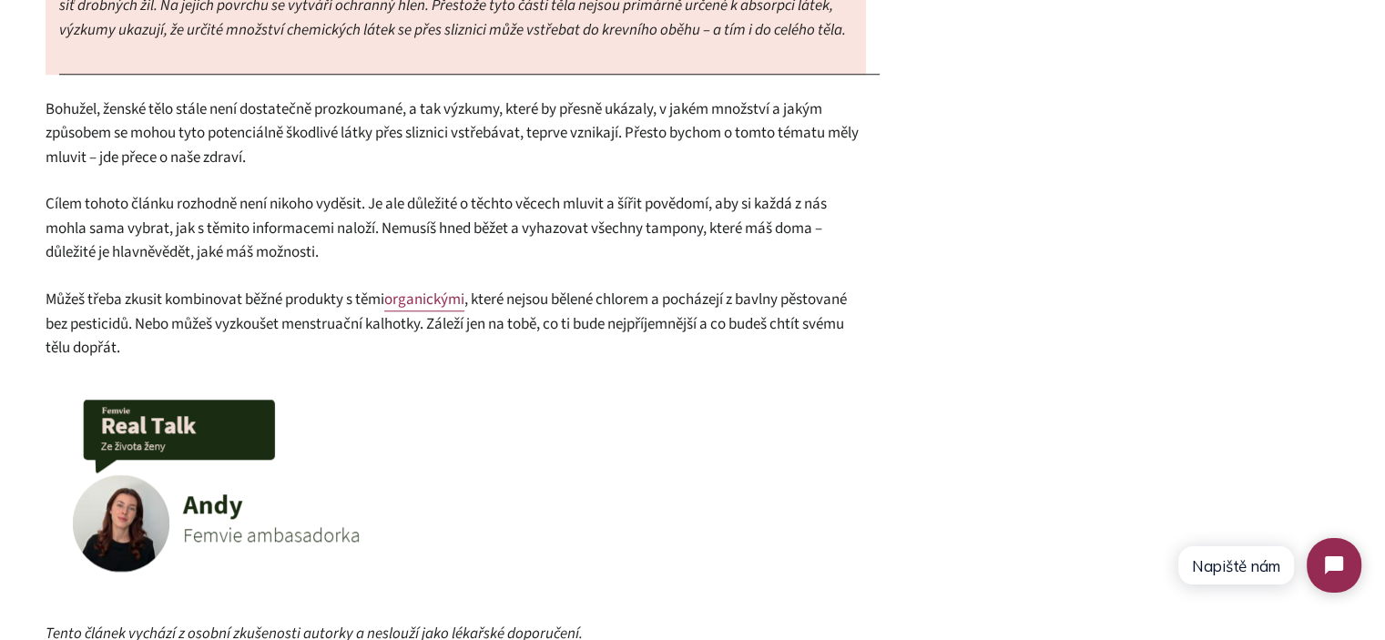
click at [627, 414] on p at bounding box center [456, 491] width 821 height 217
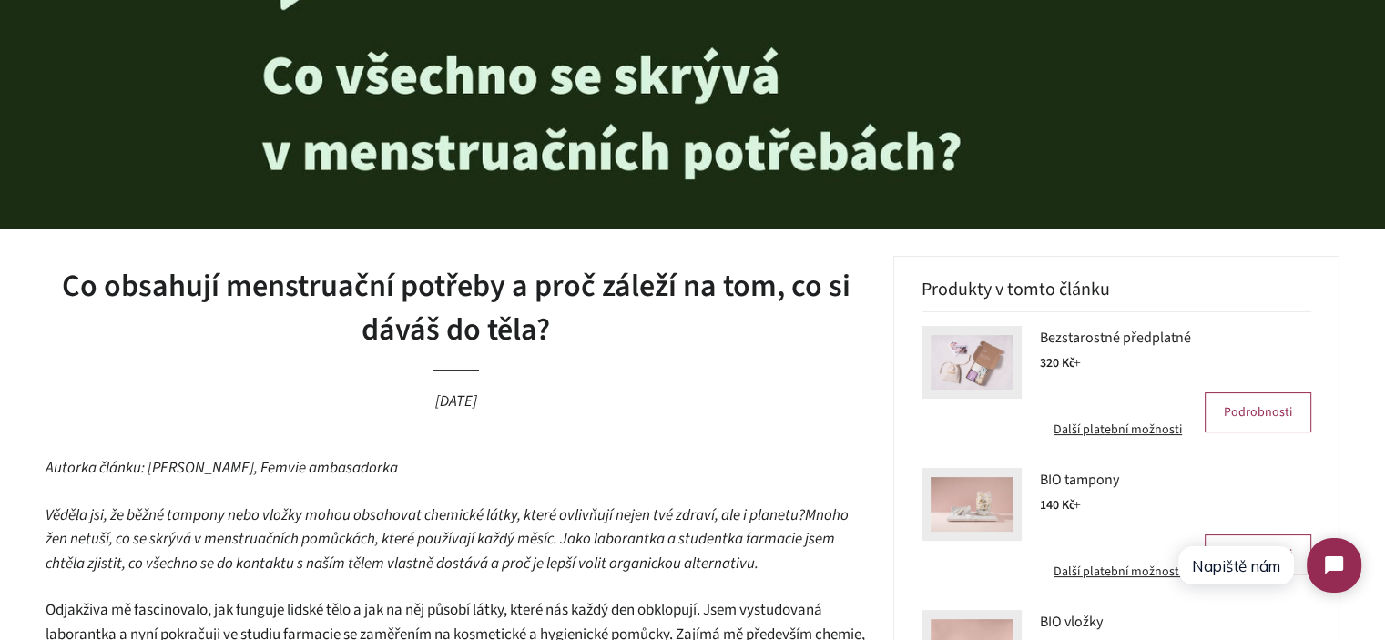
scroll to position [0, 0]
